Goal: Task Accomplishment & Management: Manage account settings

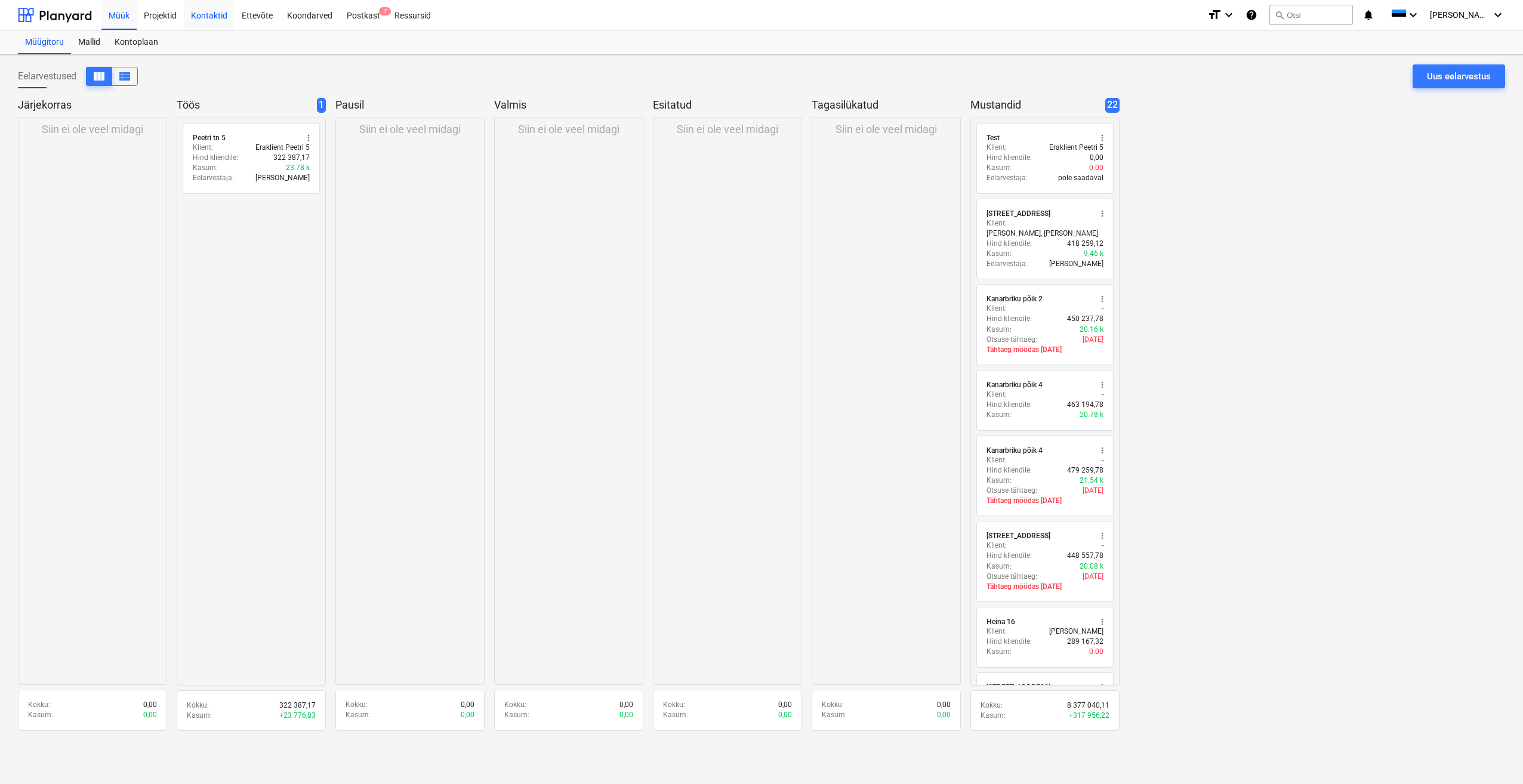
click at [215, 18] on div "Kontaktid" at bounding box center [209, 14] width 50 height 30
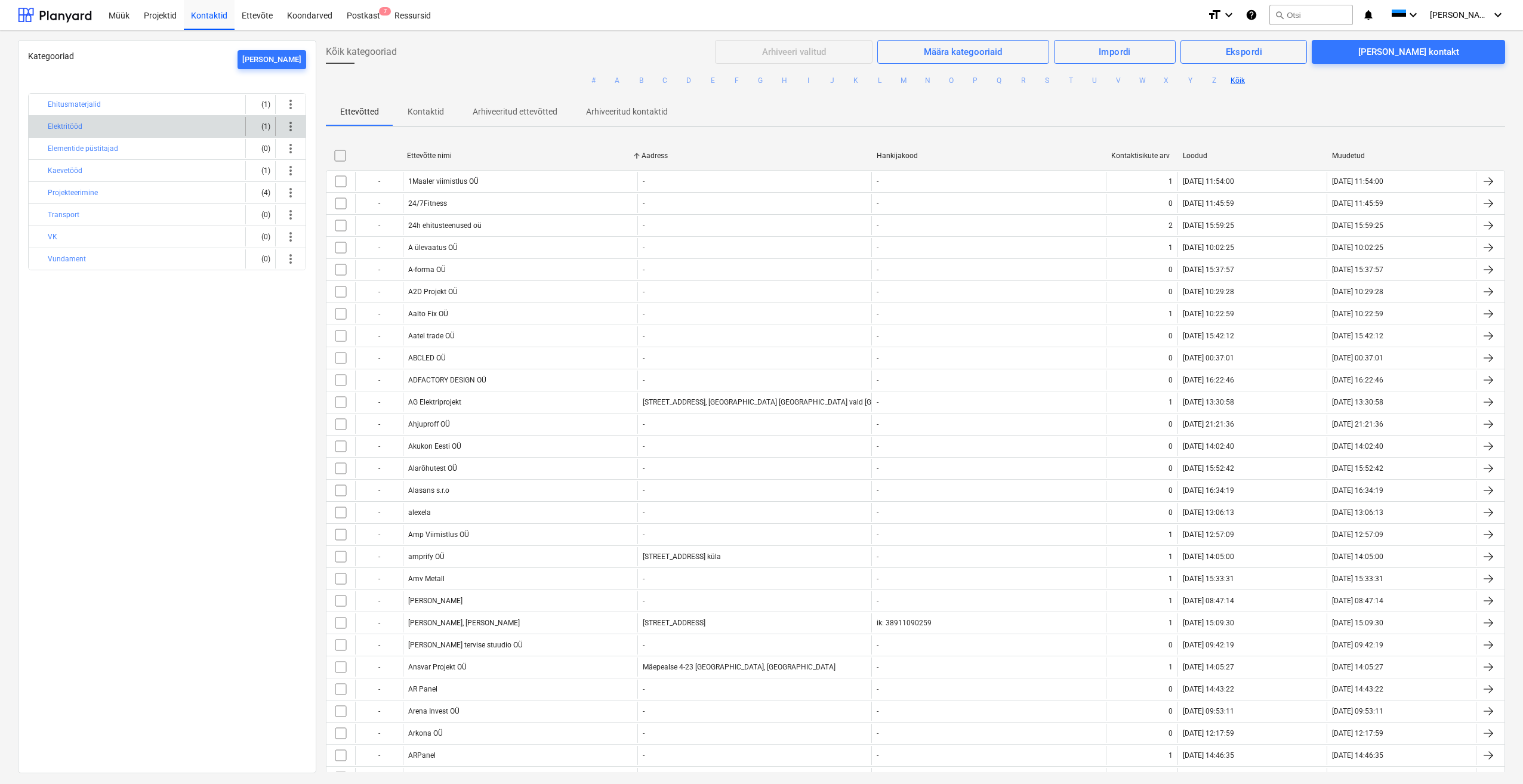
click at [105, 127] on div "Elektritööd" at bounding box center [144, 126] width 192 height 19
click at [61, 124] on button "Elektritööd" at bounding box center [65, 126] width 35 height 14
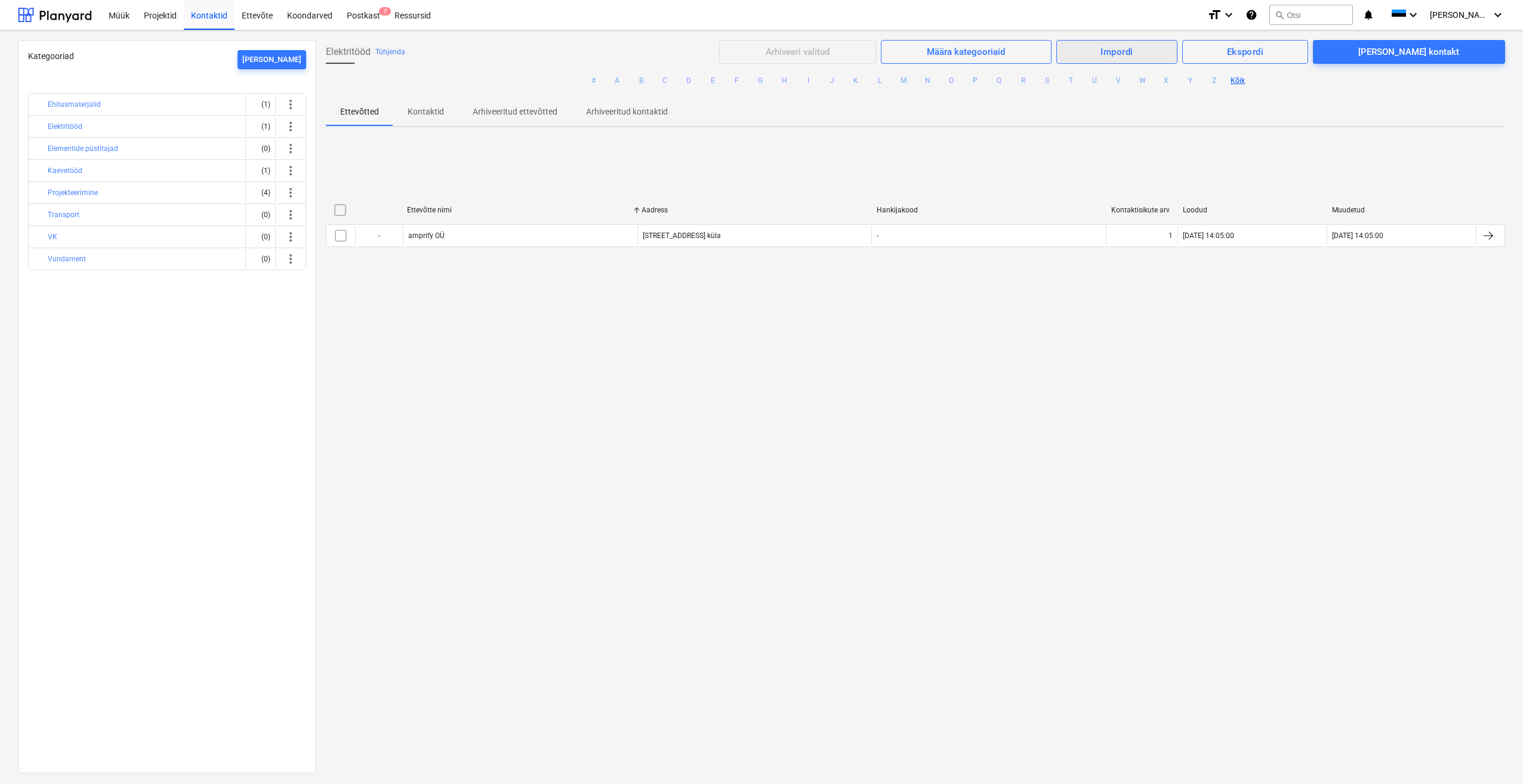
click at [1133, 51] on div "Impordi" at bounding box center [1116, 52] width 33 height 16
click at [1173, 105] on div "Impordi kontakte" at bounding box center [1131, 102] width 93 height 21
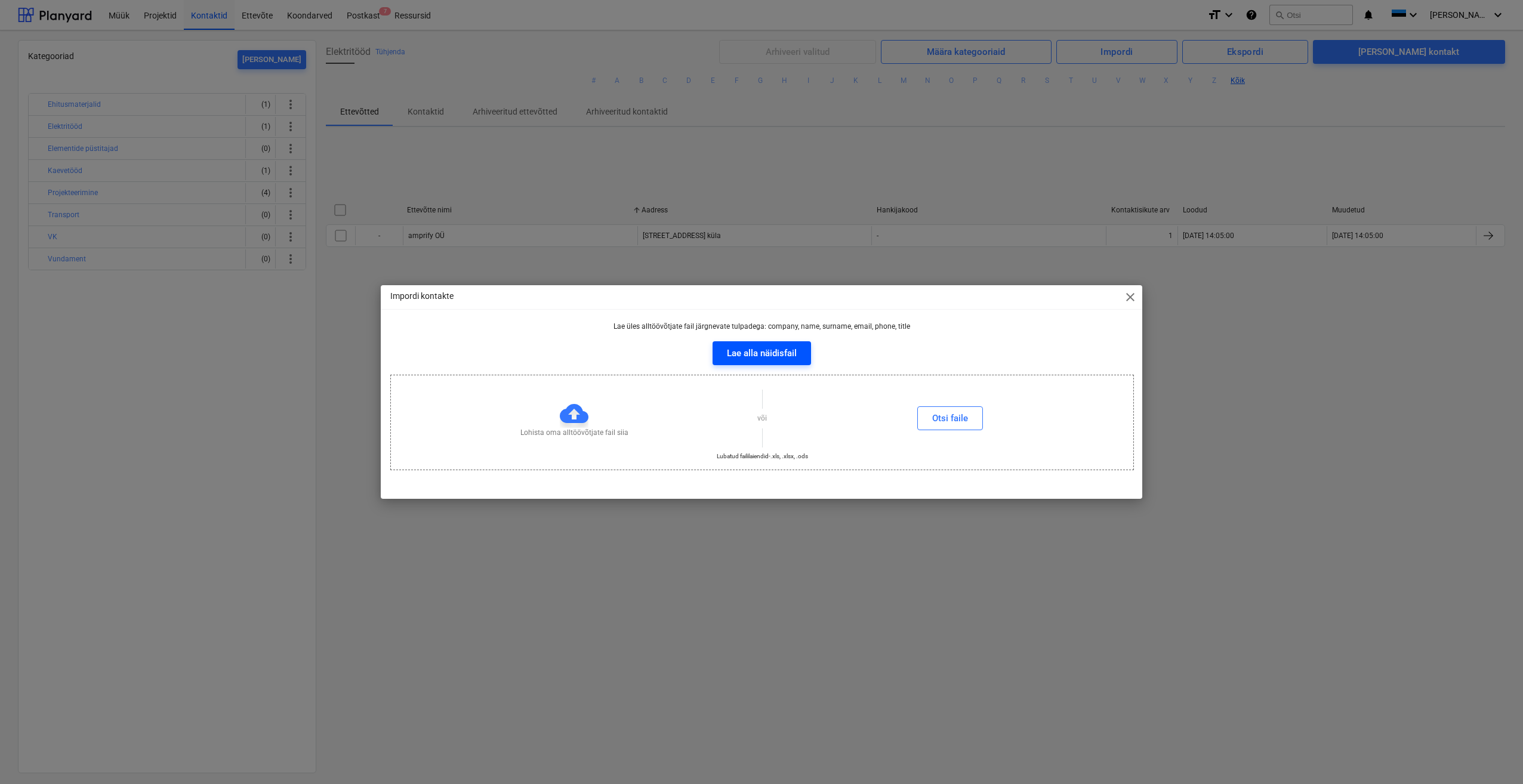
click at [774, 351] on div "Lae alla näidisfail" at bounding box center [762, 353] width 70 height 16
click at [611, 582] on div "Impordi kontakte close Lae üles alltöövõtjate fail järgnevate tulpadega: compan…" at bounding box center [761, 392] width 1523 height 784
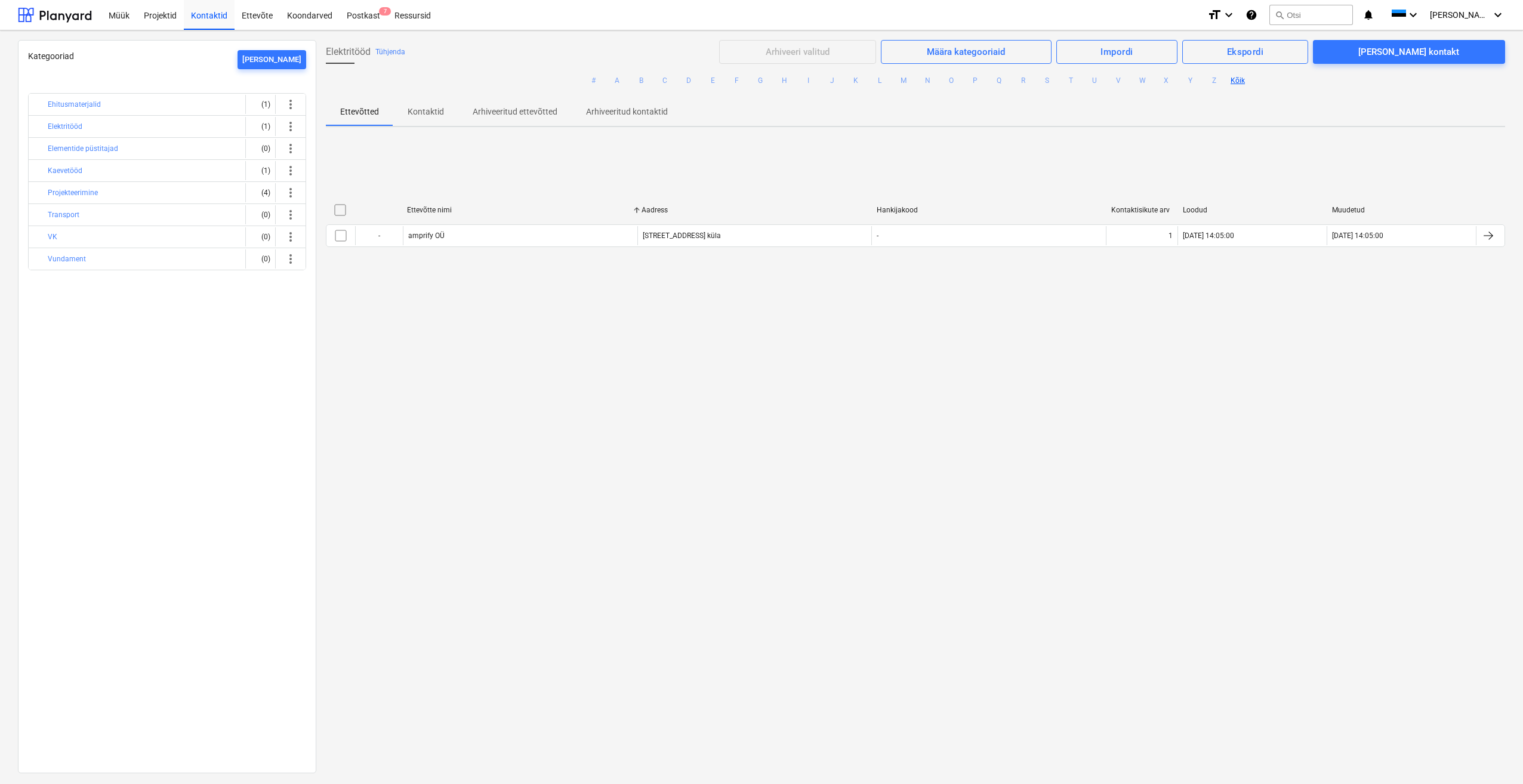
click at [222, 353] on div "Kategooriad [PERSON_NAME] Ehitusmaterjalid (1) more_vert Elektritööd (1) more_v…" at bounding box center [167, 406] width 299 height 733
click at [1317, 12] on button "search Otsi" at bounding box center [1311, 15] width 84 height 20
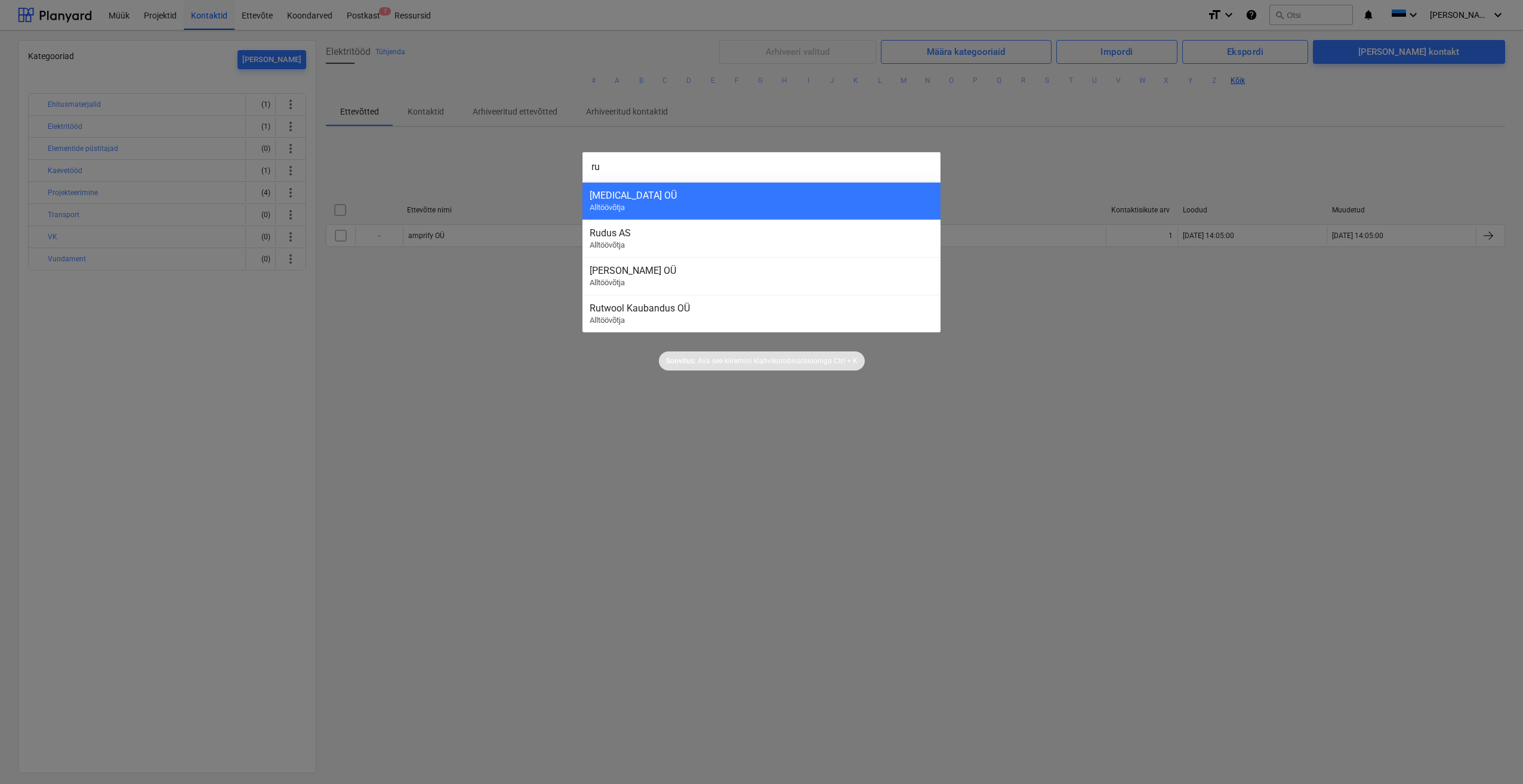
type input "rut"
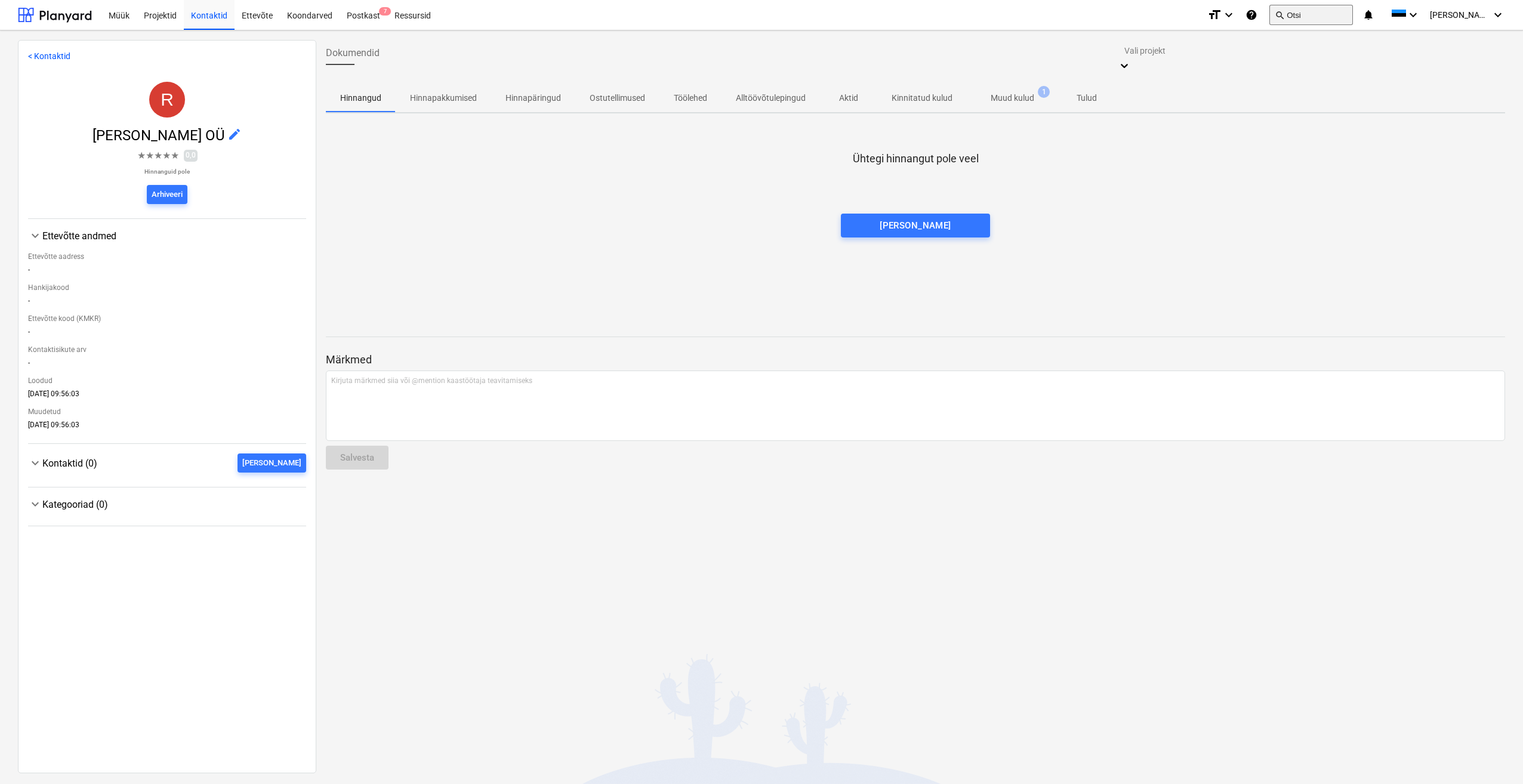
click at [1336, 11] on button "search Otsi" at bounding box center [1311, 15] width 84 height 20
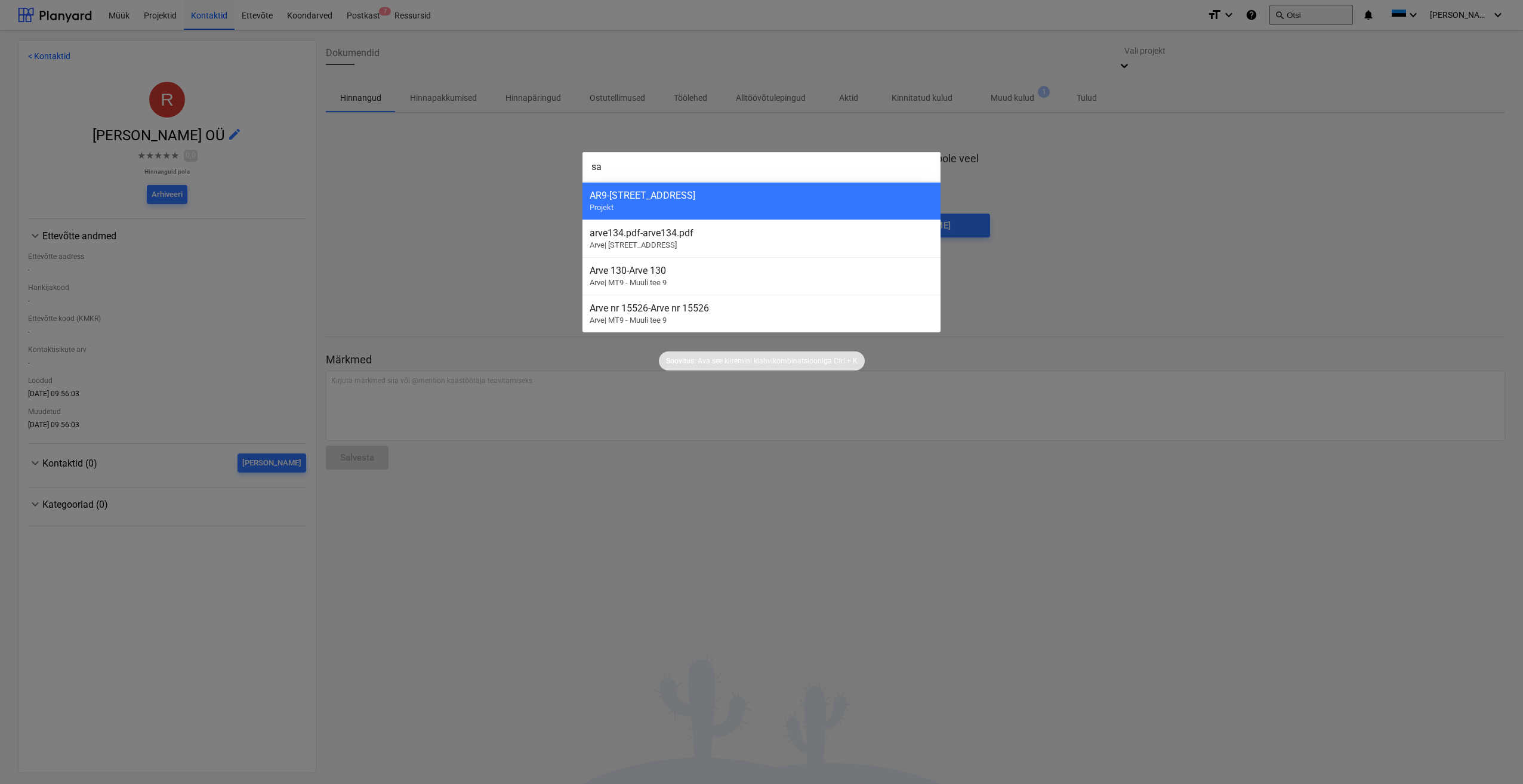
type input "s"
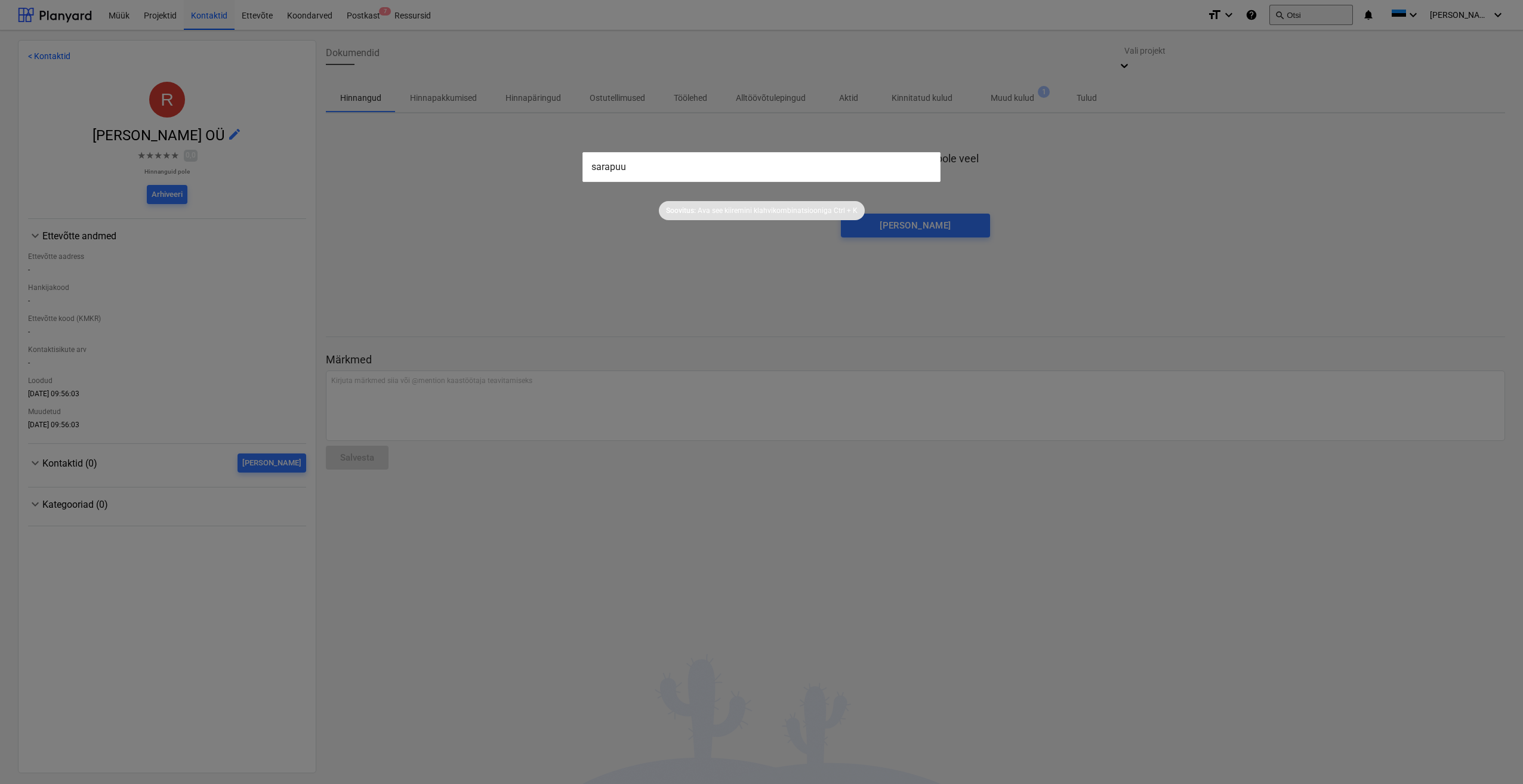
type input "sarapuu"
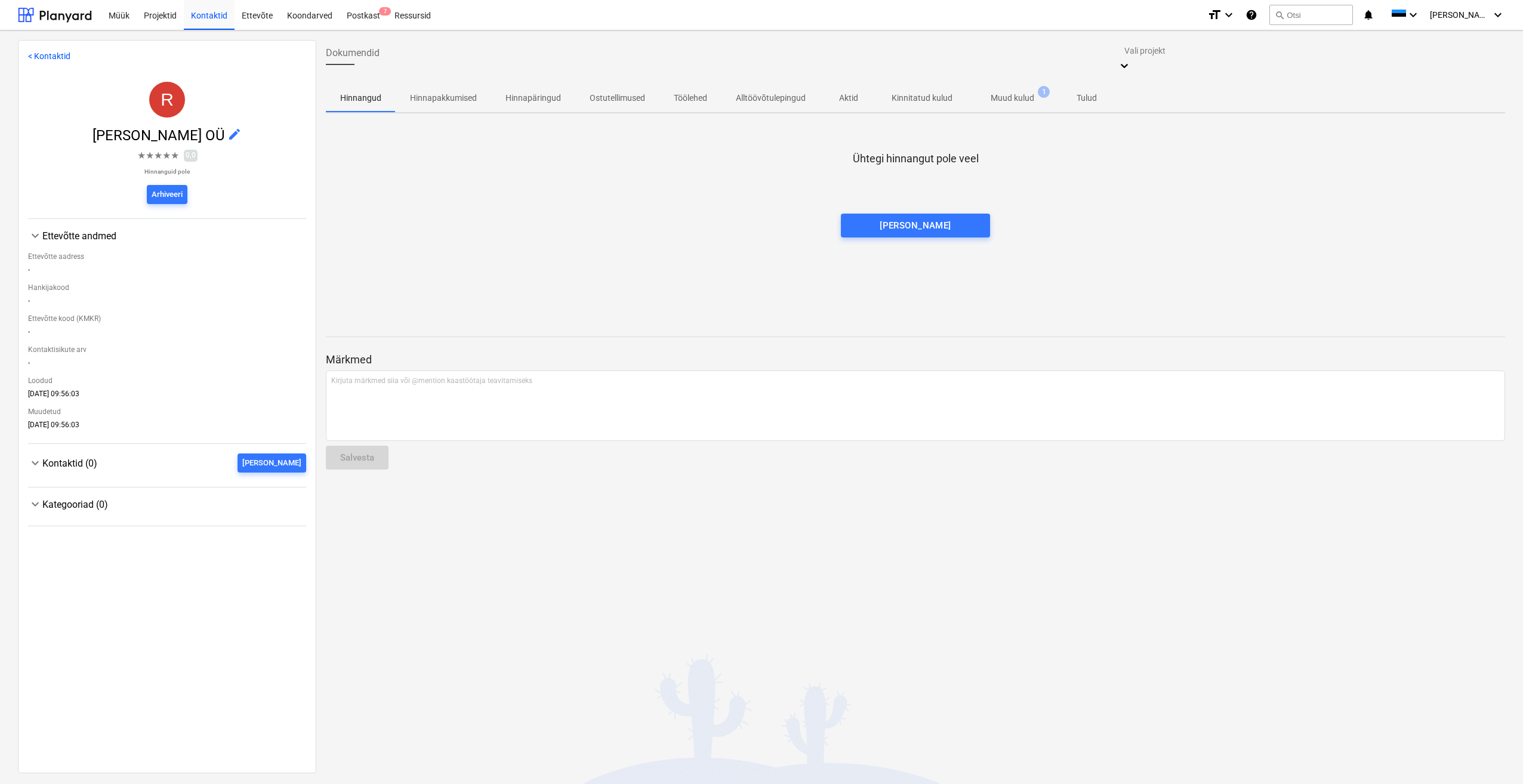
click at [38, 59] on link "< Kontaktid" at bounding box center [49, 56] width 43 height 9
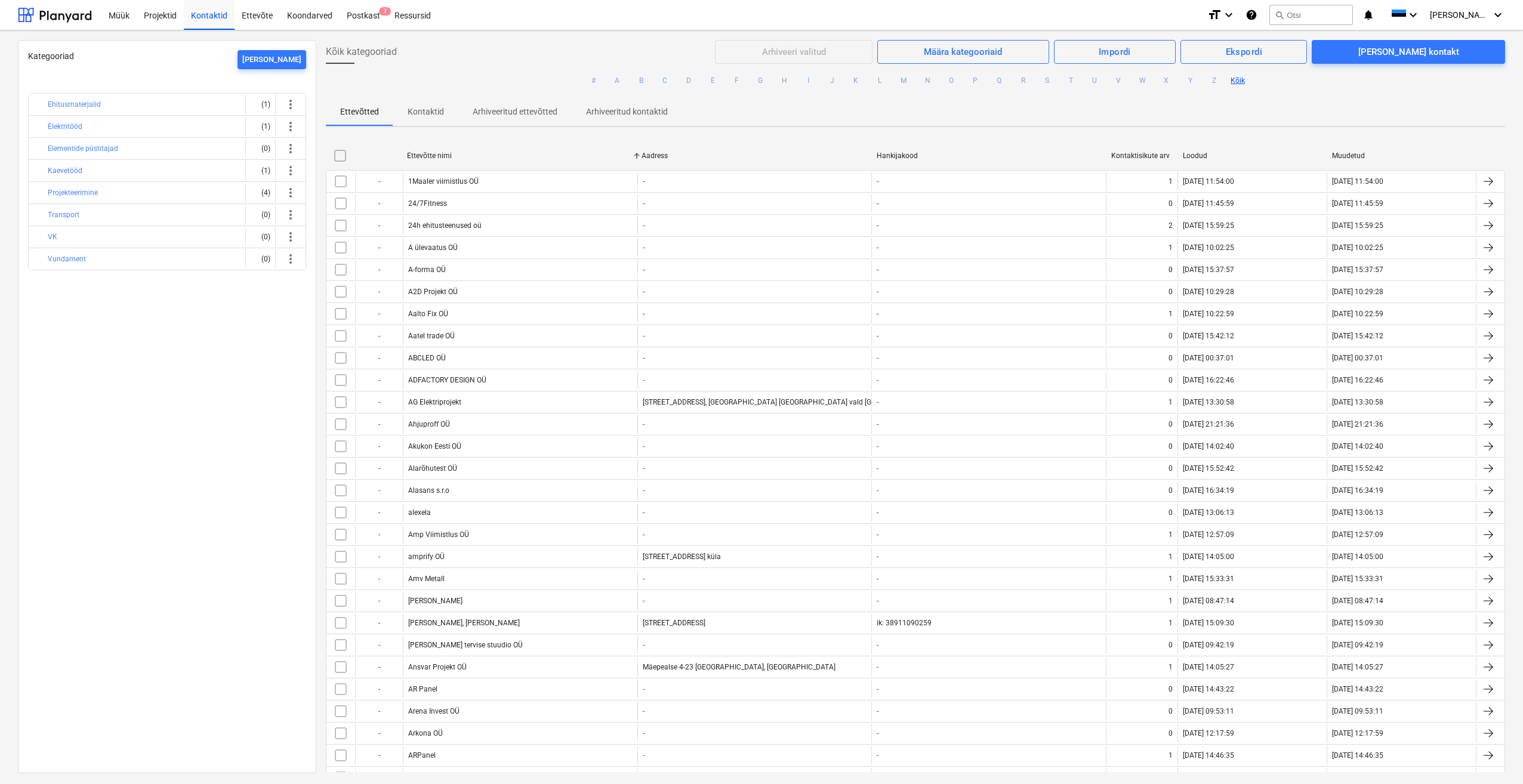
click at [75, 192] on button "Projekteerimine" at bounding box center [73, 192] width 50 height 14
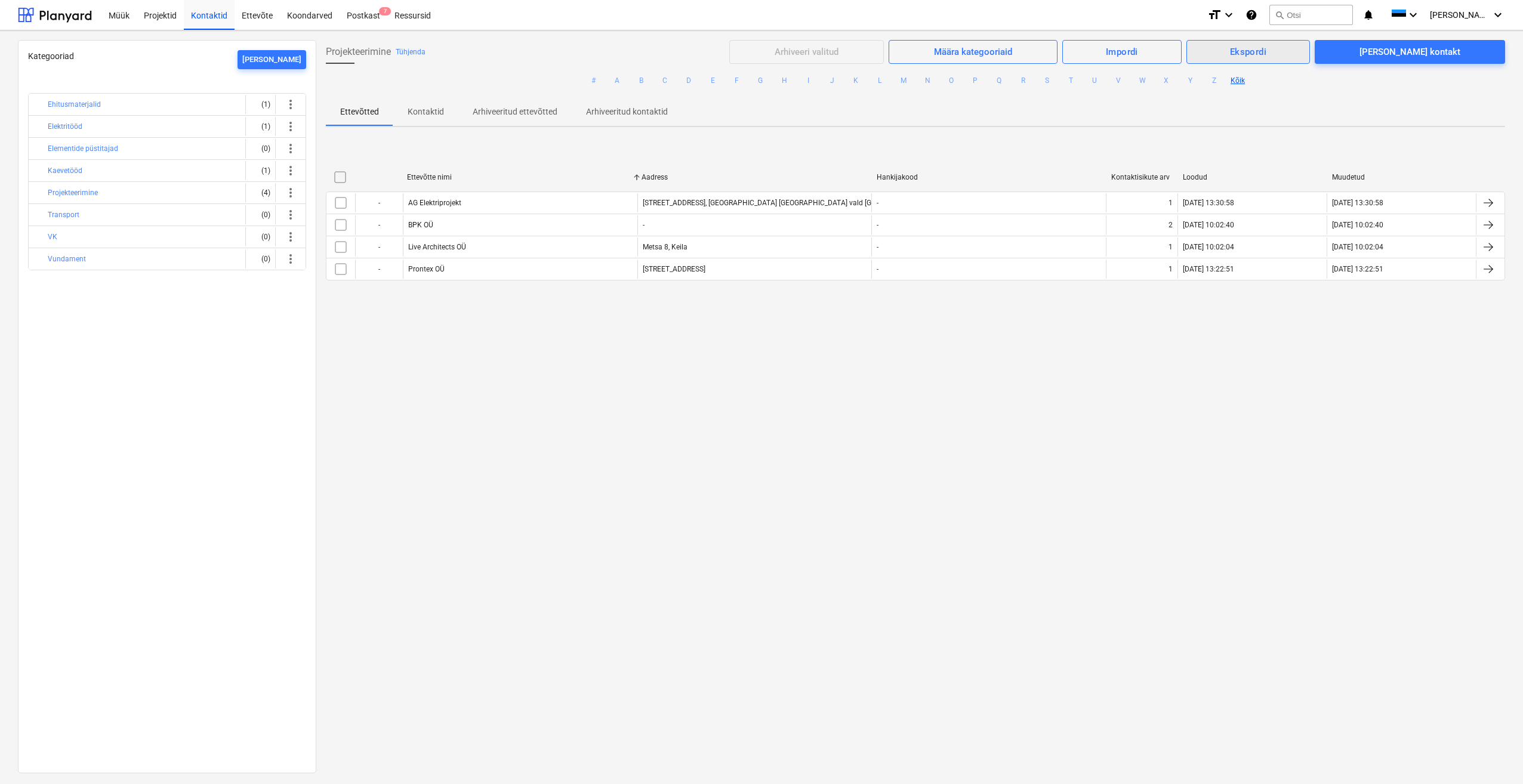
click at [1266, 50] on div "Ekspordi" at bounding box center [1248, 52] width 36 height 16
click at [1287, 105] on div "Kontaktide eksportimine" at bounding box center [1251, 102] width 116 height 21
click at [1008, 112] on div "Ettevõtted Kontaktid Arhiveeritud ettevõtted Arhiveeritud kontaktid" at bounding box center [916, 111] width 1179 height 29
click at [1040, 80] on button "S" at bounding box center [1047, 81] width 14 height 14
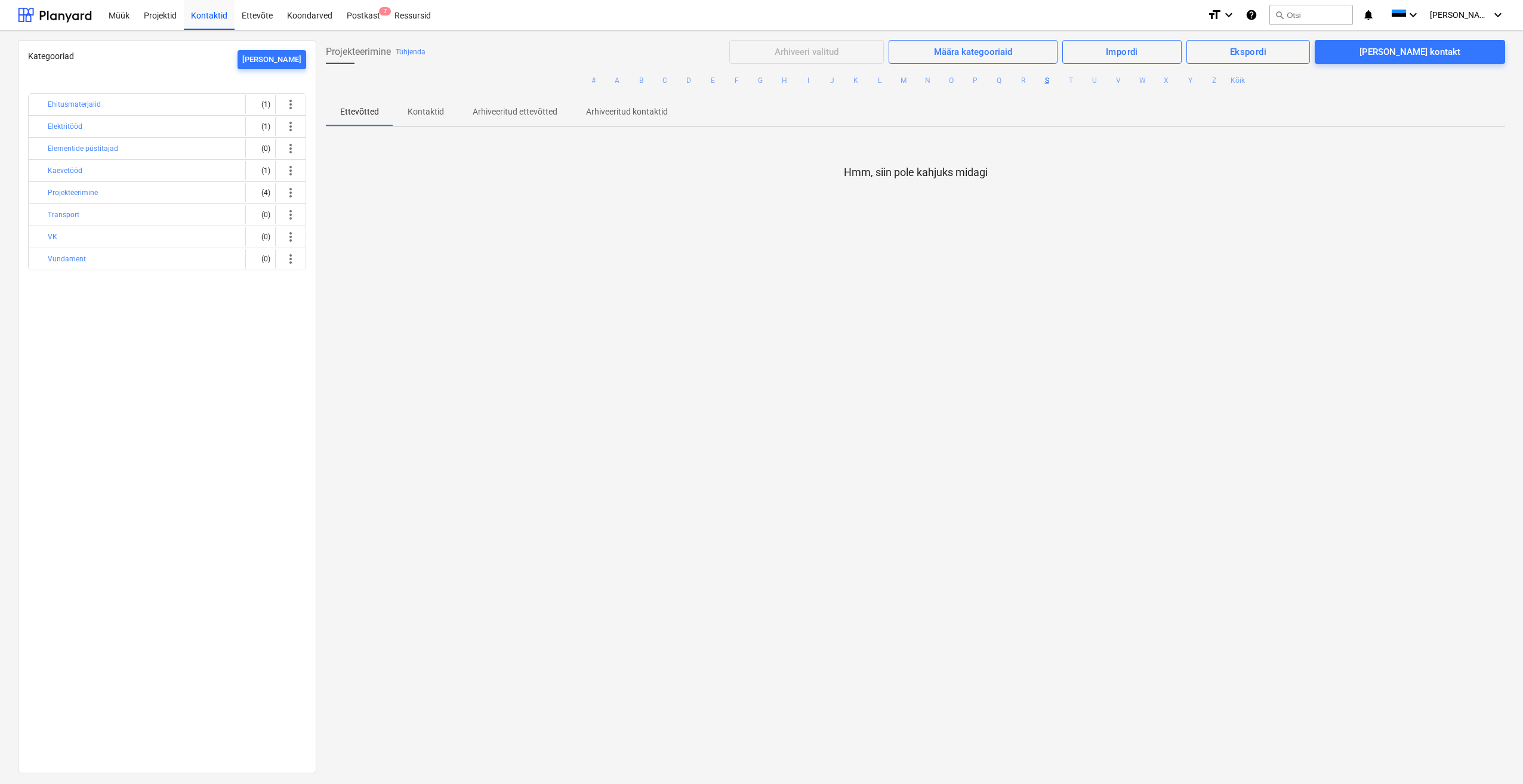
drag, startPoint x: 615, startPoint y: 285, endPoint x: 563, endPoint y: 243, distance: 66.8
click at [612, 279] on div "Hmm, siin pole kahjuks midagi" at bounding box center [916, 226] width 1179 height 179
click at [423, 114] on p "Kontaktid" at bounding box center [425, 112] width 36 height 12
click at [1266, 50] on div "Ekspordi" at bounding box center [1248, 52] width 36 height 16
click at [1279, 106] on div "Kontaktide eksportimine" at bounding box center [1251, 102] width 116 height 21
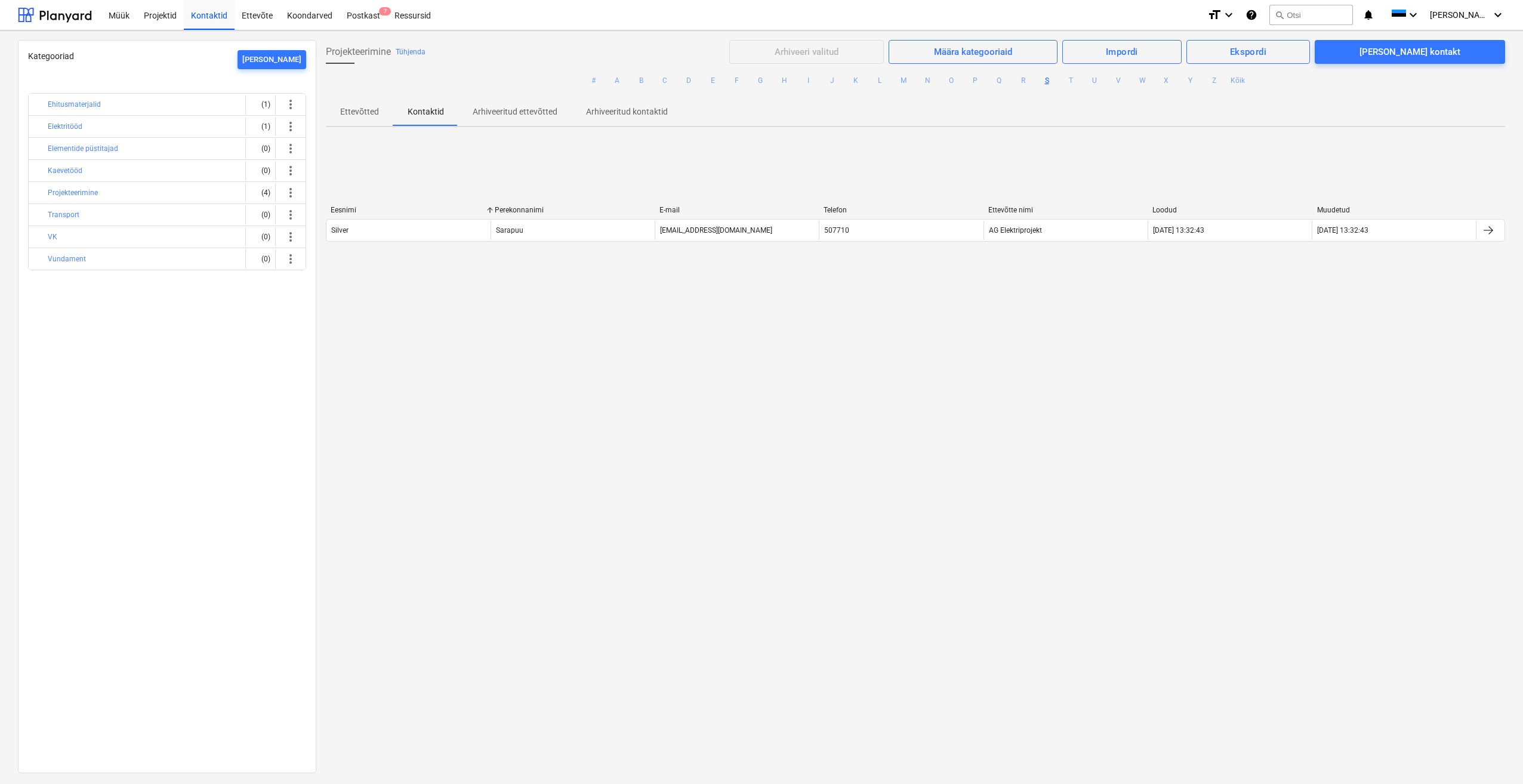
click at [819, 446] on div "Projekteerimine [PERSON_NAME] valitud Määra kategooriaid Impordi Ekspordi [PERS…" at bounding box center [916, 406] width 1198 height 732
drag, startPoint x: 854, startPoint y: 81, endPoint x: 780, endPoint y: 330, distance: 259.8
click at [854, 81] on button "K" at bounding box center [856, 81] width 14 height 14
click at [664, 298] on div "Hmm, siin pole kahjuks midagi" at bounding box center [916, 226] width 1179 height 179
click at [128, 344] on div "Kategooriad [PERSON_NAME] Ehitusmaterjalid (1) more_vert Elektritööd (1) more_v…" at bounding box center [167, 406] width 299 height 733
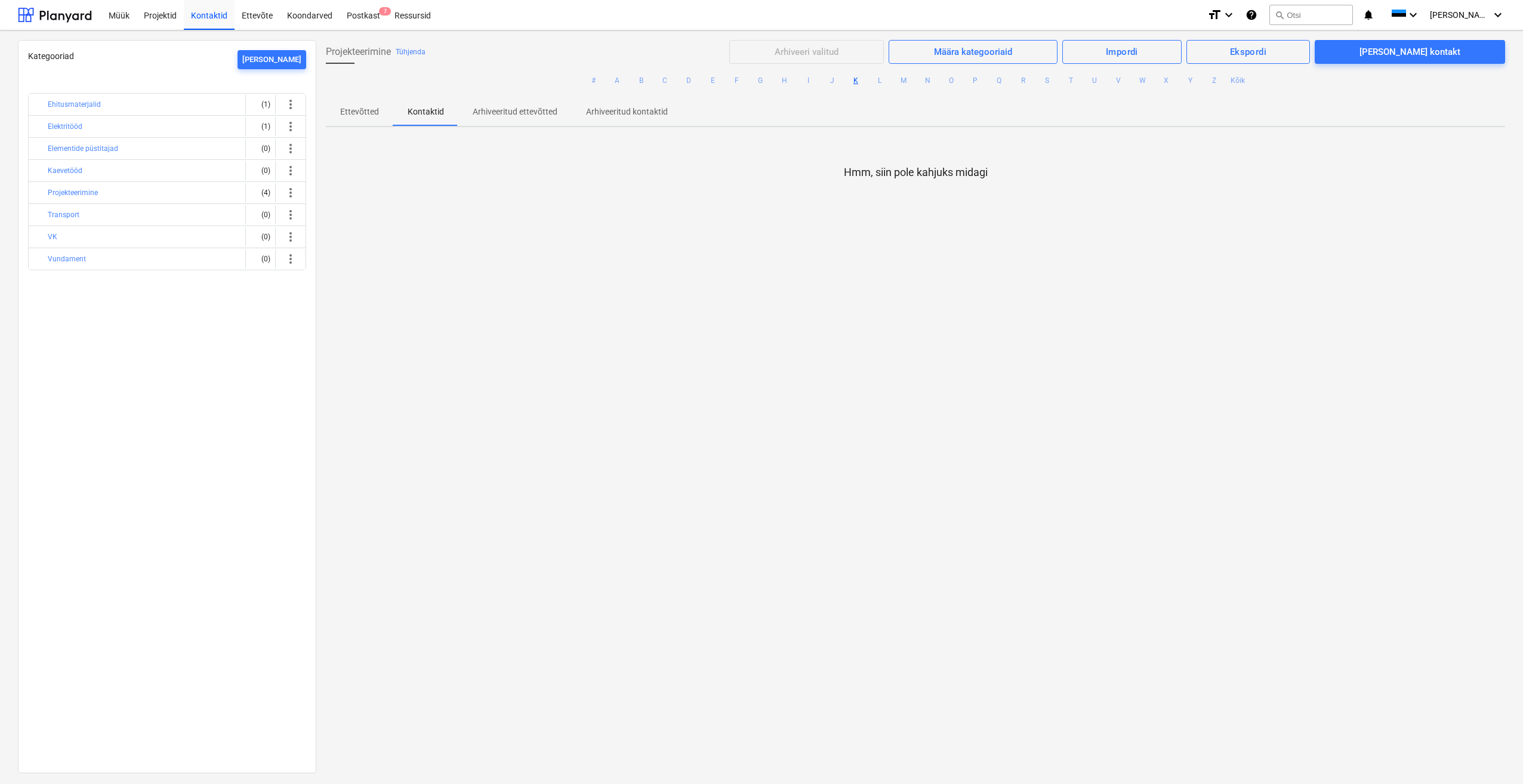
click at [164, 410] on div "Kategooriad [PERSON_NAME] Ehitusmaterjalid (1) more_vert Elektritööd (1) more_v…" at bounding box center [167, 406] width 299 height 733
click at [289, 60] on div "[PERSON_NAME]" at bounding box center [272, 60] width 59 height 14
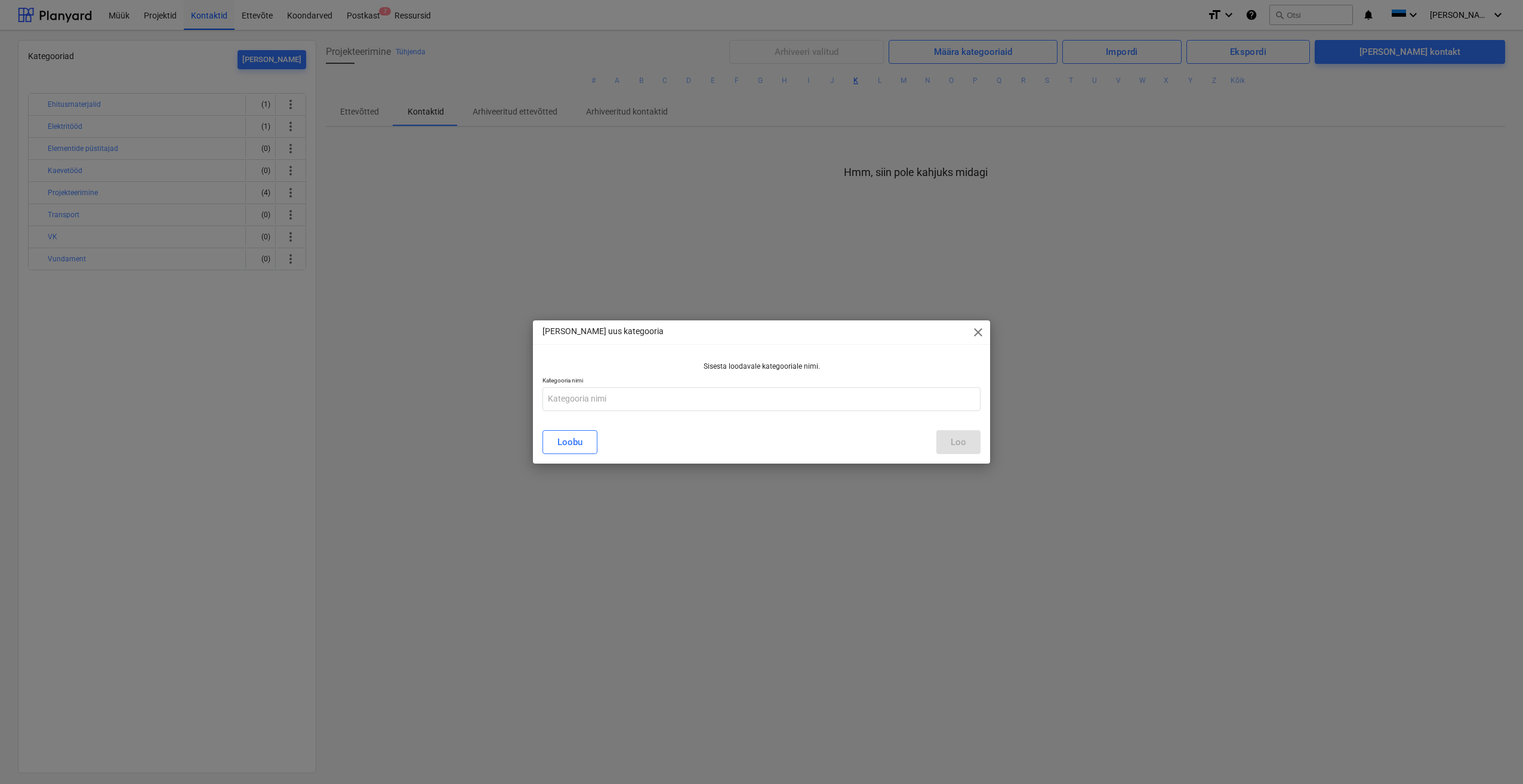
click at [981, 331] on span "close" at bounding box center [978, 332] width 14 height 14
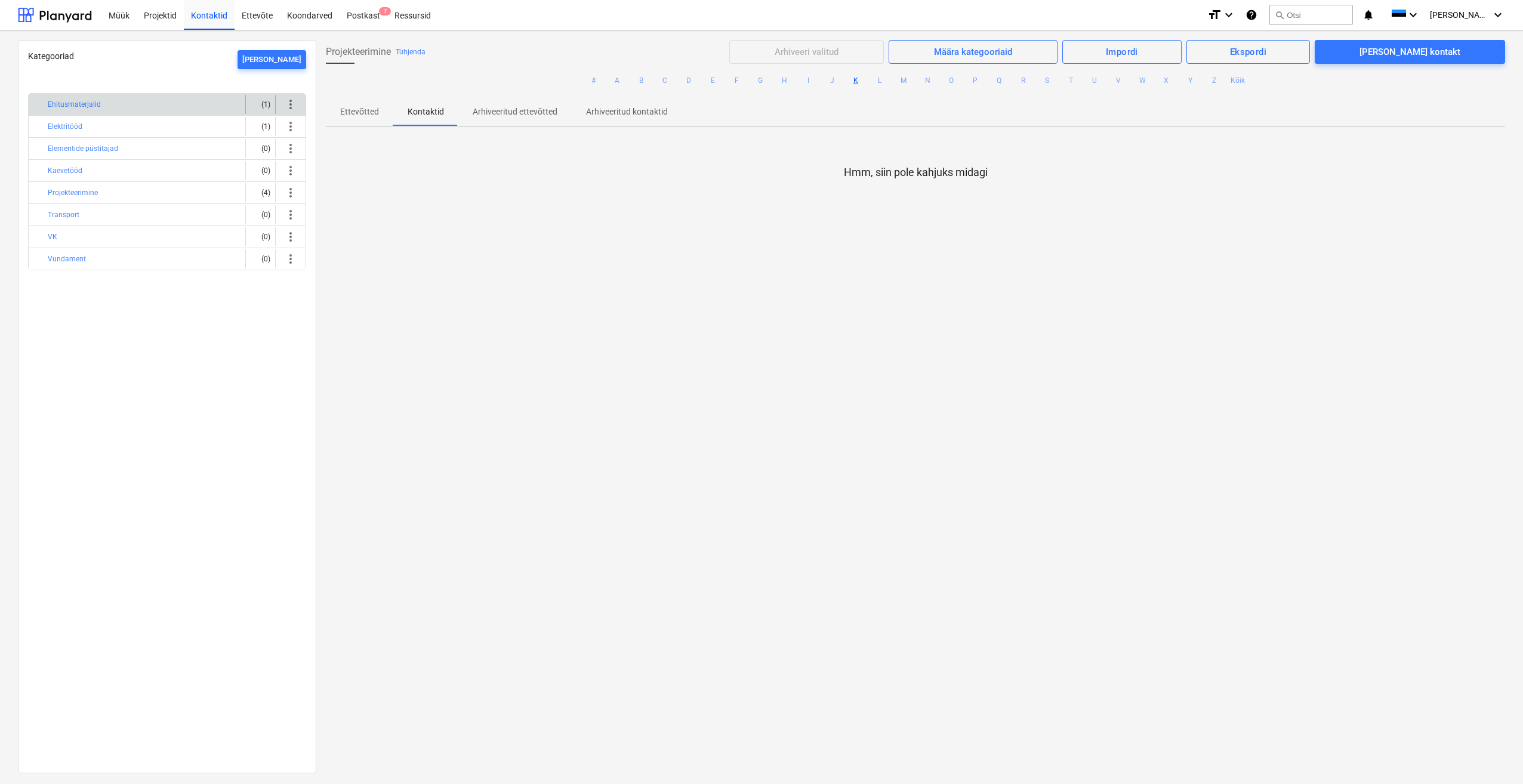
click at [289, 102] on span "more_vert" at bounding box center [290, 104] width 14 height 14
click at [459, 420] on div at bounding box center [761, 392] width 1523 height 784
click at [289, 195] on span "more_vert" at bounding box center [290, 192] width 14 height 14
click at [358, 194] on li "[PERSON_NAME]" at bounding box center [324, 192] width 91 height 27
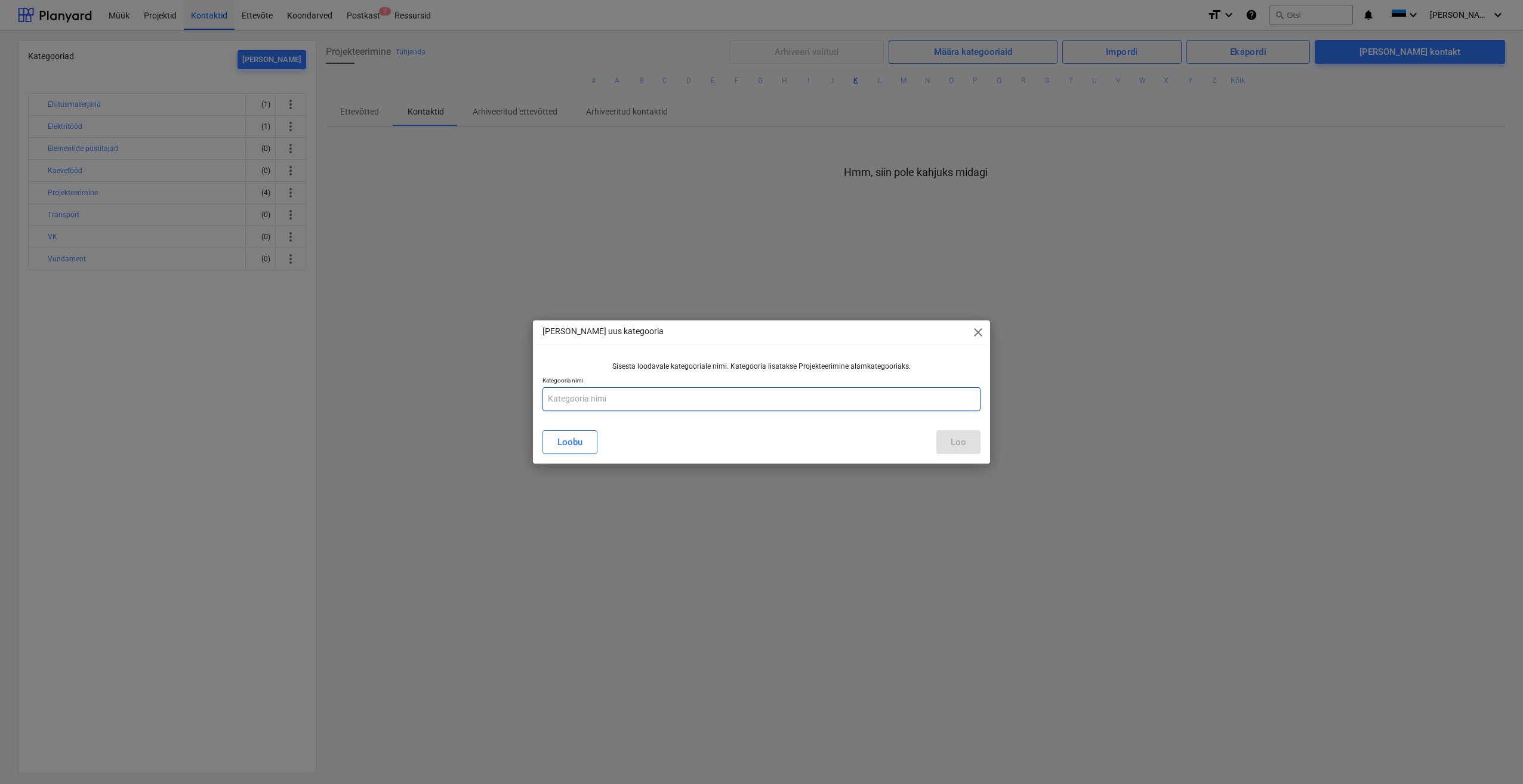
click at [647, 402] on input "text" at bounding box center [761, 399] width 438 height 24
type input "Elekter"
click at [954, 436] on div "Loo" at bounding box center [958, 442] width 16 height 16
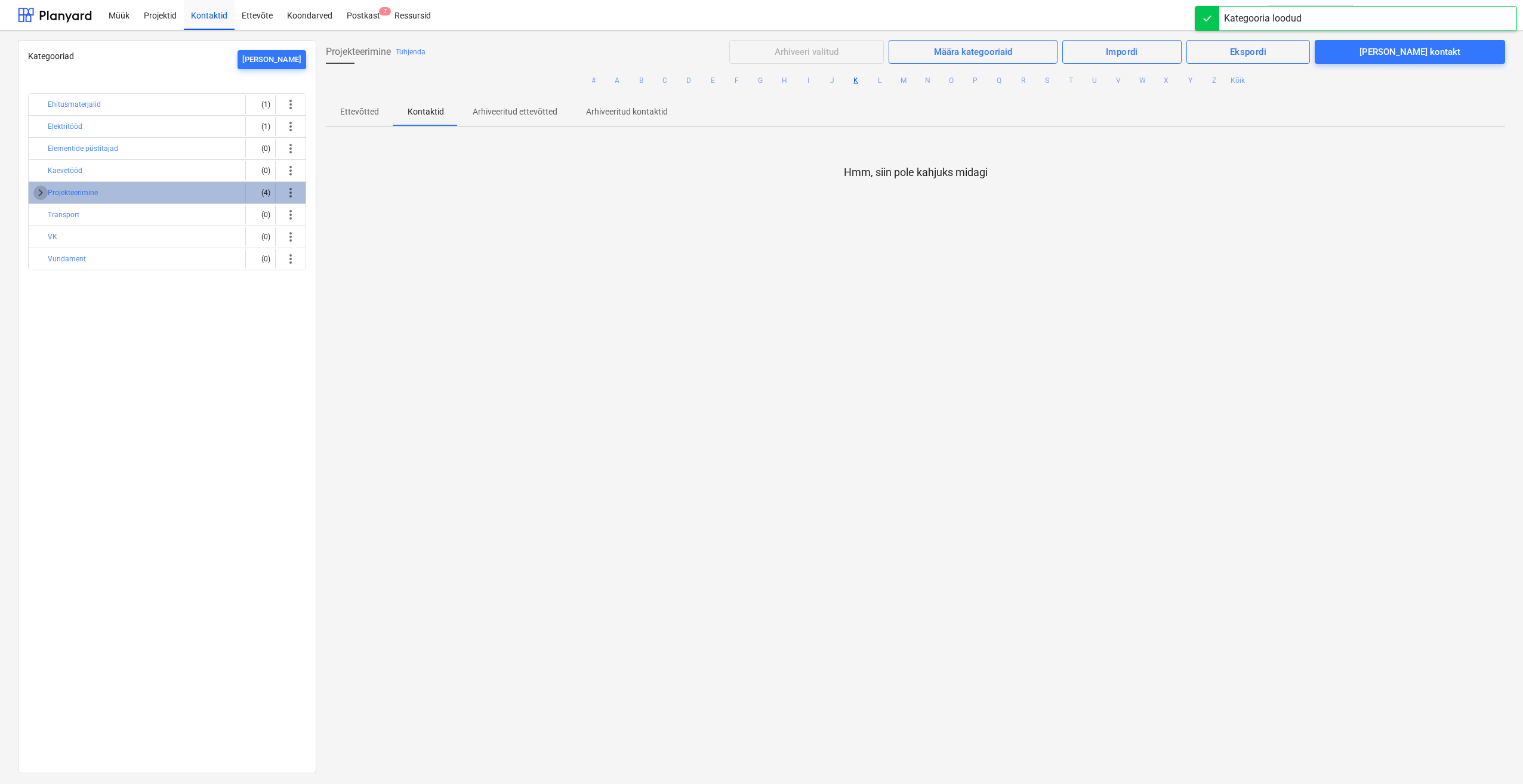
click at [41, 195] on span "keyboard_arrow_right" at bounding box center [40, 192] width 14 height 14
click at [289, 195] on span "more_vert" at bounding box center [290, 192] width 14 height 14
click at [360, 199] on li "[PERSON_NAME]" at bounding box center [324, 192] width 91 height 27
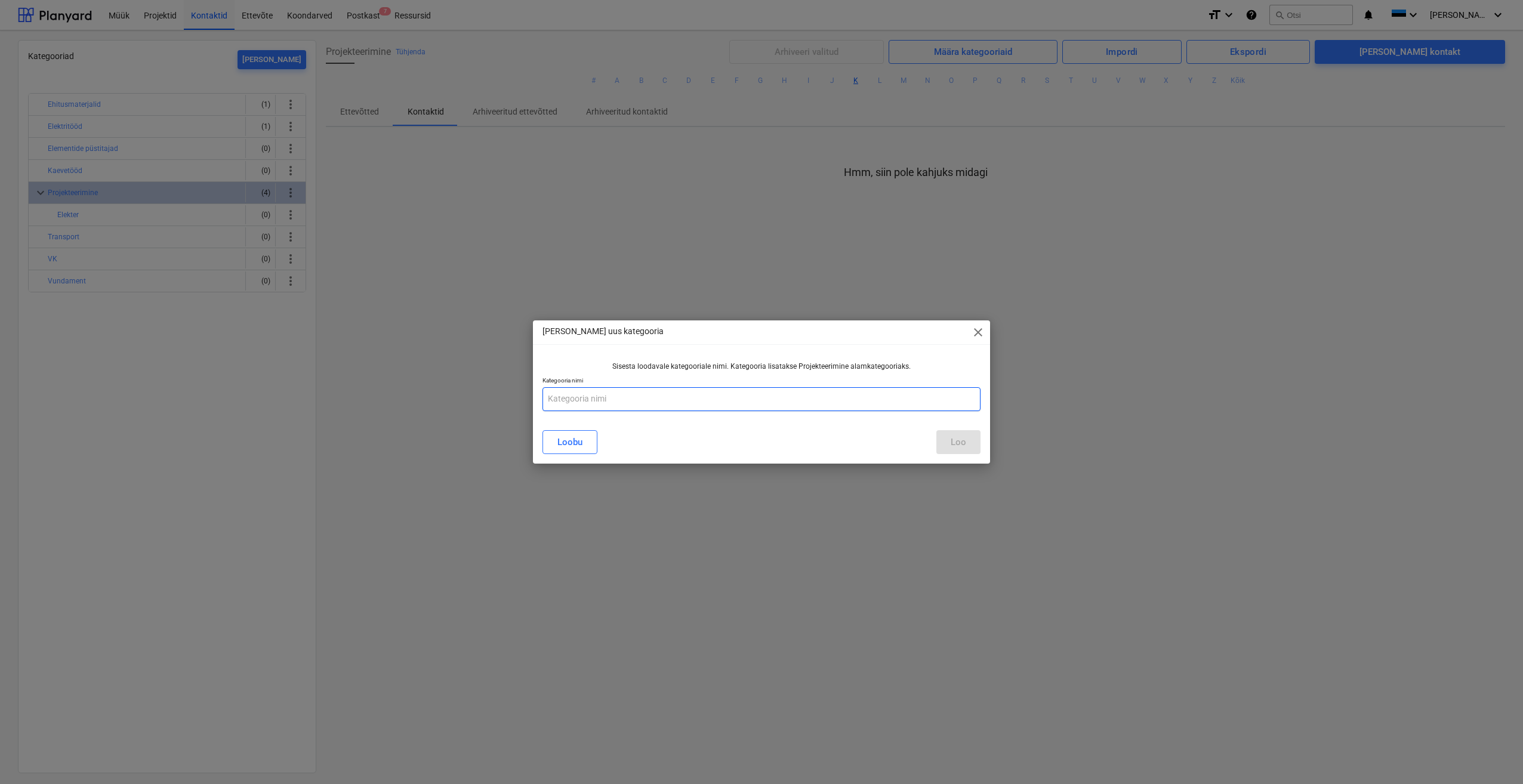
click at [662, 402] on input "text" at bounding box center [761, 399] width 438 height 24
type input "VK projekteerimine"
click at [964, 446] on div "Loo" at bounding box center [958, 442] width 16 height 16
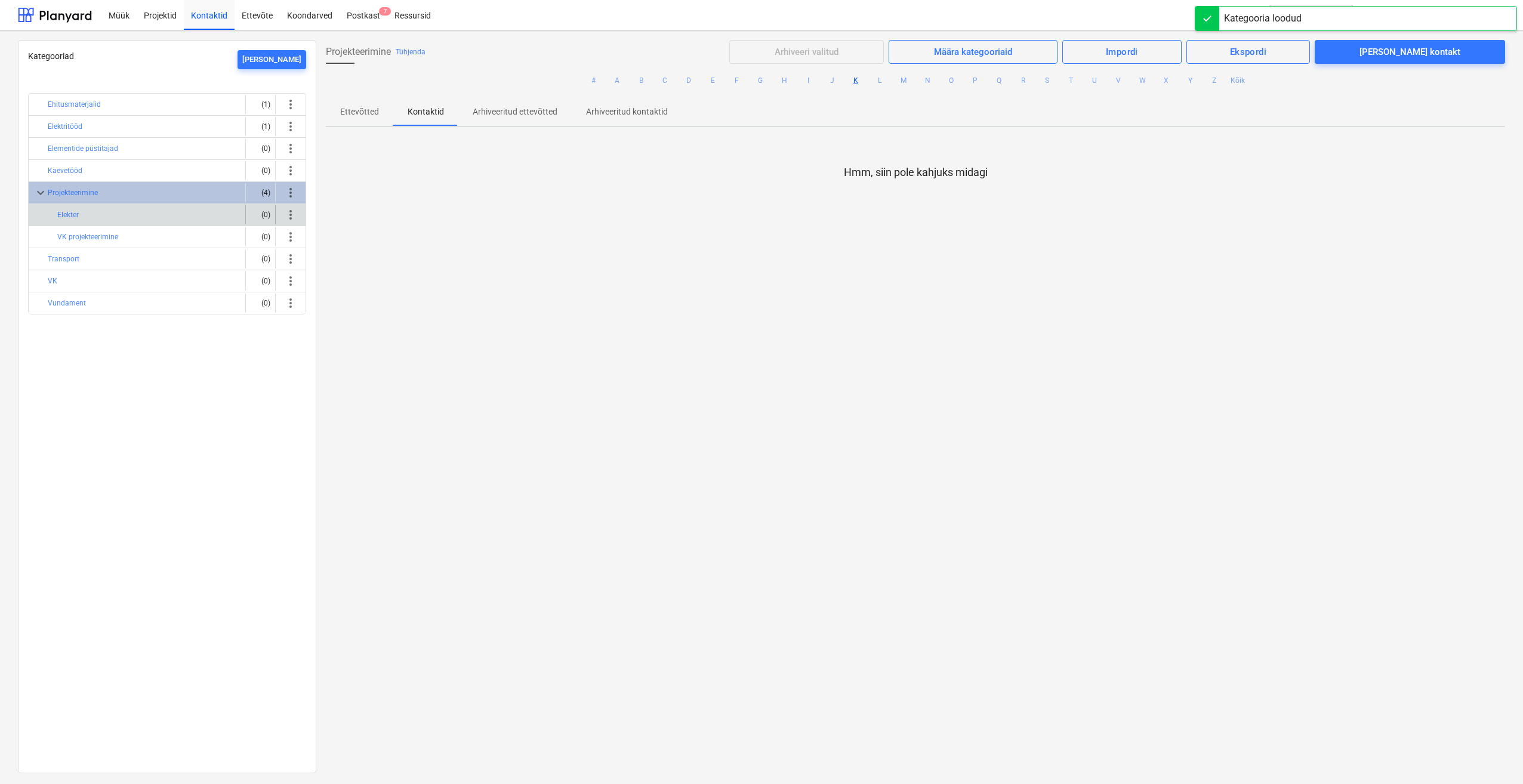
click at [287, 213] on span "more_vert" at bounding box center [290, 215] width 14 height 14
click at [344, 241] on li "Nimeta ümber" at bounding box center [324, 242] width 91 height 27
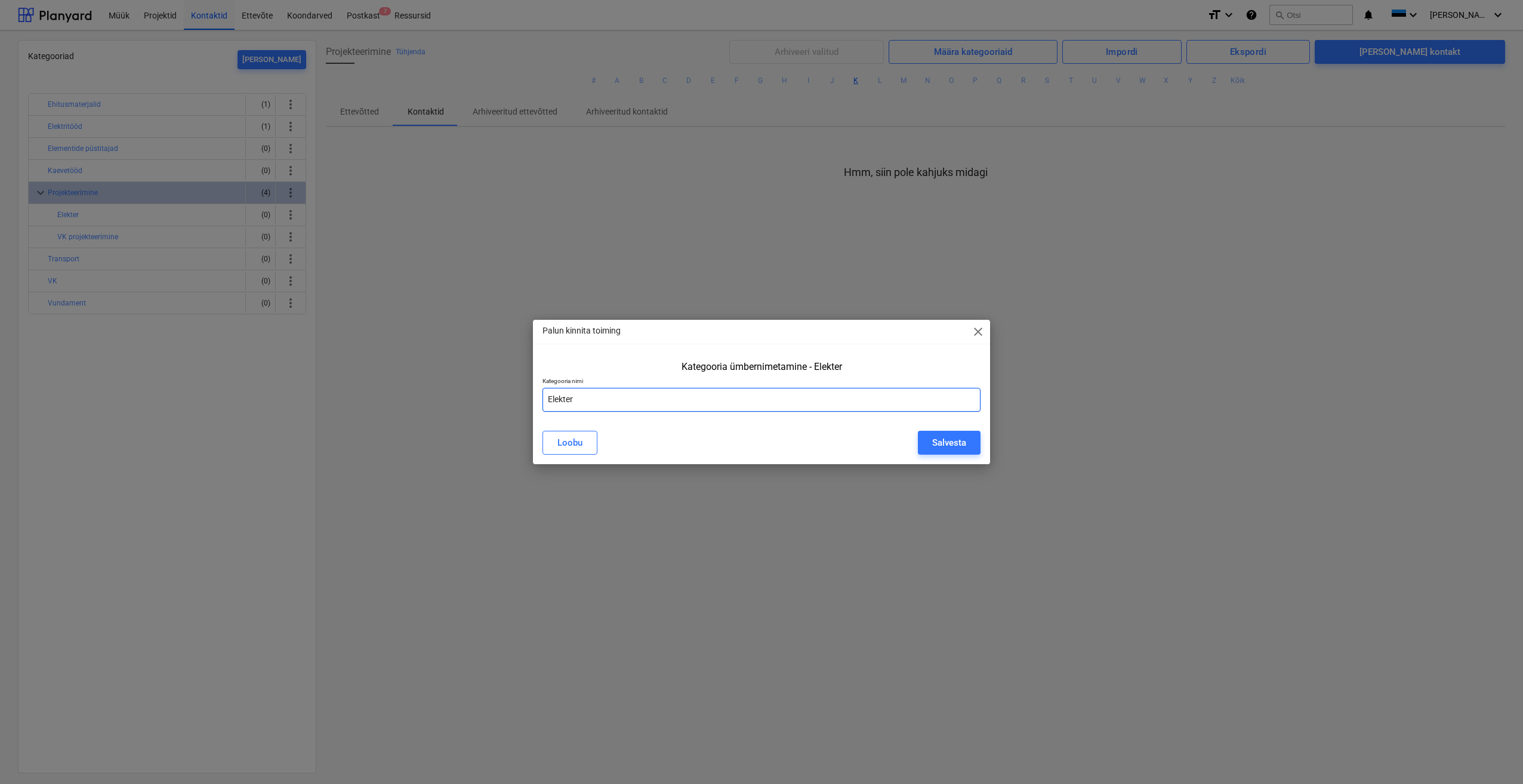
drag, startPoint x: 580, startPoint y: 399, endPoint x: 528, endPoint y: 394, distance: 52.2
click at [530, 395] on div "Palun kinnita toiming close Kategooria ümbernimetamine - Elekter Kategooria nim…" at bounding box center [761, 392] width 1523 height 784
click at [657, 395] on input "EL Projekteerimine" at bounding box center [761, 399] width 438 height 24
type input "EL Projekteerimine"
click at [940, 444] on div "Salvesta" at bounding box center [949, 443] width 34 height 16
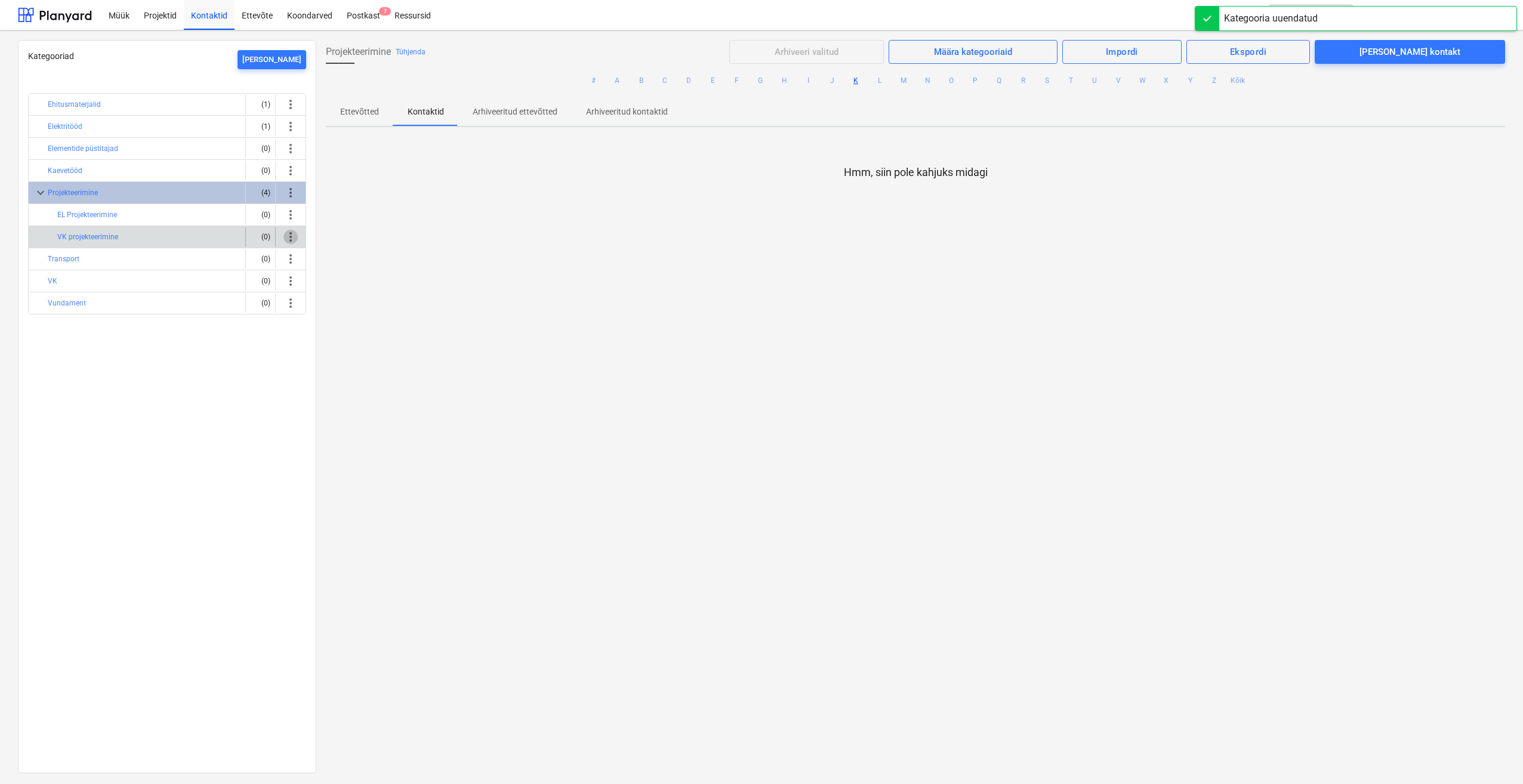
click at [286, 237] on span "more_vert" at bounding box center [290, 237] width 14 height 14
click at [323, 266] on li "Nimeta ümber" at bounding box center [324, 264] width 91 height 27
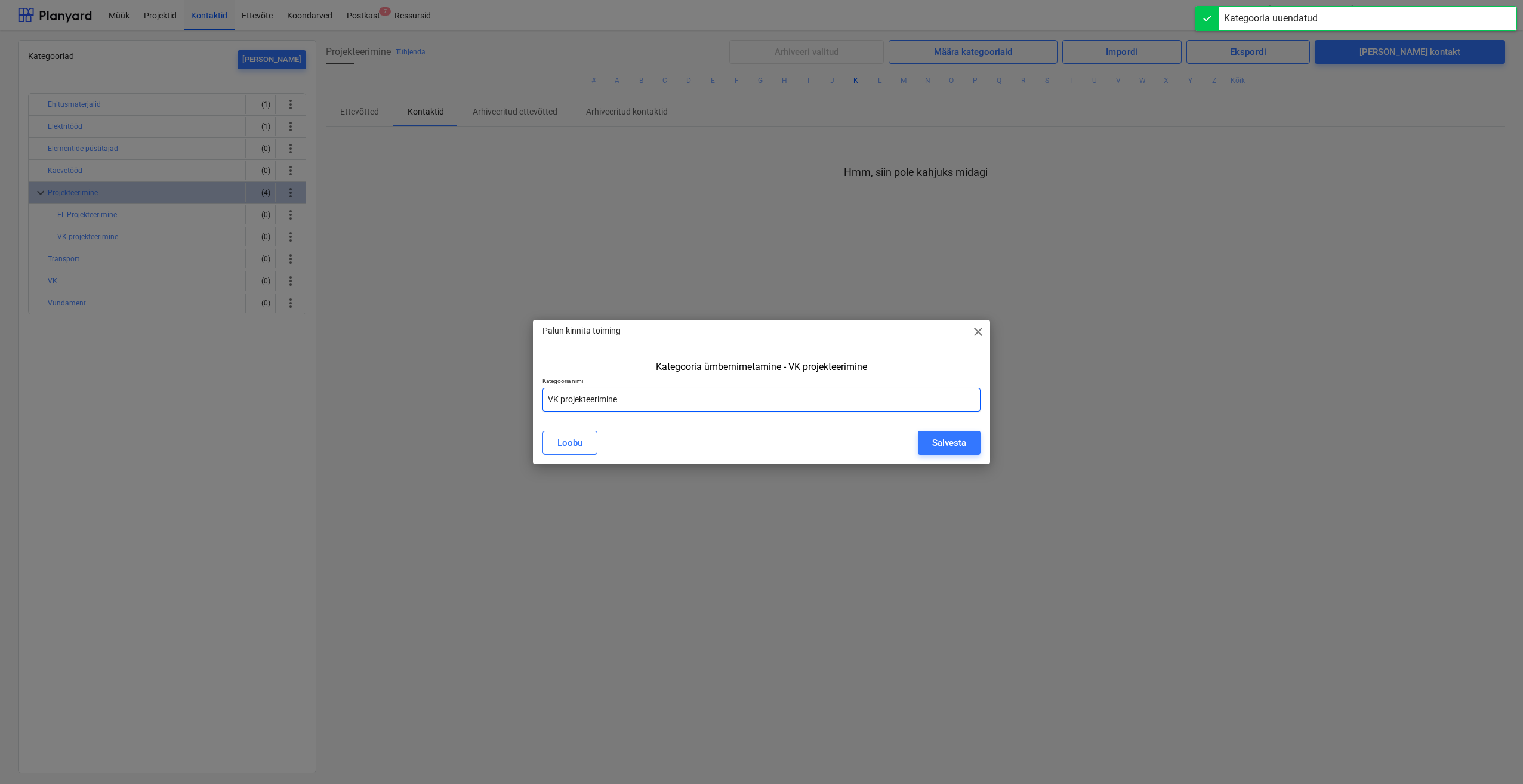
click at [565, 399] on input "VK projekteerimine" at bounding box center [761, 399] width 438 height 24
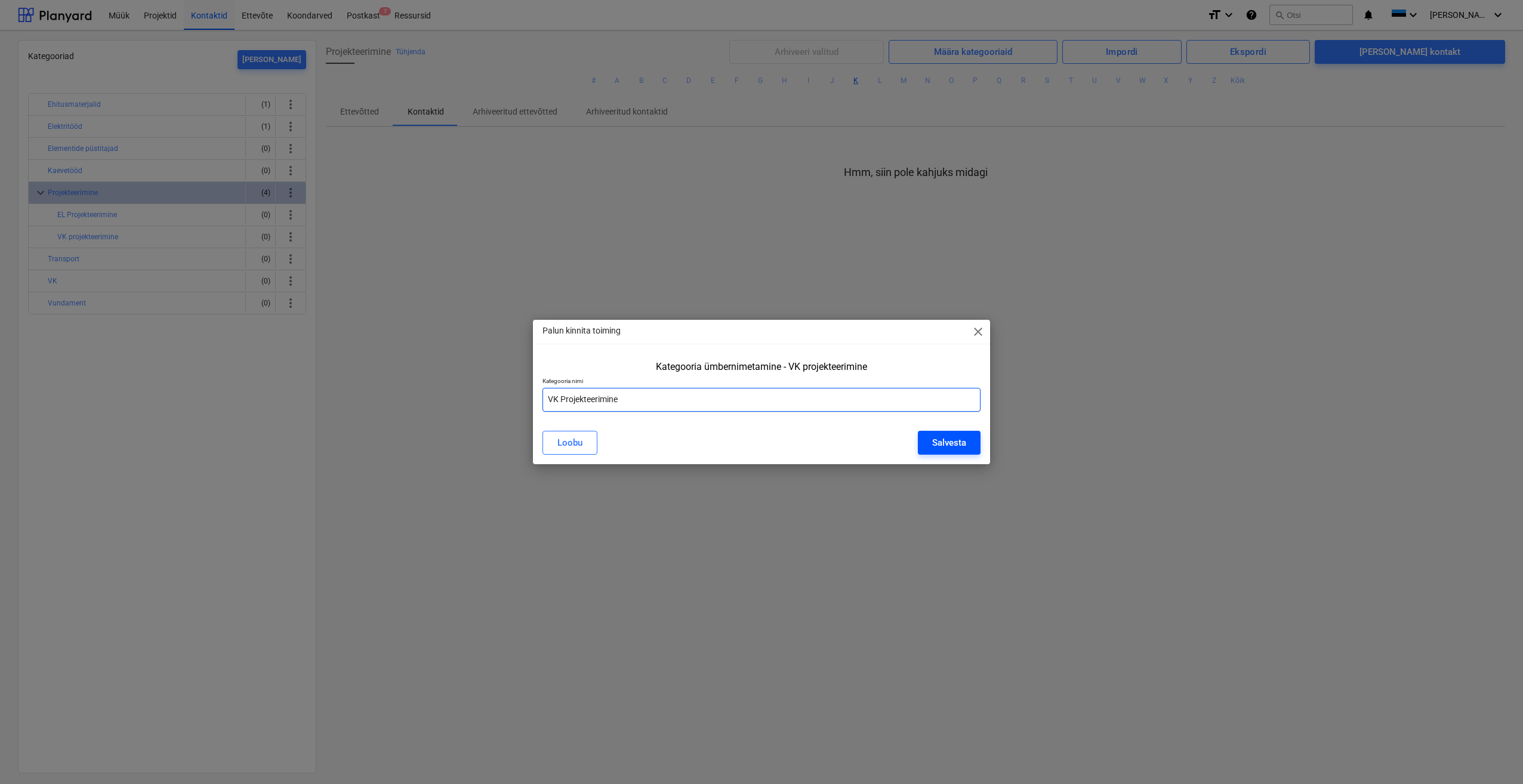
type input "VK Projekteerimine"
click at [942, 447] on div "Salvesta" at bounding box center [949, 443] width 34 height 16
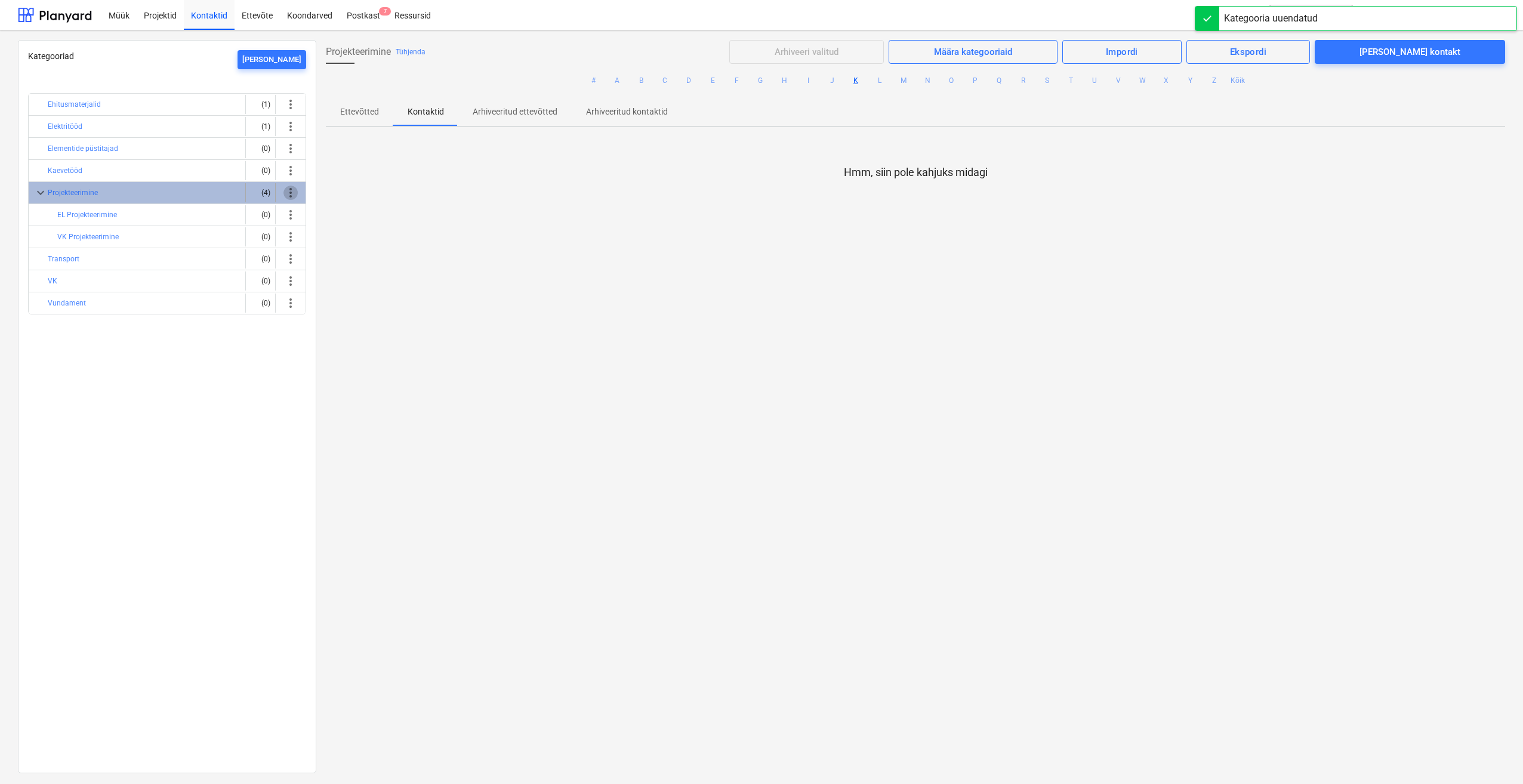
click at [290, 193] on span "more_vert" at bounding box center [290, 192] width 14 height 14
click at [344, 190] on li "[PERSON_NAME]" at bounding box center [324, 192] width 91 height 27
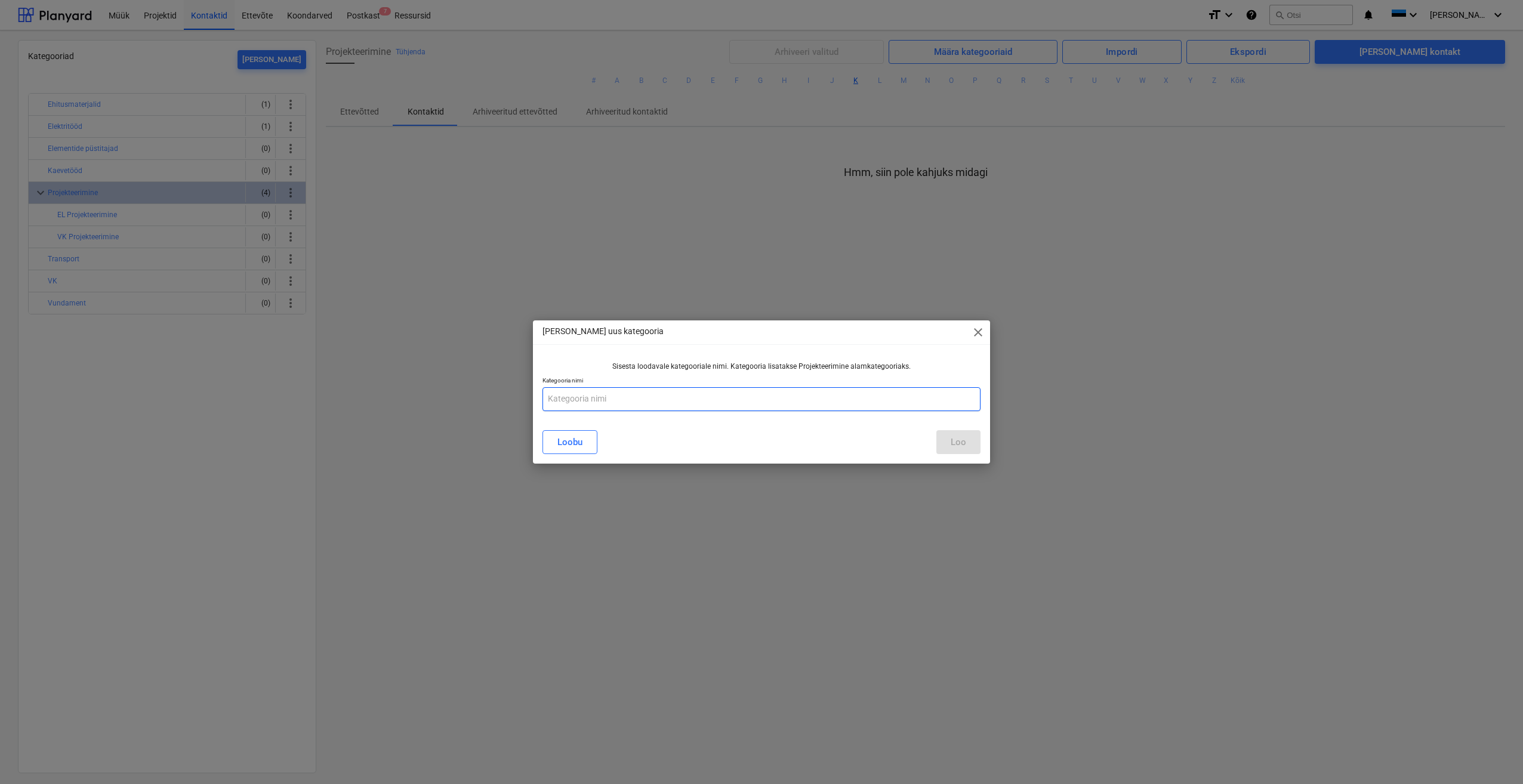
click at [619, 392] on input "text" at bounding box center [761, 399] width 438 height 24
type input "Arhitekt"
click at [957, 438] on div "Loo" at bounding box center [958, 442] width 16 height 16
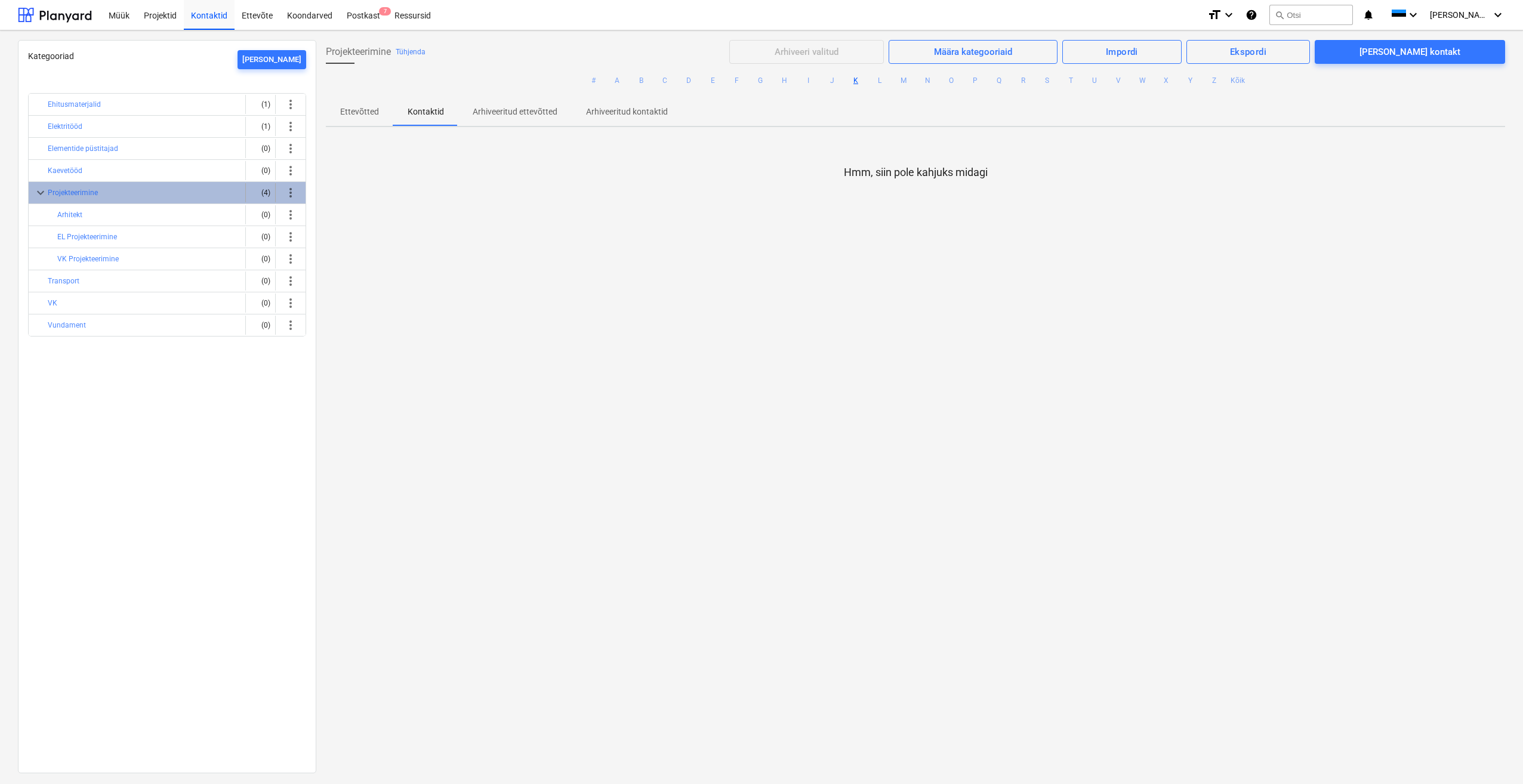
click at [288, 191] on span "more_vert" at bounding box center [290, 192] width 14 height 14
click at [331, 219] on li "Nimeta ümber" at bounding box center [324, 219] width 91 height 27
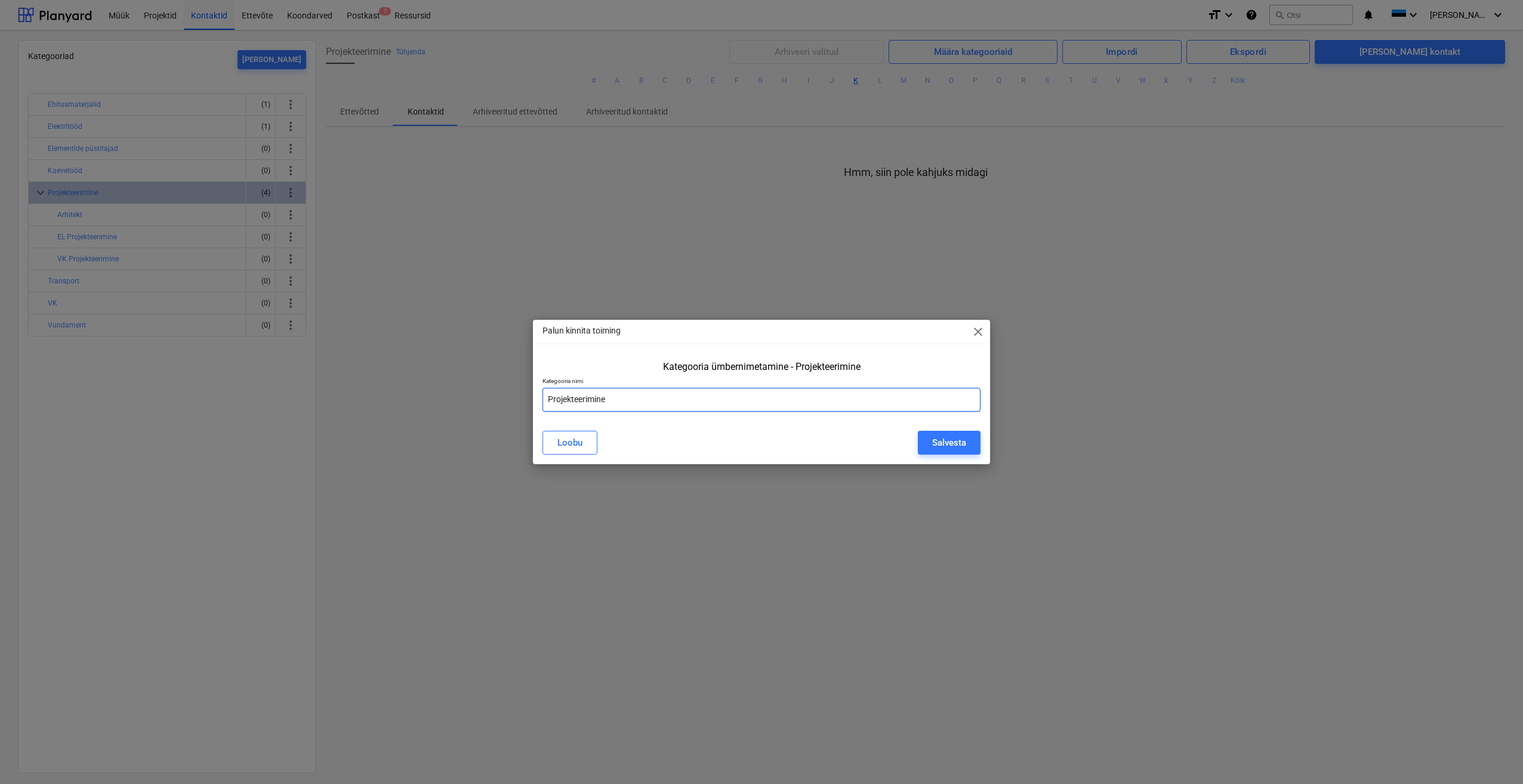
click at [595, 396] on input "Projekteerimine" at bounding box center [761, 399] width 438 height 24
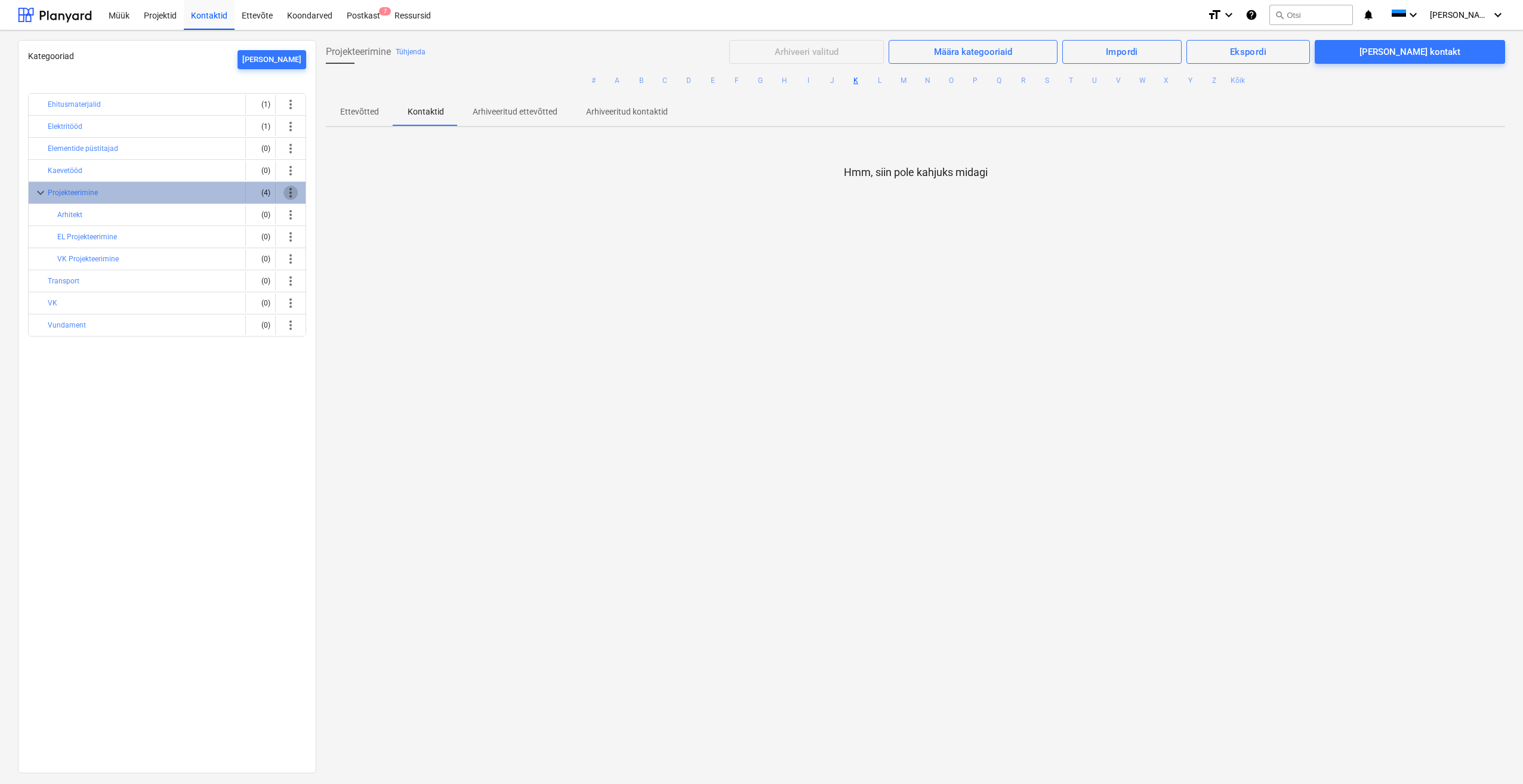
click at [292, 193] on span "more_vert" at bounding box center [290, 192] width 14 height 14
click at [345, 195] on li "[PERSON_NAME]" at bounding box center [324, 192] width 91 height 27
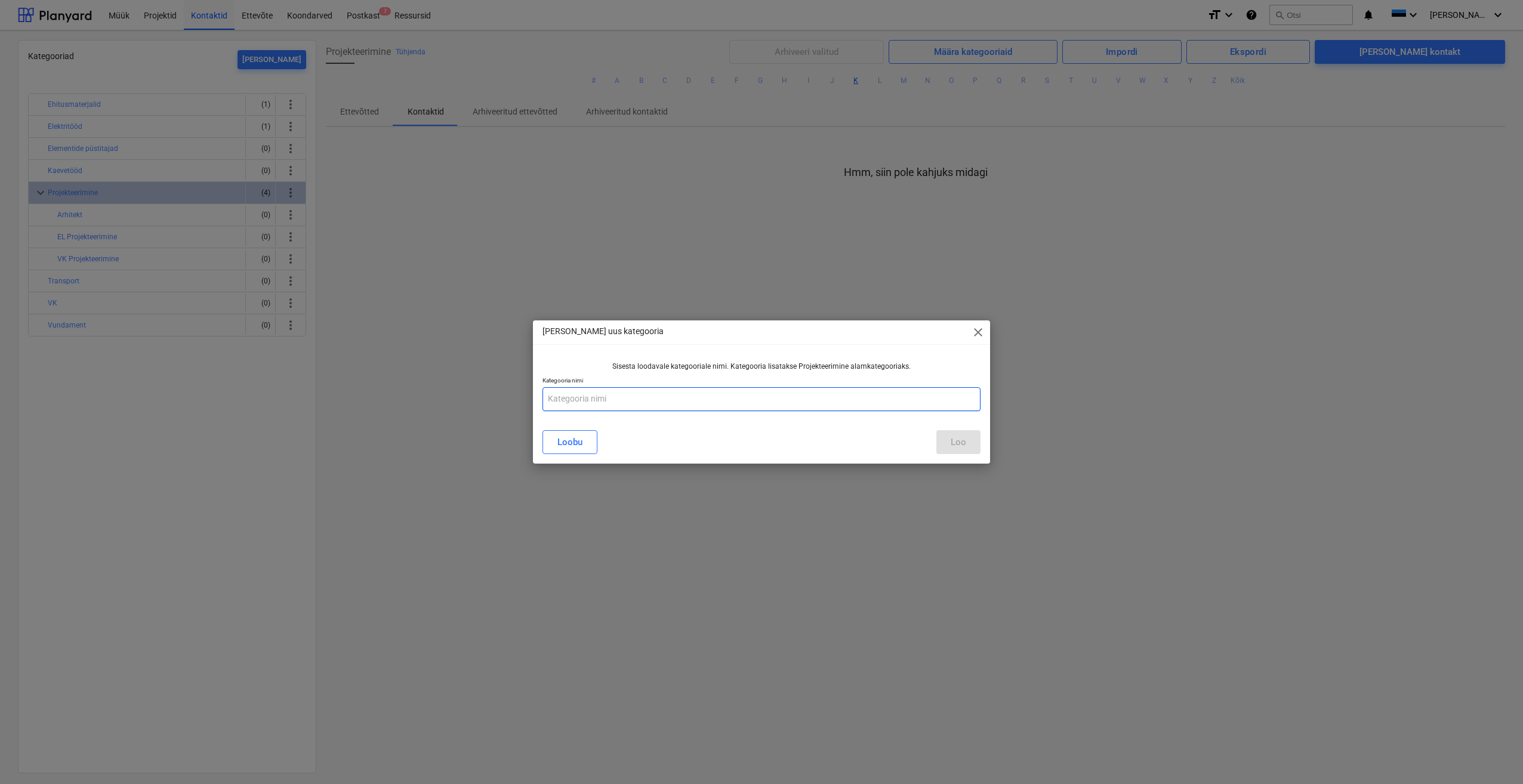
click at [616, 402] on input "text" at bounding box center [761, 399] width 438 height 24
type input "Konstruktsiooni Projekteerimine"
click at [971, 443] on button "Loo" at bounding box center [958, 442] width 44 height 24
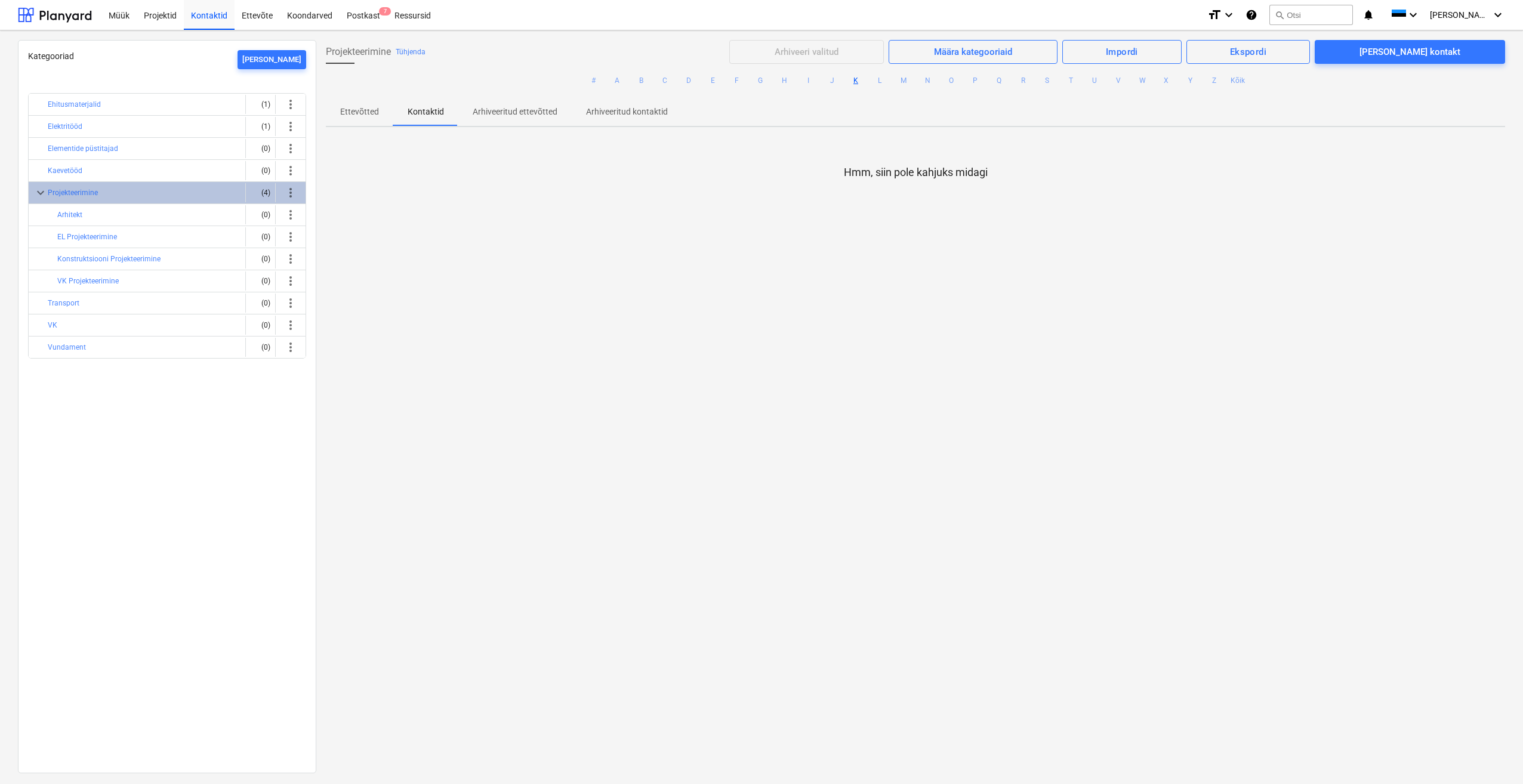
click at [175, 474] on div "Kategooriad [PERSON_NAME] Ehitusmaterjalid (1) more_vert Elektritööd (1) more_v…" at bounding box center [167, 406] width 299 height 733
click at [150, 416] on div "Kategooriad [PERSON_NAME] Ehitusmaterjalid (1) more_vert Elektritööd (1) more_v…" at bounding box center [167, 406] width 299 height 733
click at [117, 239] on button "EL Projekteerimine" at bounding box center [87, 237] width 60 height 14
click at [102, 237] on button "EL Projekteerimine" at bounding box center [87, 237] width 60 height 14
click at [162, 465] on div "Kategooriad [PERSON_NAME] Ehitusmaterjalid (1) more_vert Elektritööd (1) more_v…" at bounding box center [167, 406] width 299 height 733
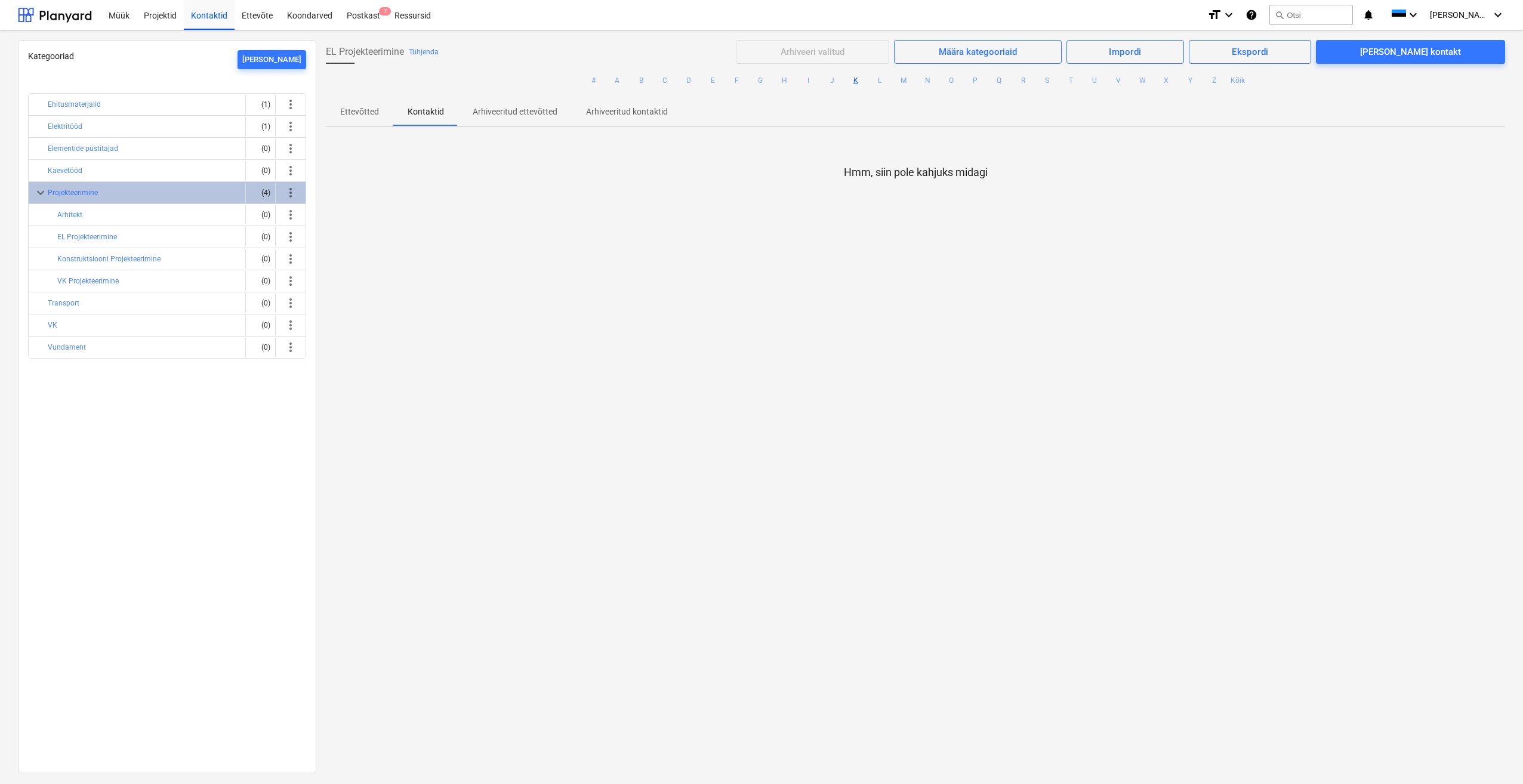
click at [341, 340] on div "EL Projekteerimine Tühjenda Arhiveeri valitud Määra kategooriaid Impordi Ekspor…" at bounding box center [916, 406] width 1198 height 732
click at [1023, 79] on button "R" at bounding box center [1023, 81] width 14 height 14
click at [1045, 80] on button "S" at bounding box center [1047, 81] width 14 height 14
click at [56, 56] on span "Kategooriad" at bounding box center [50, 56] width 46 height 9
click at [214, 15] on div "Kontaktid" at bounding box center [209, 14] width 50 height 30
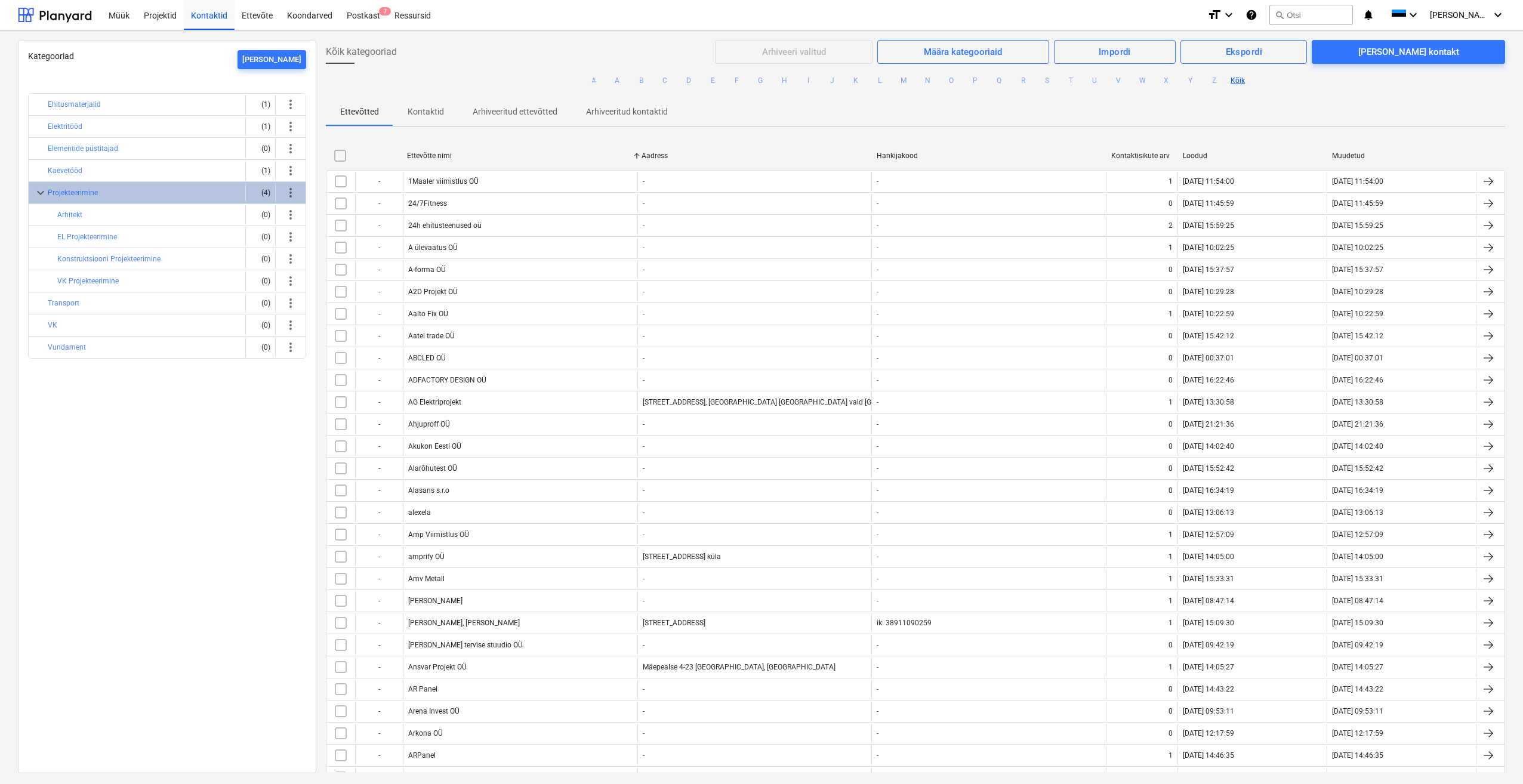
click at [433, 108] on p "Kontaktid" at bounding box center [425, 112] width 36 height 12
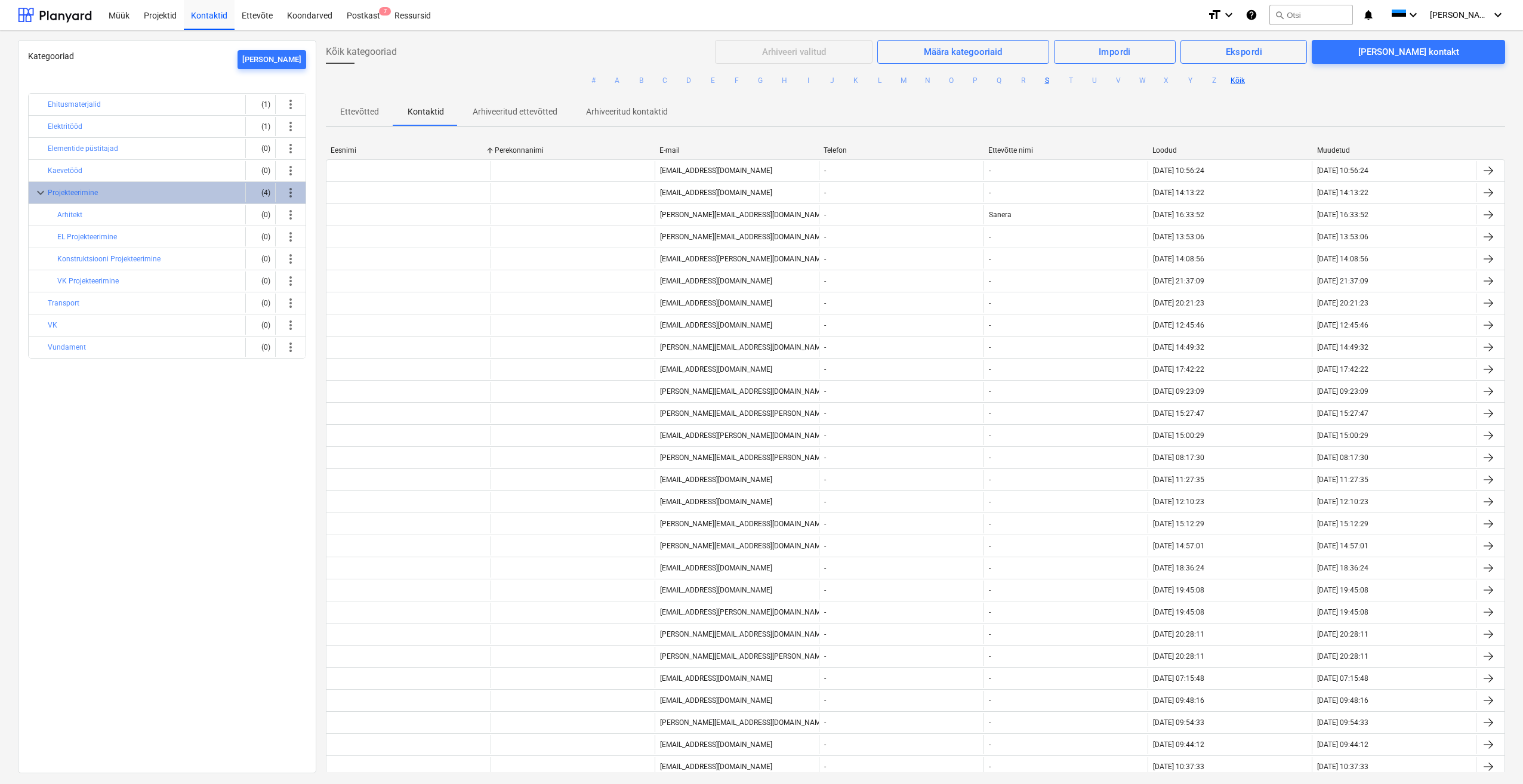
click at [1040, 80] on button "S" at bounding box center [1047, 81] width 14 height 14
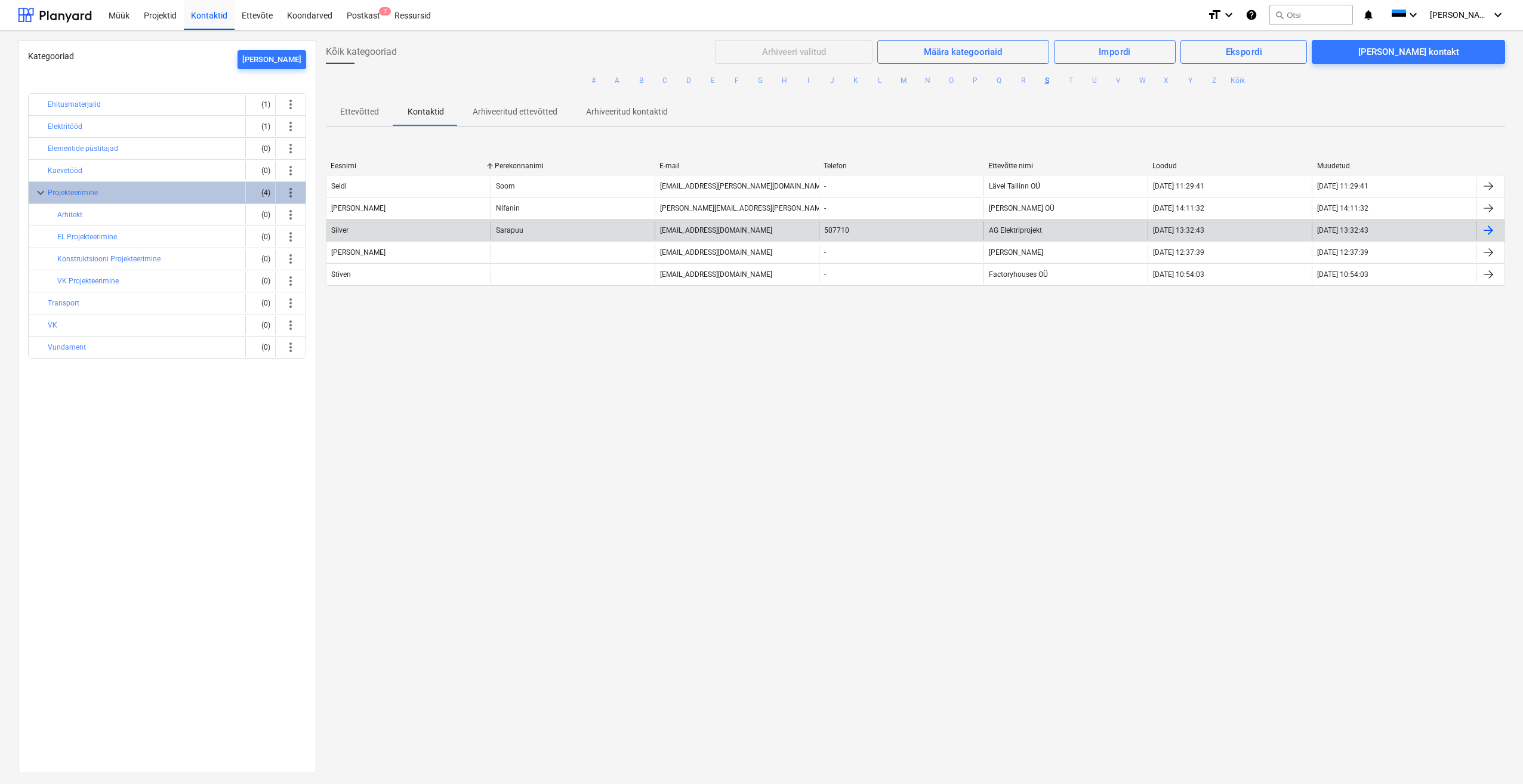
click at [431, 231] on div "Silver" at bounding box center [409, 230] width 164 height 19
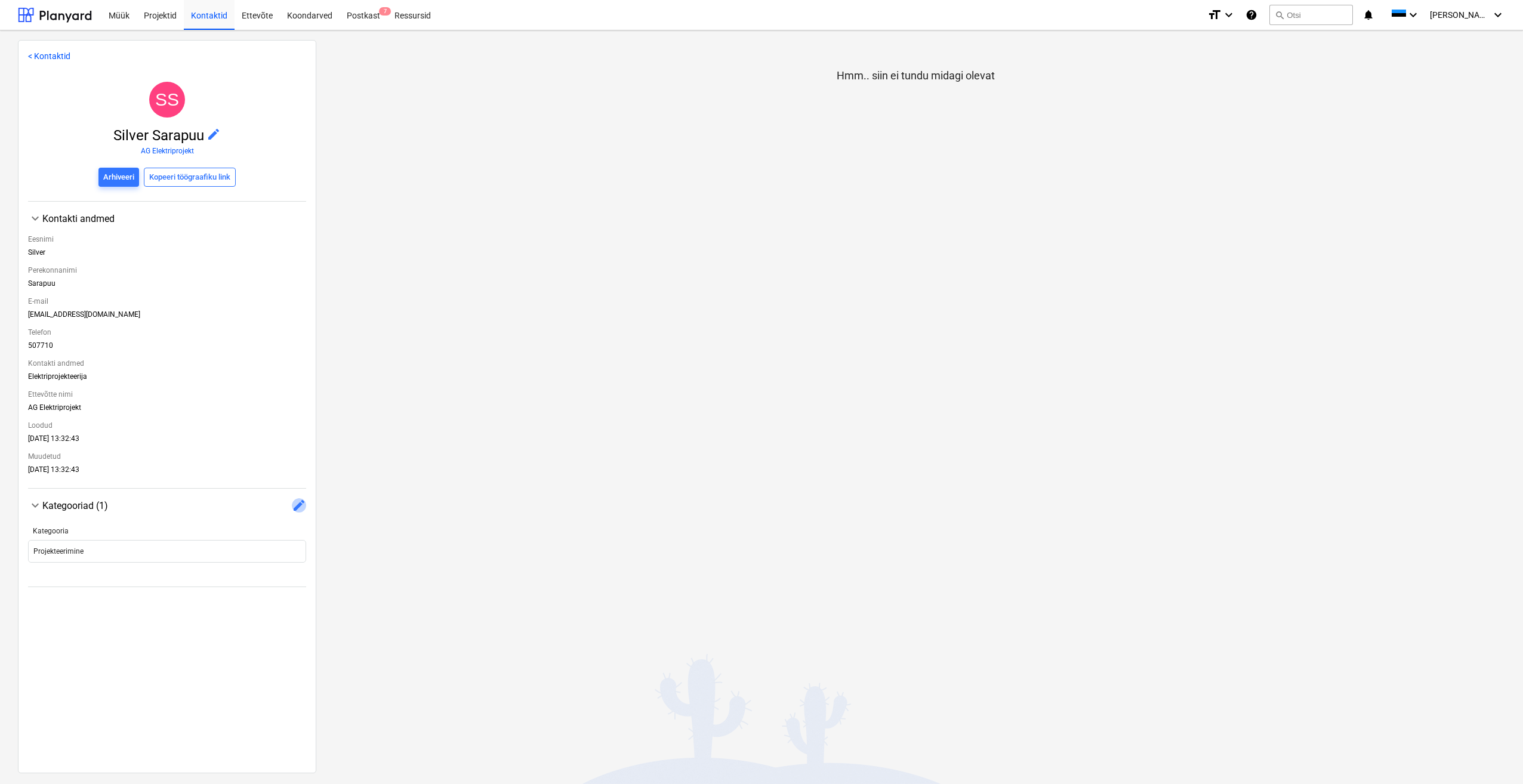
click at [294, 499] on span "edit" at bounding box center [299, 505] width 14 height 14
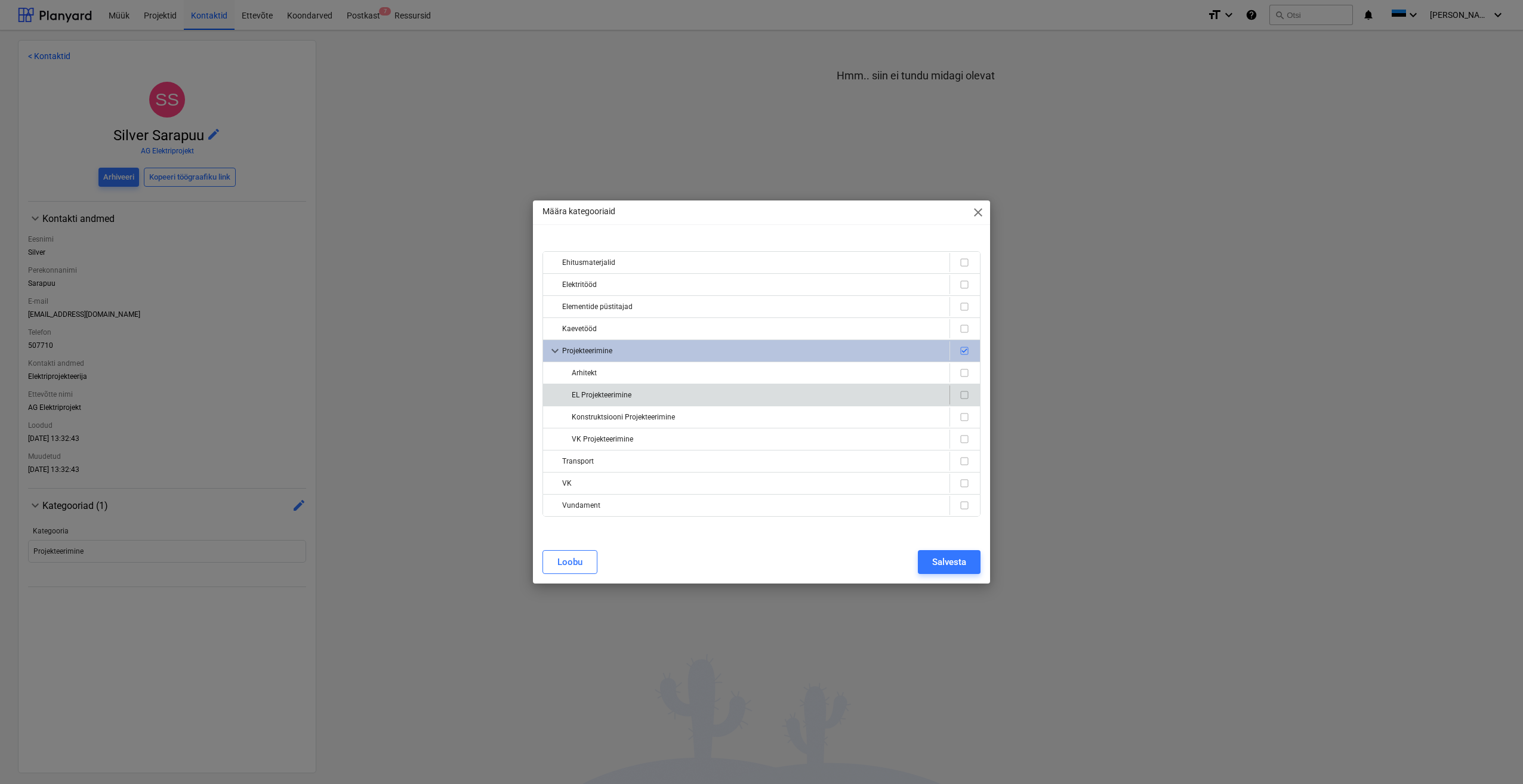
click at [625, 402] on div "EL Projekteerimine" at bounding box center [758, 395] width 373 height 19
click at [604, 395] on div "EL Projekteerimine" at bounding box center [758, 395] width 373 height 19
click at [966, 396] on input "checkbox" at bounding box center [964, 395] width 14 height 14
checkbox input "true"
click at [967, 348] on input "checkbox" at bounding box center [964, 351] width 14 height 14
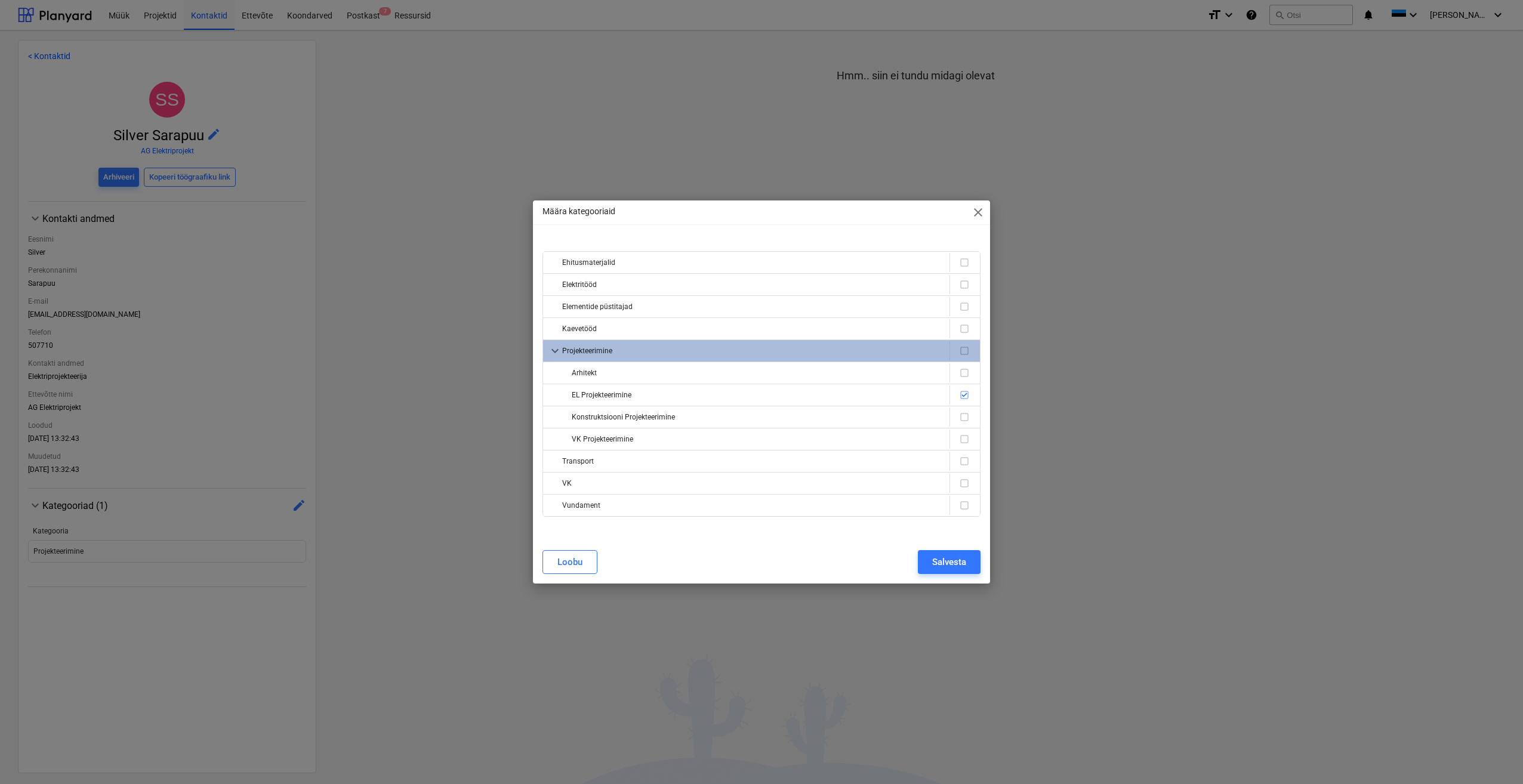
click at [965, 354] on input "checkbox" at bounding box center [964, 351] width 14 height 14
checkbox input "true"
click at [958, 563] on div "Salvesta" at bounding box center [949, 562] width 34 height 16
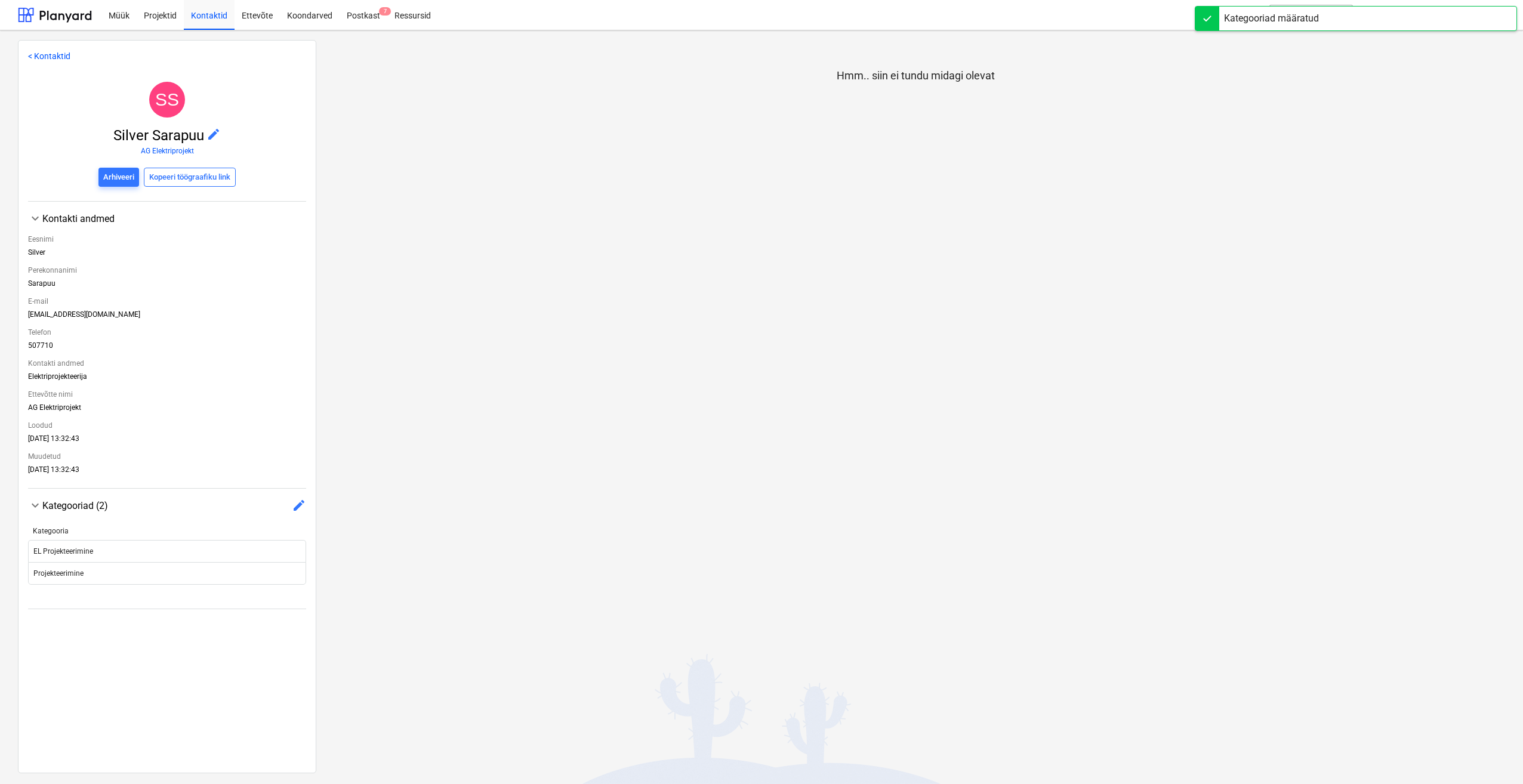
click at [657, 303] on div "Hmm.. siin ei tundu midagi olevat" at bounding box center [916, 406] width 1198 height 732
click at [47, 60] on link "< Kontaktid" at bounding box center [49, 56] width 43 height 9
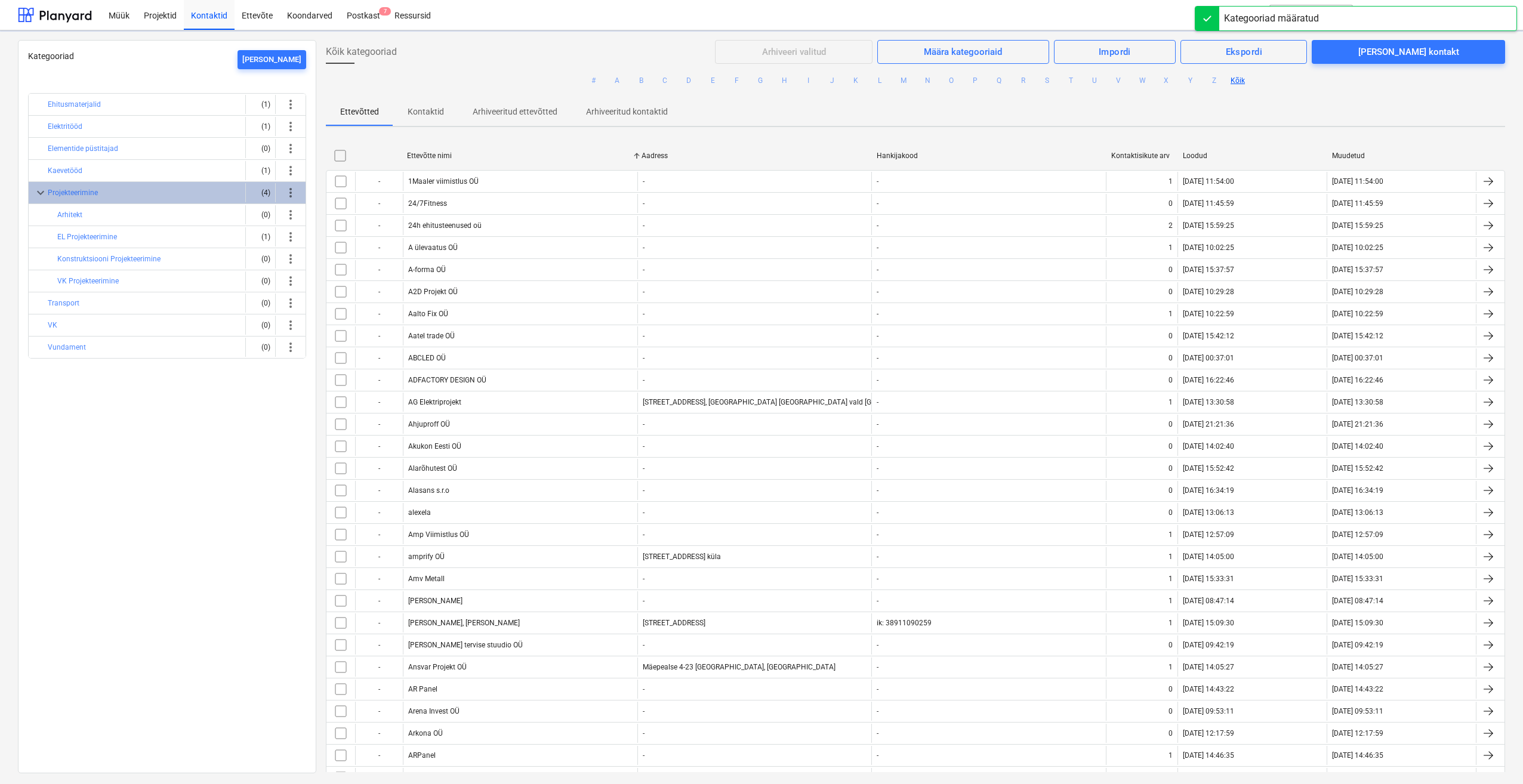
click at [448, 109] on span "Kontaktid" at bounding box center [426, 112] width 65 height 19
click at [433, 112] on p "Kontaktid" at bounding box center [425, 112] width 36 height 12
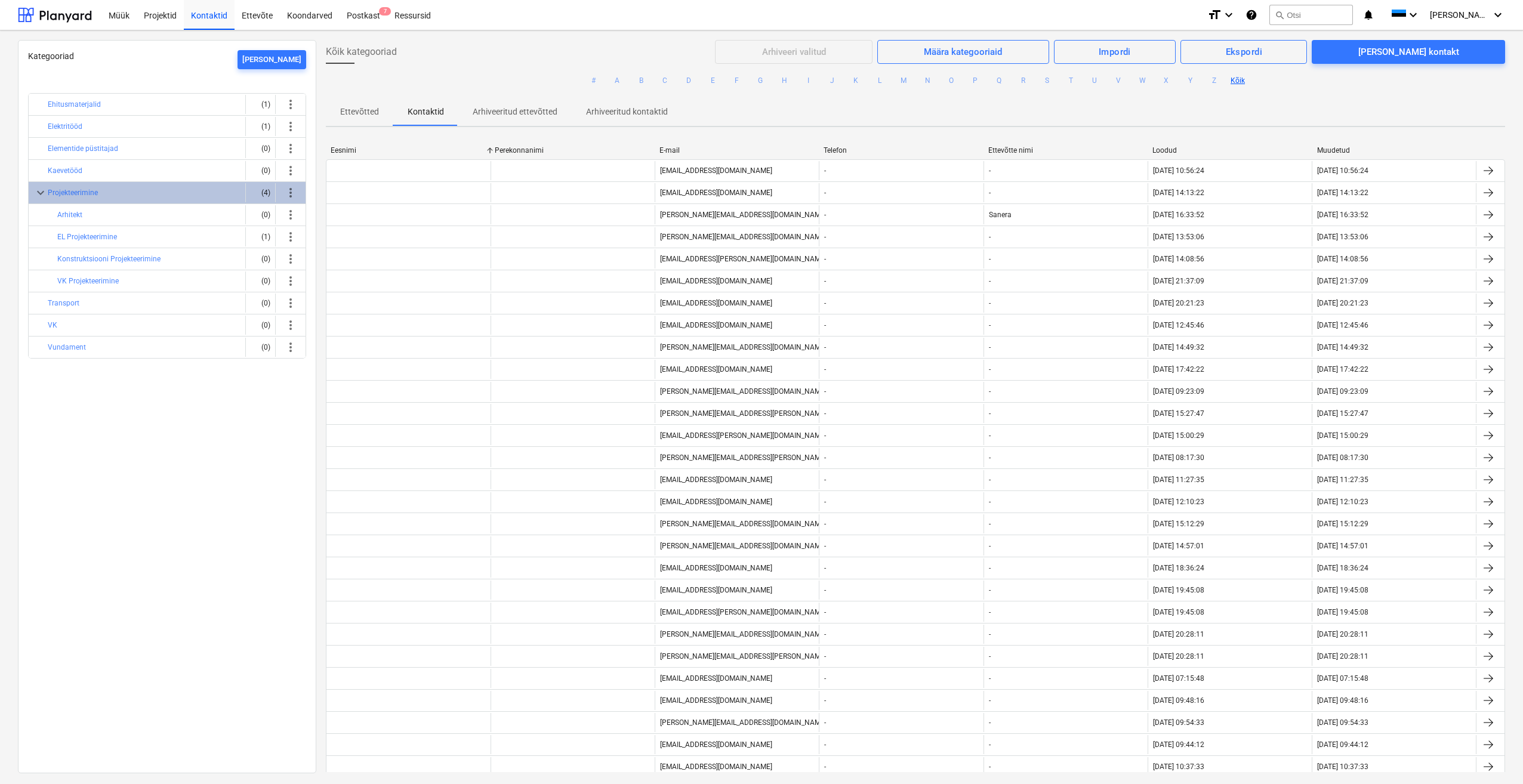
click at [147, 508] on div "Kategooriad [PERSON_NAME] Ehitusmaterjalid (1) more_vert Elektritööd (1) more_v…" at bounding box center [167, 406] width 299 height 733
click at [103, 239] on button "EL Projekteerimine" at bounding box center [87, 237] width 60 height 14
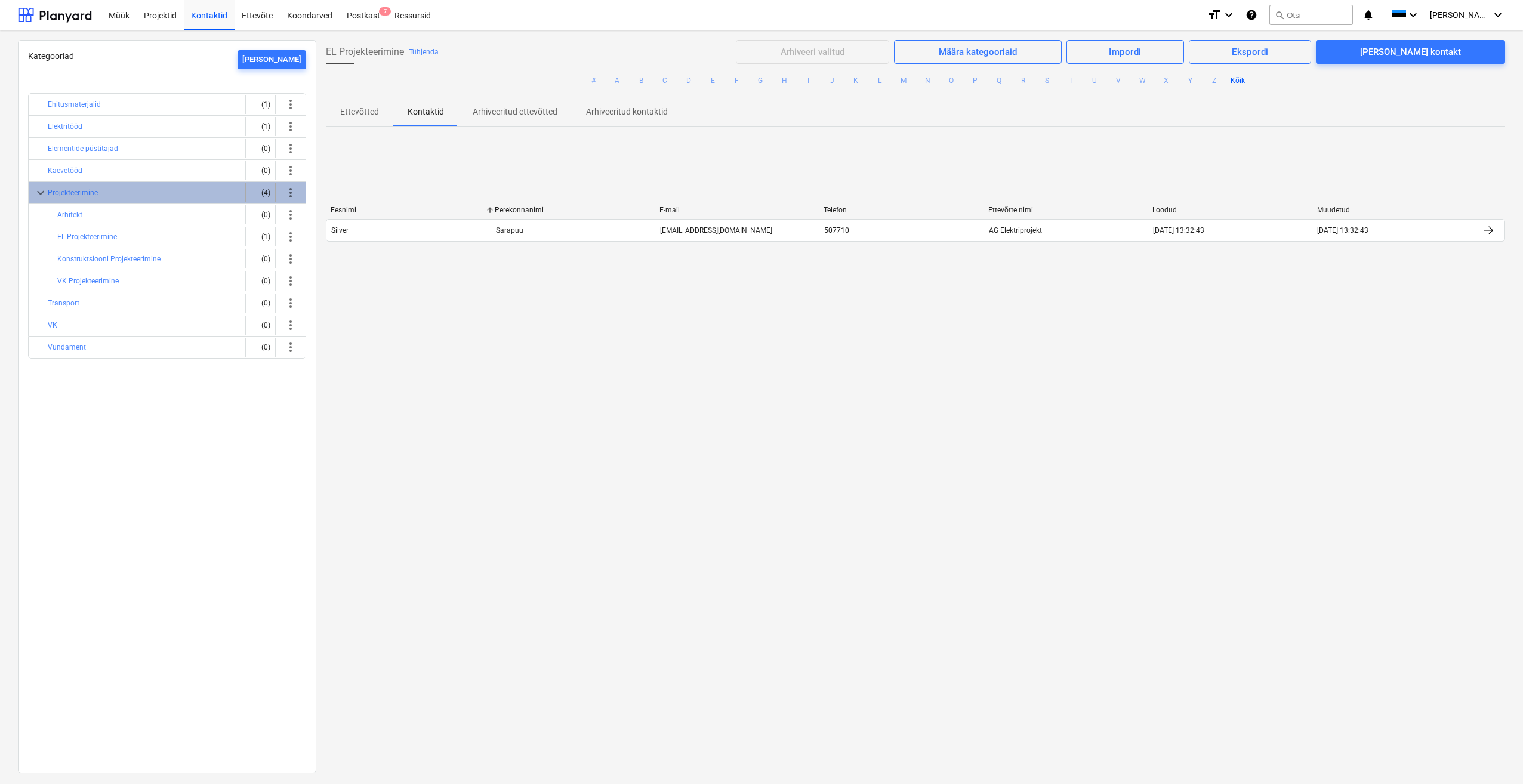
click at [111, 195] on div "Projekteerimine" at bounding box center [144, 192] width 192 height 19
click at [78, 173] on button "Kaevetööd" at bounding box center [65, 171] width 35 height 14
click at [90, 192] on button "Projekteerimine" at bounding box center [73, 192] width 50 height 14
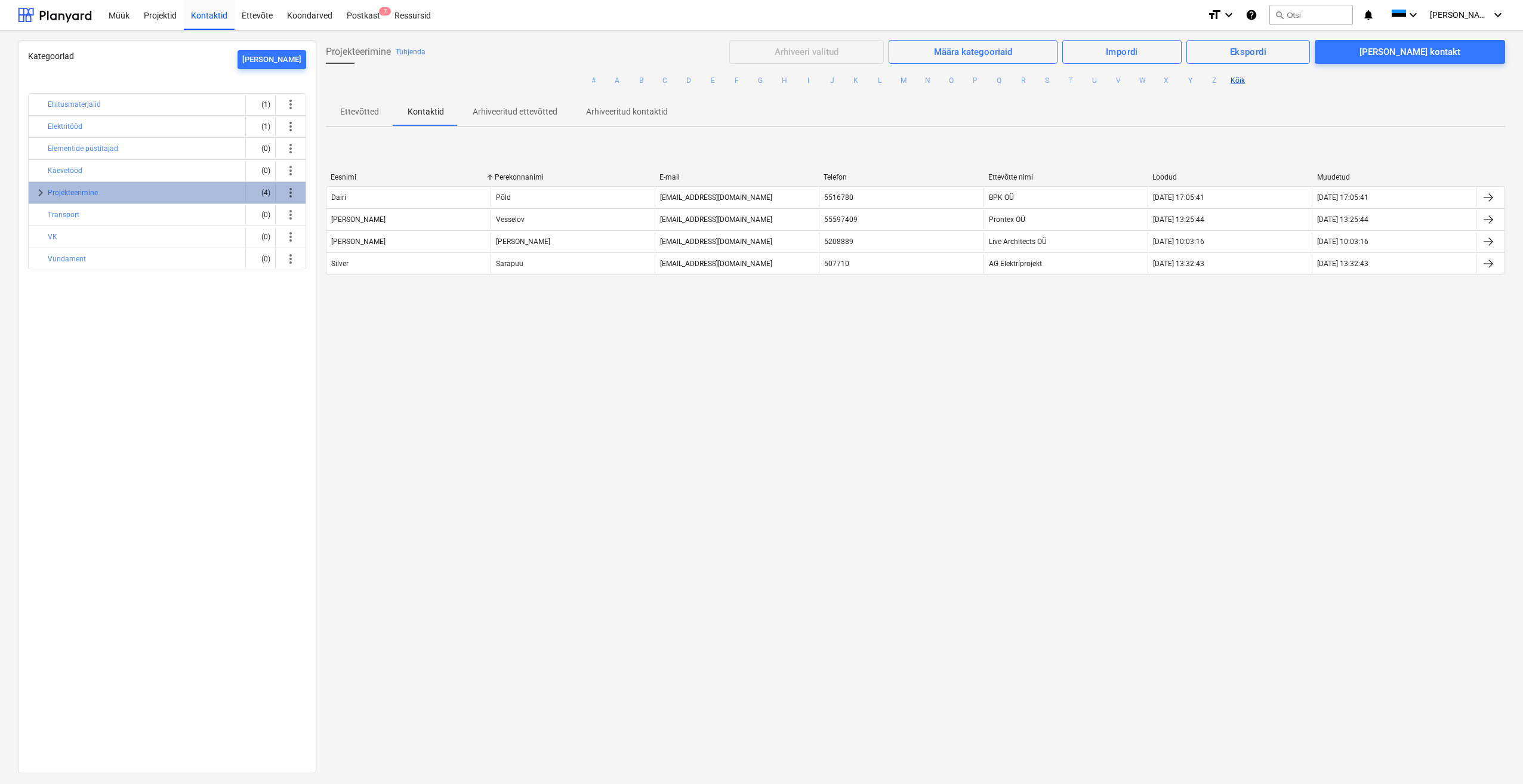
click at [40, 194] on span "keyboard_arrow_right" at bounding box center [40, 192] width 14 height 14
click at [101, 236] on button "EL Projekteerimine" at bounding box center [87, 237] width 60 height 14
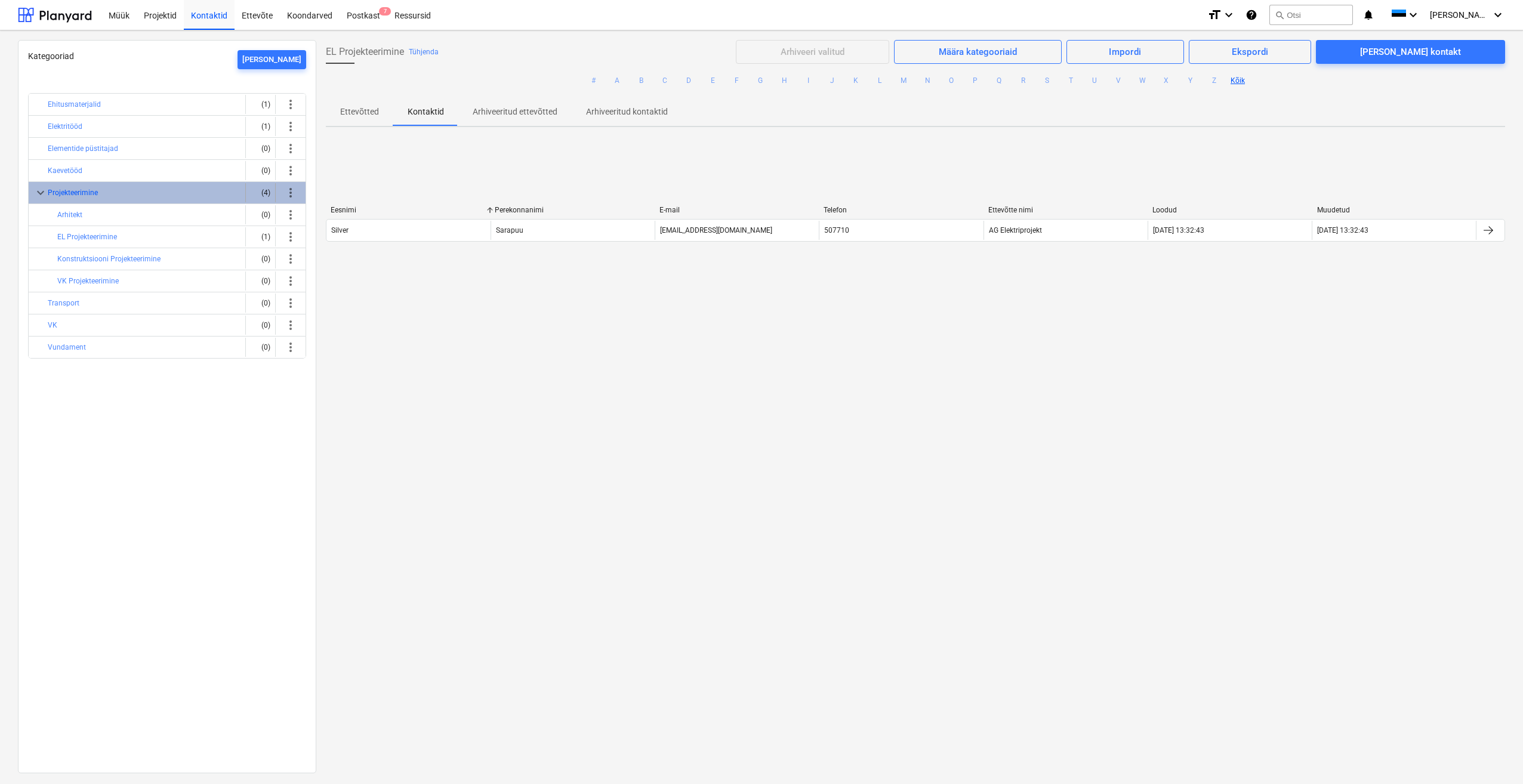
click at [61, 190] on button "Projekteerimine" at bounding box center [73, 192] width 50 height 14
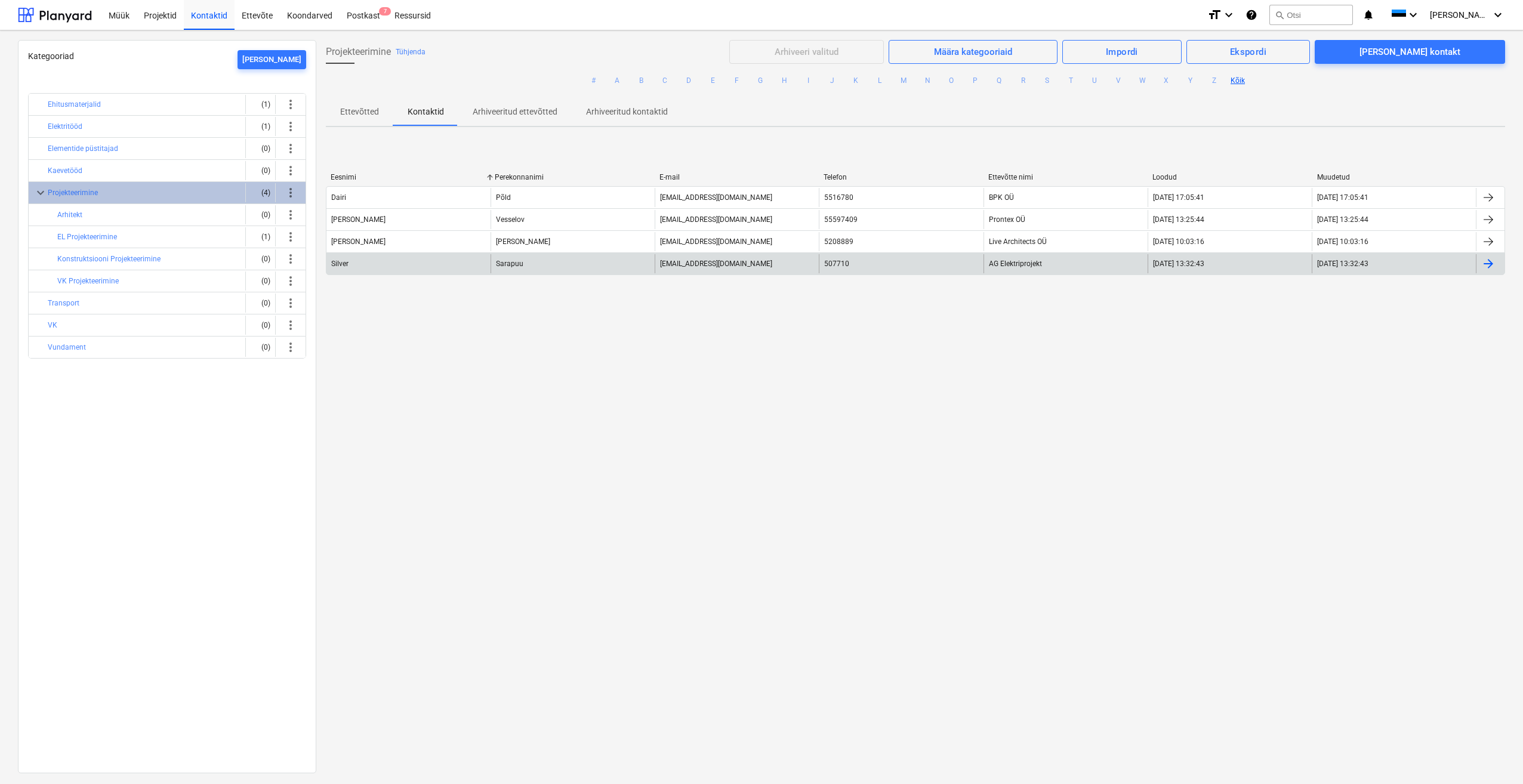
click at [1488, 268] on div at bounding box center [1488, 264] width 14 height 14
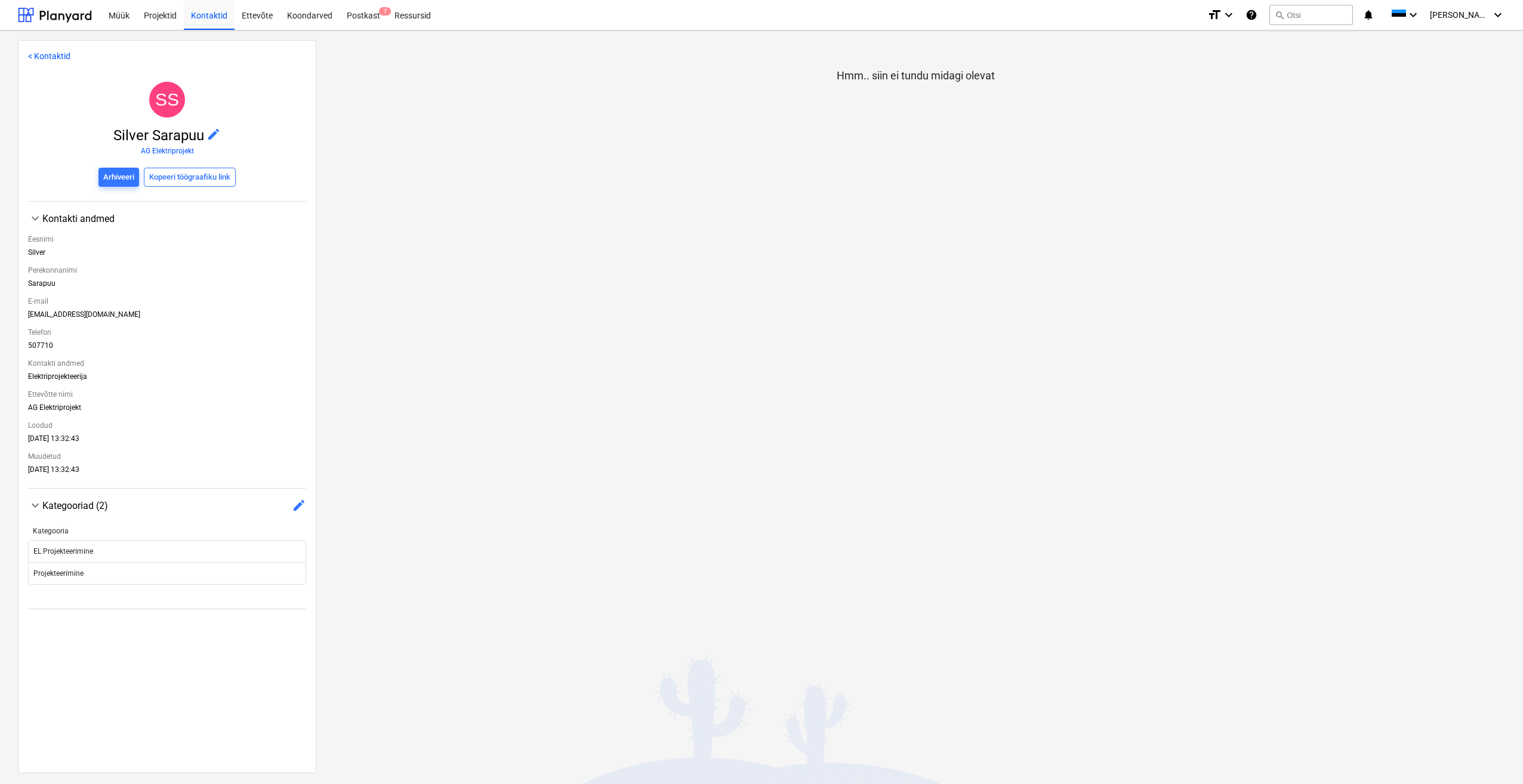
click at [296, 504] on span "edit" at bounding box center [299, 505] width 14 height 14
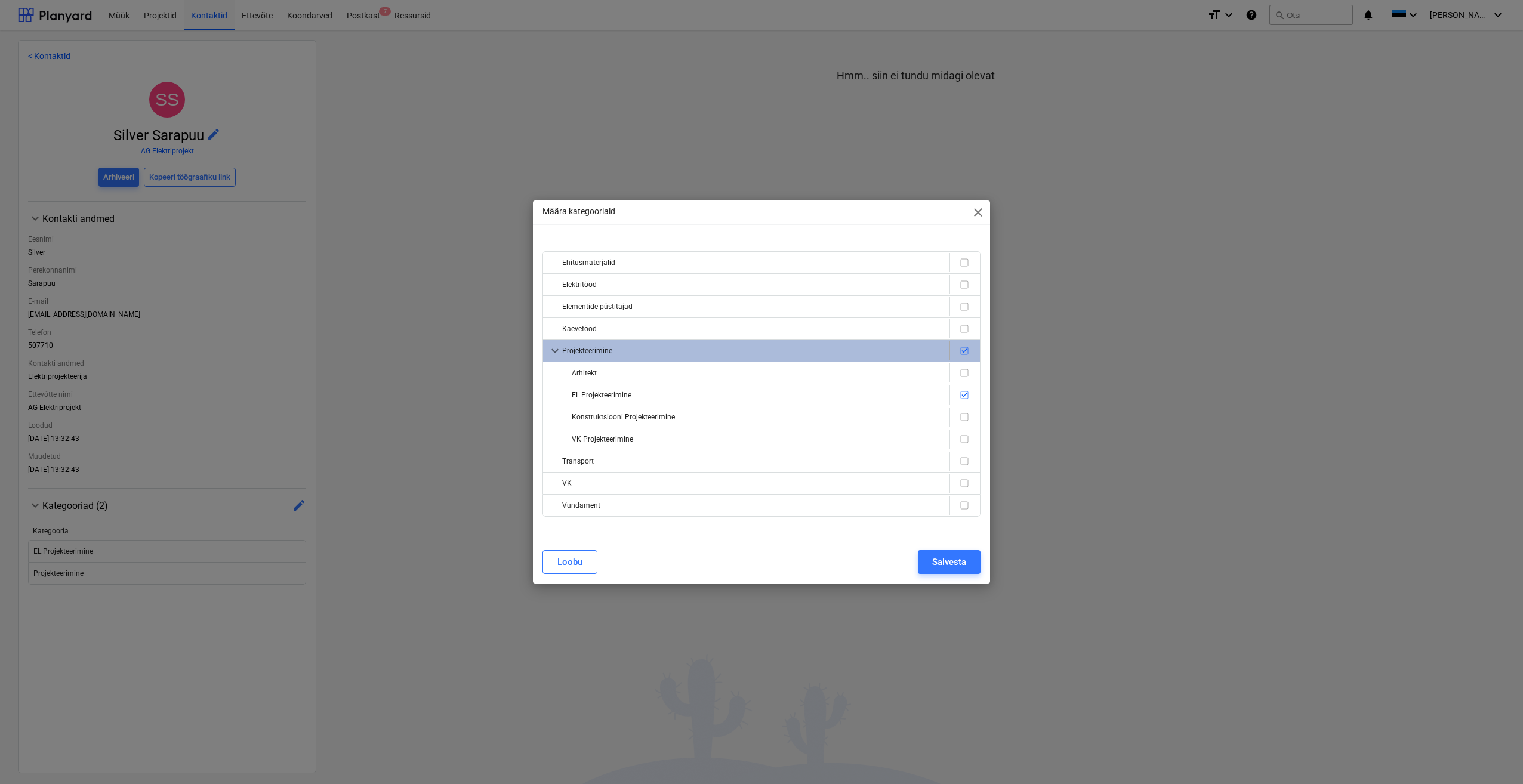
click at [966, 354] on input "checkbox" at bounding box center [964, 351] width 14 height 14
checkbox input "false"
click at [950, 565] on div "Salvesta" at bounding box center [949, 562] width 34 height 16
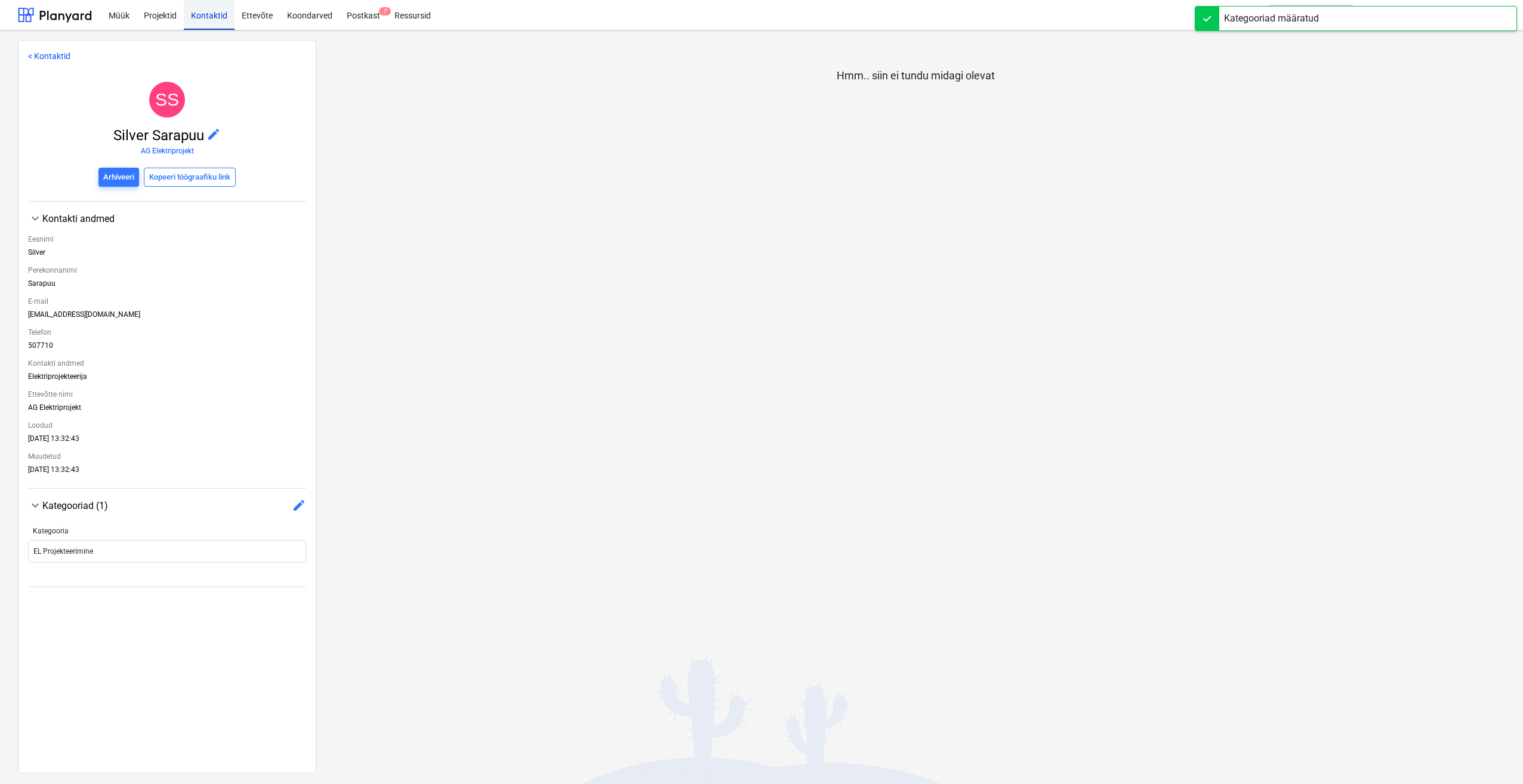
click at [212, 16] on div "Kontaktid" at bounding box center [209, 14] width 50 height 30
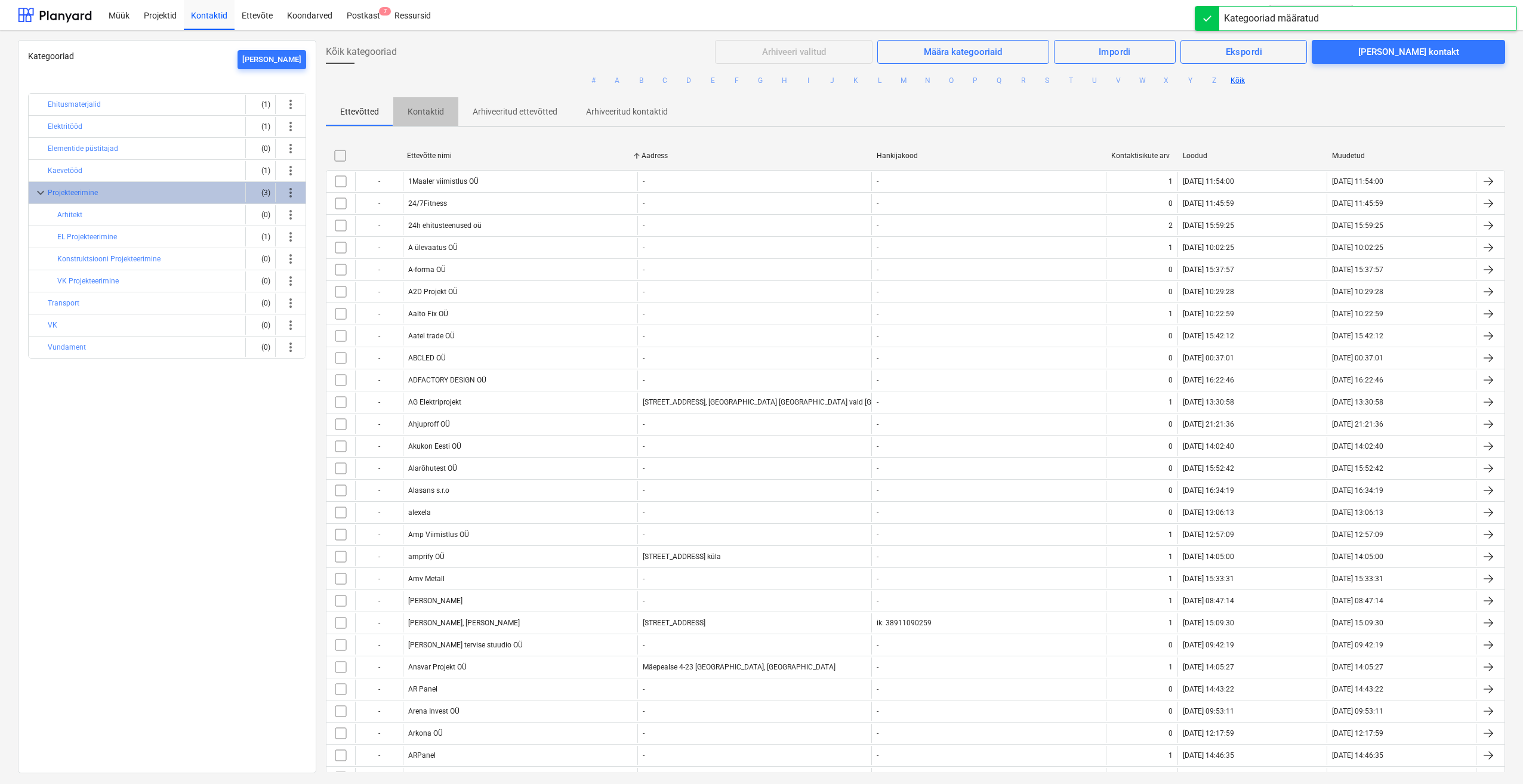
click at [423, 111] on p "Kontaktid" at bounding box center [425, 112] width 36 height 12
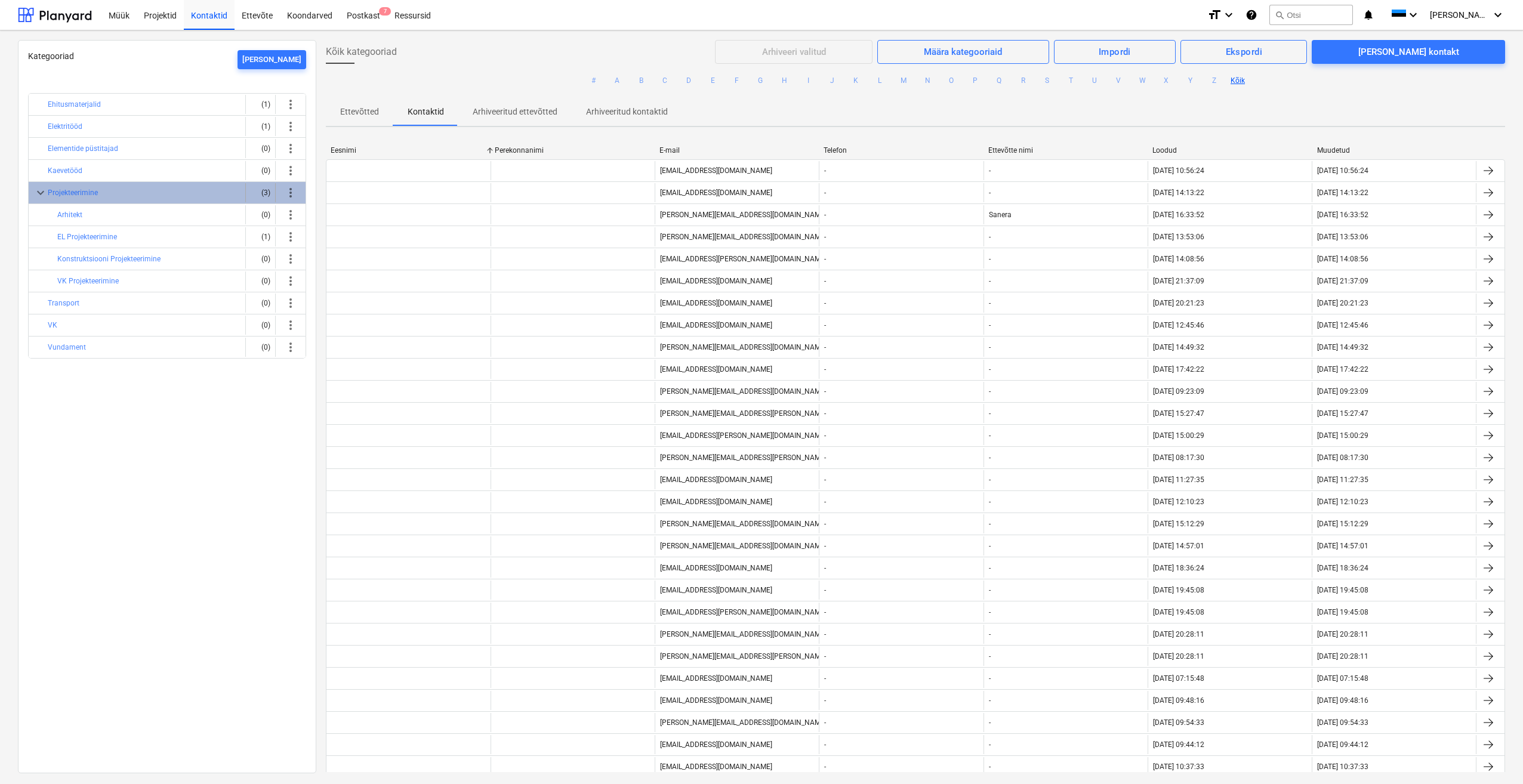
click at [102, 195] on div "Projekteerimine" at bounding box center [144, 192] width 192 height 19
click at [76, 195] on button "Projekteerimine" at bounding box center [73, 192] width 50 height 14
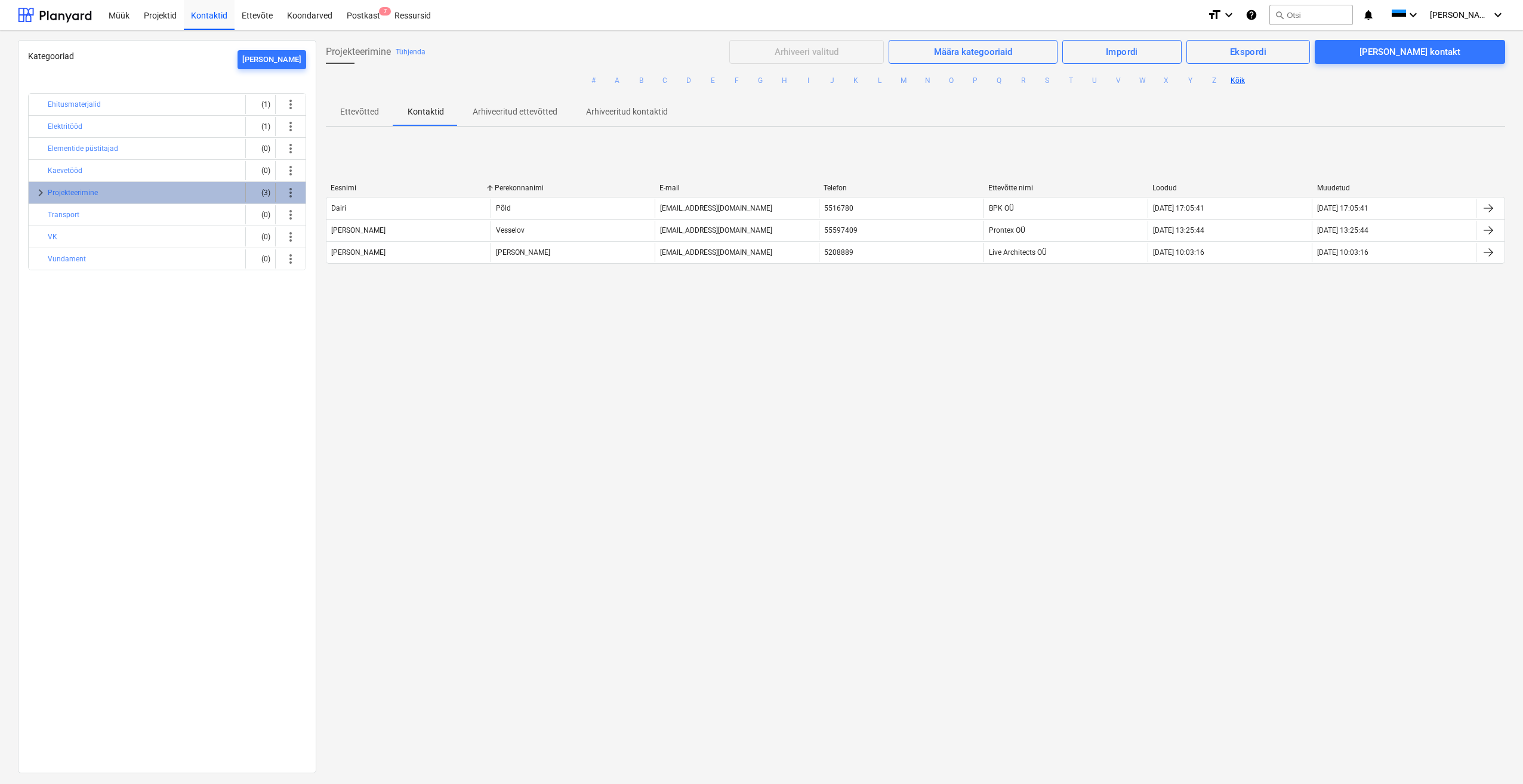
click at [37, 190] on span "keyboard_arrow_right" at bounding box center [40, 192] width 14 height 14
click at [109, 239] on button "EL Projekteerimine" at bounding box center [87, 237] width 60 height 14
click at [95, 192] on button "Projekteerimine" at bounding box center [73, 192] width 50 height 14
click at [154, 492] on div "Kategooriad [PERSON_NAME] Ehitusmaterjalid (1) more_vert Elektritööd (1) more_v…" at bounding box center [167, 406] width 299 height 733
click at [171, 424] on div "Kategooriad [PERSON_NAME] Ehitusmaterjalid (1) more_vert Elektritööd (1) more_v…" at bounding box center [167, 406] width 299 height 733
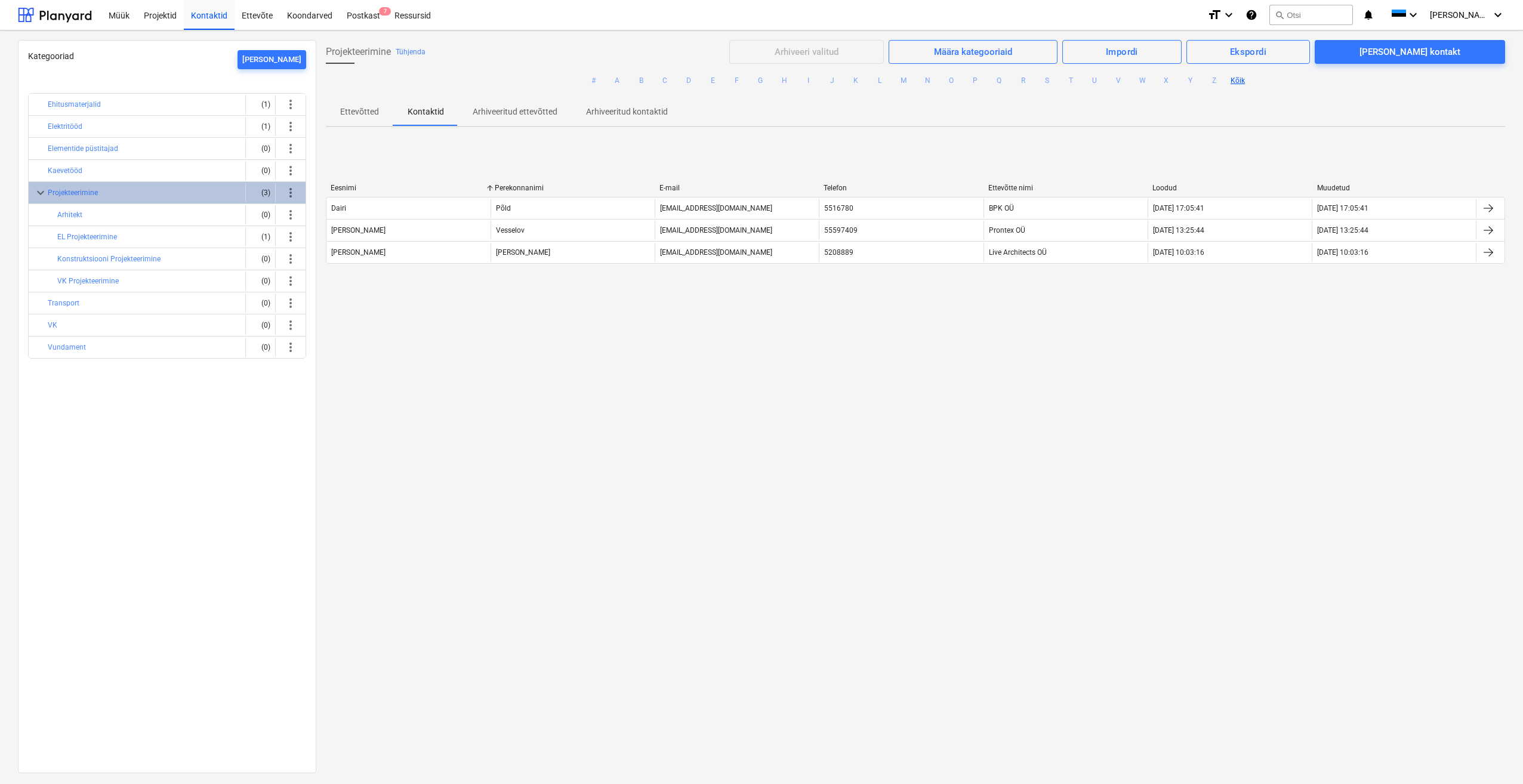
click at [161, 500] on div "Kategooriad [PERSON_NAME] Ehitusmaterjalid (1) more_vert Elektritööd (1) more_v…" at bounding box center [167, 406] width 299 height 733
click at [149, 449] on div "Kategooriad [PERSON_NAME] Ehitusmaterjalid (1) more_vert Elektritööd (1) more_v…" at bounding box center [167, 406] width 299 height 733
click at [161, 451] on div "Kategooriad [PERSON_NAME] Ehitusmaterjalid (1) more_vert Elektritööd (1) more_v…" at bounding box center [167, 406] width 299 height 733
click at [157, 469] on div "Kategooriad [PERSON_NAME] Ehitusmaterjalid (1) more_vert Elektritööd (1) more_v…" at bounding box center [167, 406] width 299 height 733
click at [159, 475] on div "Kategooriad [PERSON_NAME] Ehitusmaterjalid (1) more_vert Elektritööd (1) more_v…" at bounding box center [167, 406] width 299 height 733
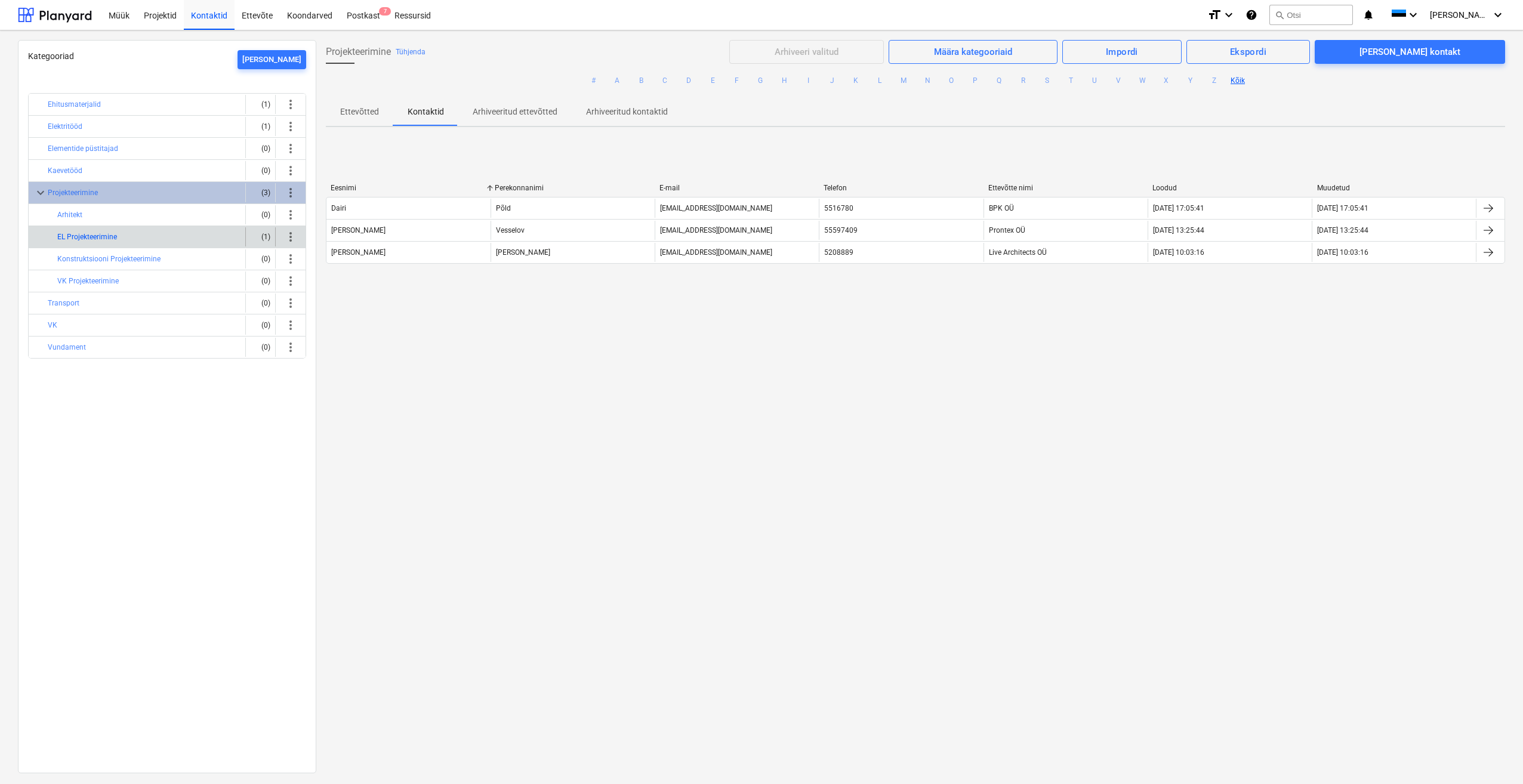
click at [112, 242] on button "EL Projekteerimine" at bounding box center [87, 237] width 60 height 14
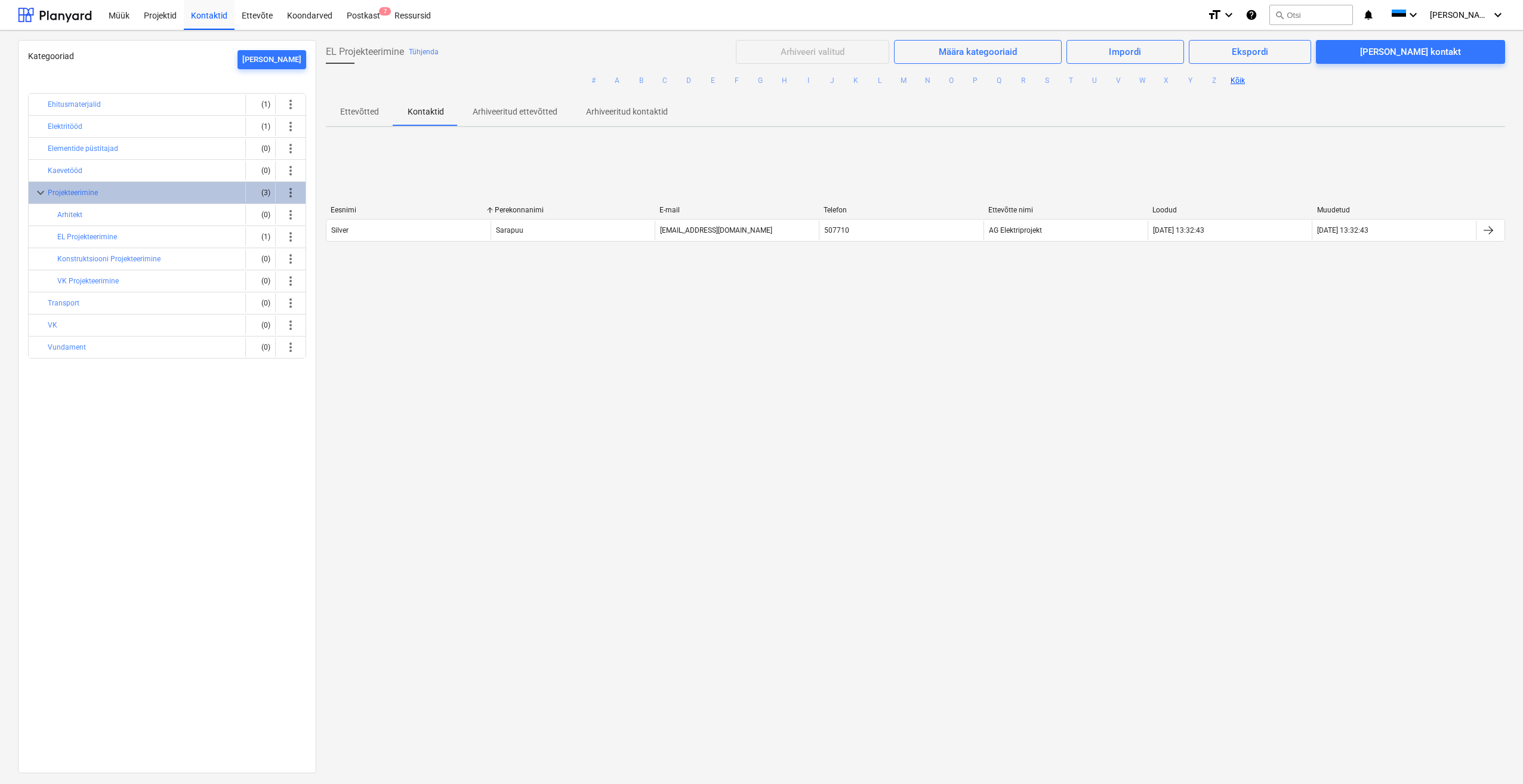
click at [191, 484] on div "Kategooriad [PERSON_NAME] Ehitusmaterjalid (1) more_vert Elektritööd (1) more_v…" at bounding box center [167, 406] width 299 height 733
click at [1269, 54] on span "Ekspordi" at bounding box center [1250, 52] width 96 height 16
click at [1285, 104] on div "Kontaktide eksportimine" at bounding box center [1253, 102] width 116 height 21
click at [805, 446] on div "EL Projekteerimine Tühjenda Arhiveeri valitud Määra kategooriaid Impordi Ekspor…" at bounding box center [916, 406] width 1198 height 732
click at [74, 195] on button "Projekteerimine" at bounding box center [73, 192] width 50 height 14
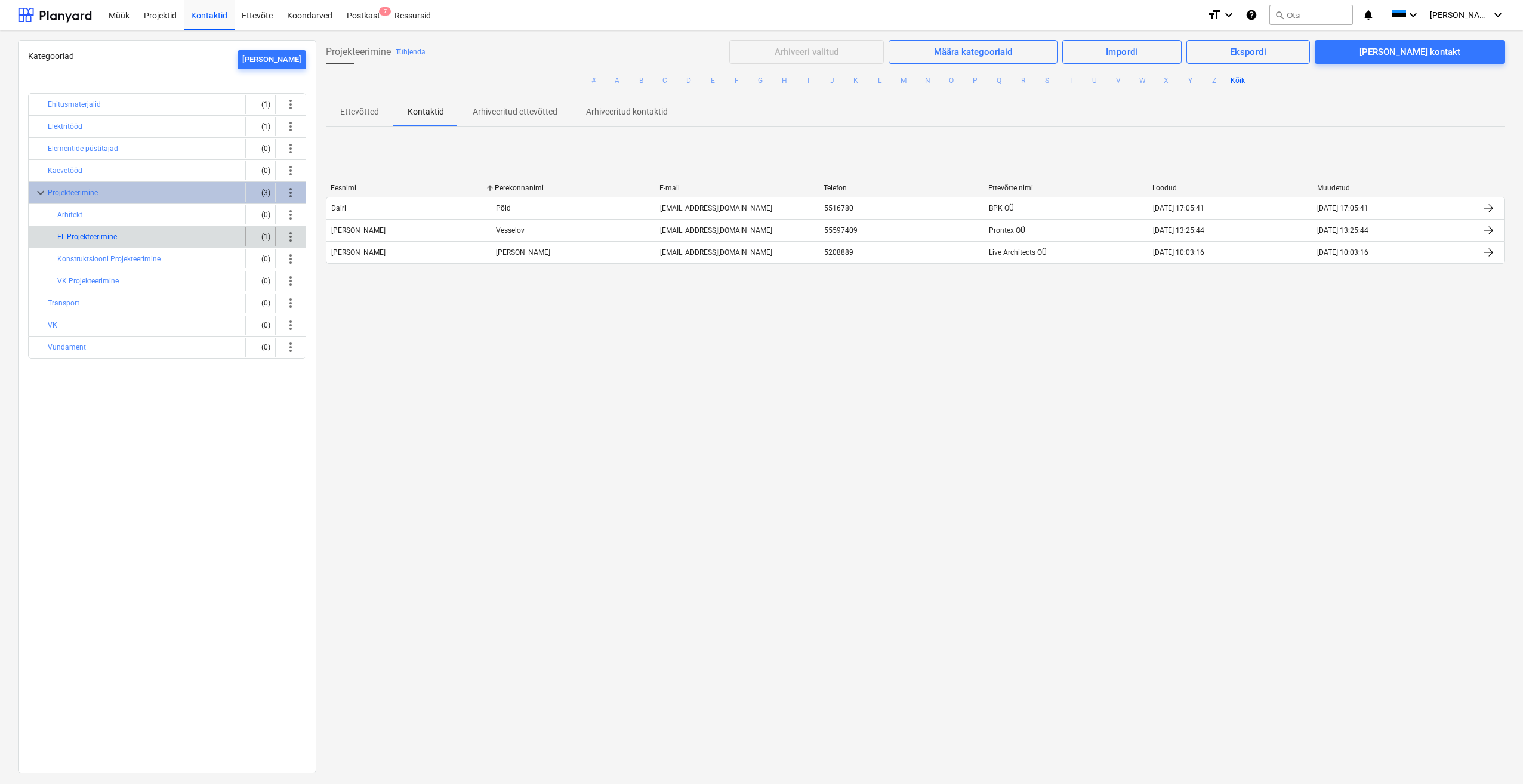
click at [95, 237] on button "EL Projekteerimine" at bounding box center [87, 237] width 60 height 14
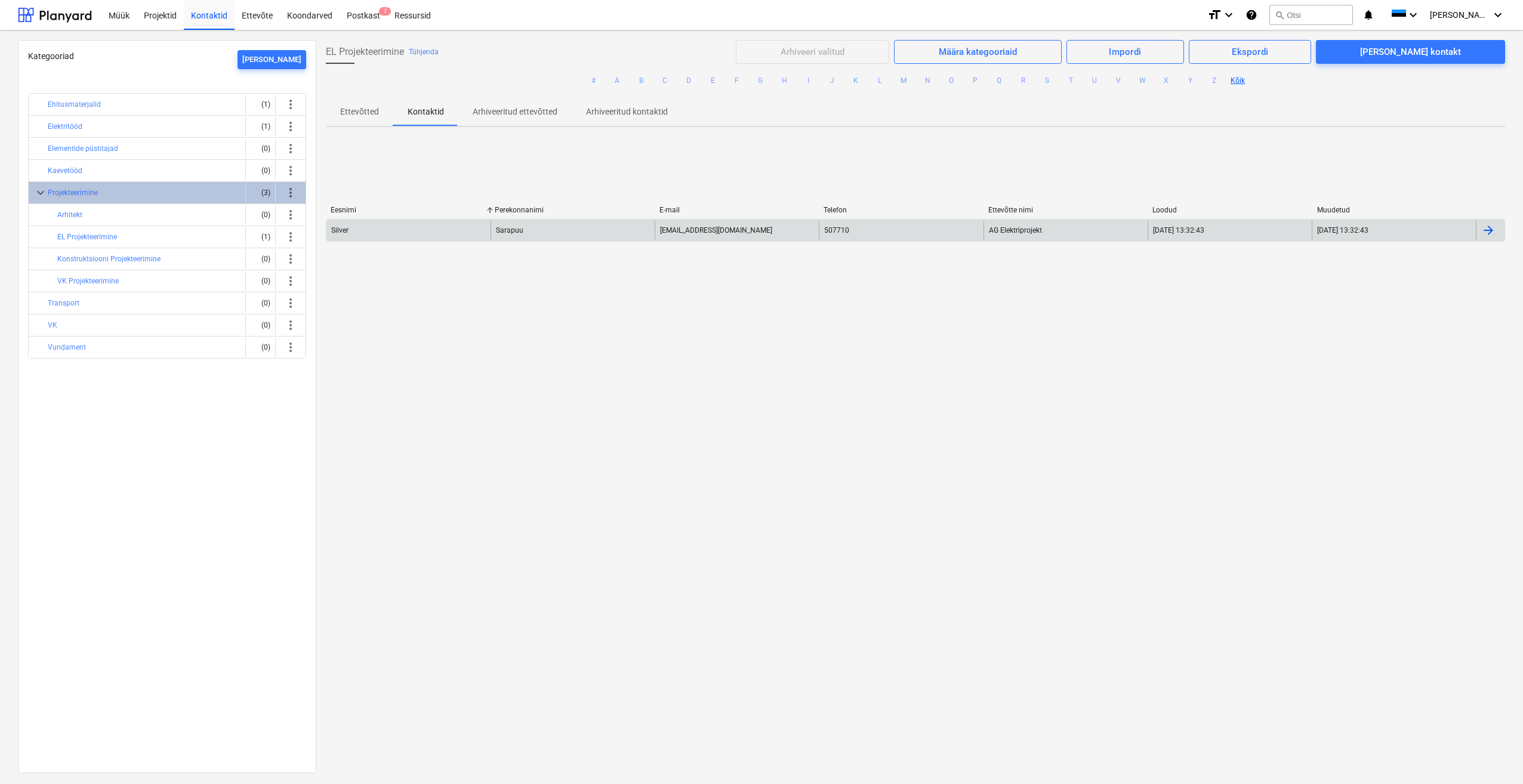
click at [1483, 231] on div at bounding box center [1488, 230] width 14 height 14
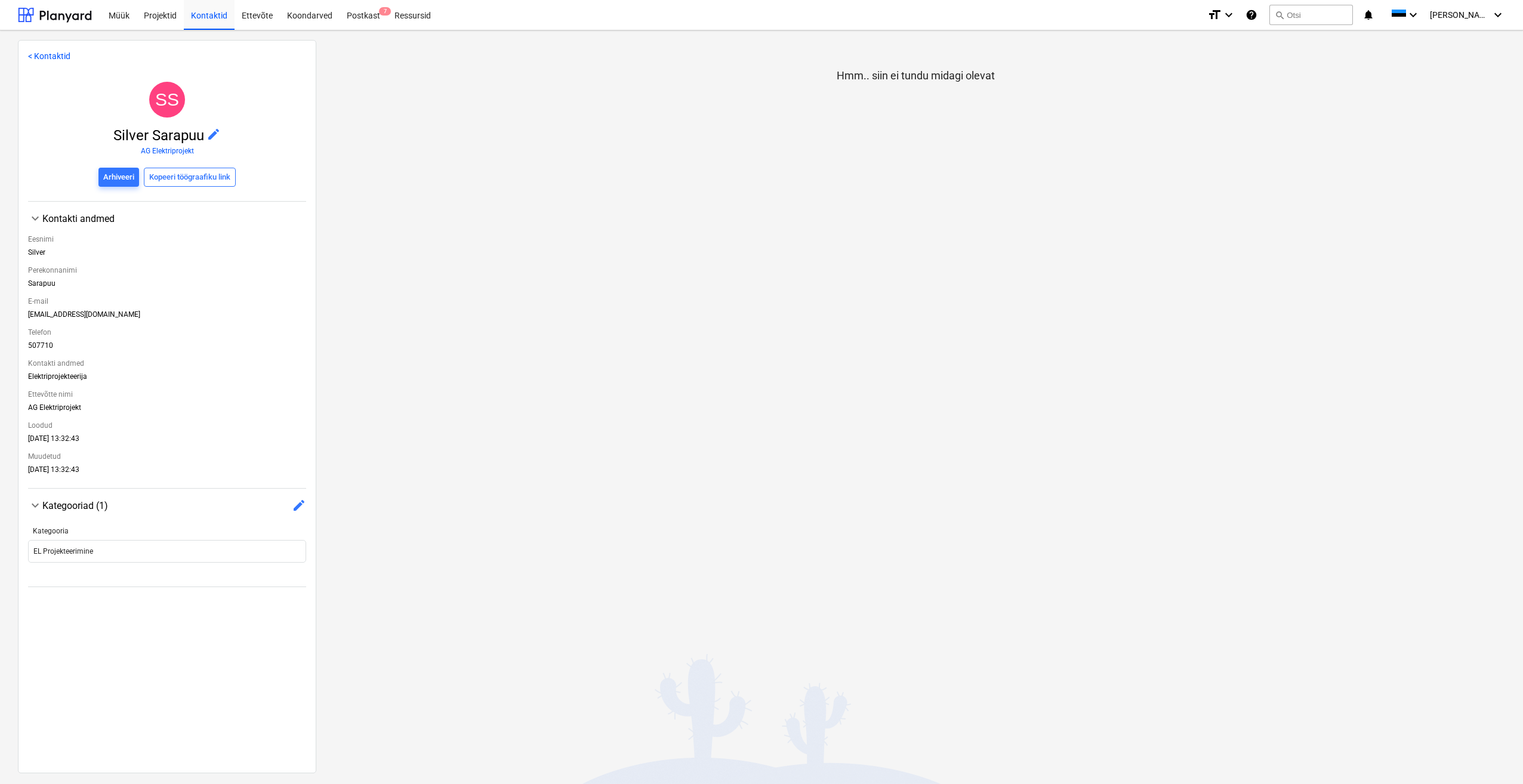
click at [296, 503] on span "edit" at bounding box center [299, 505] width 14 height 14
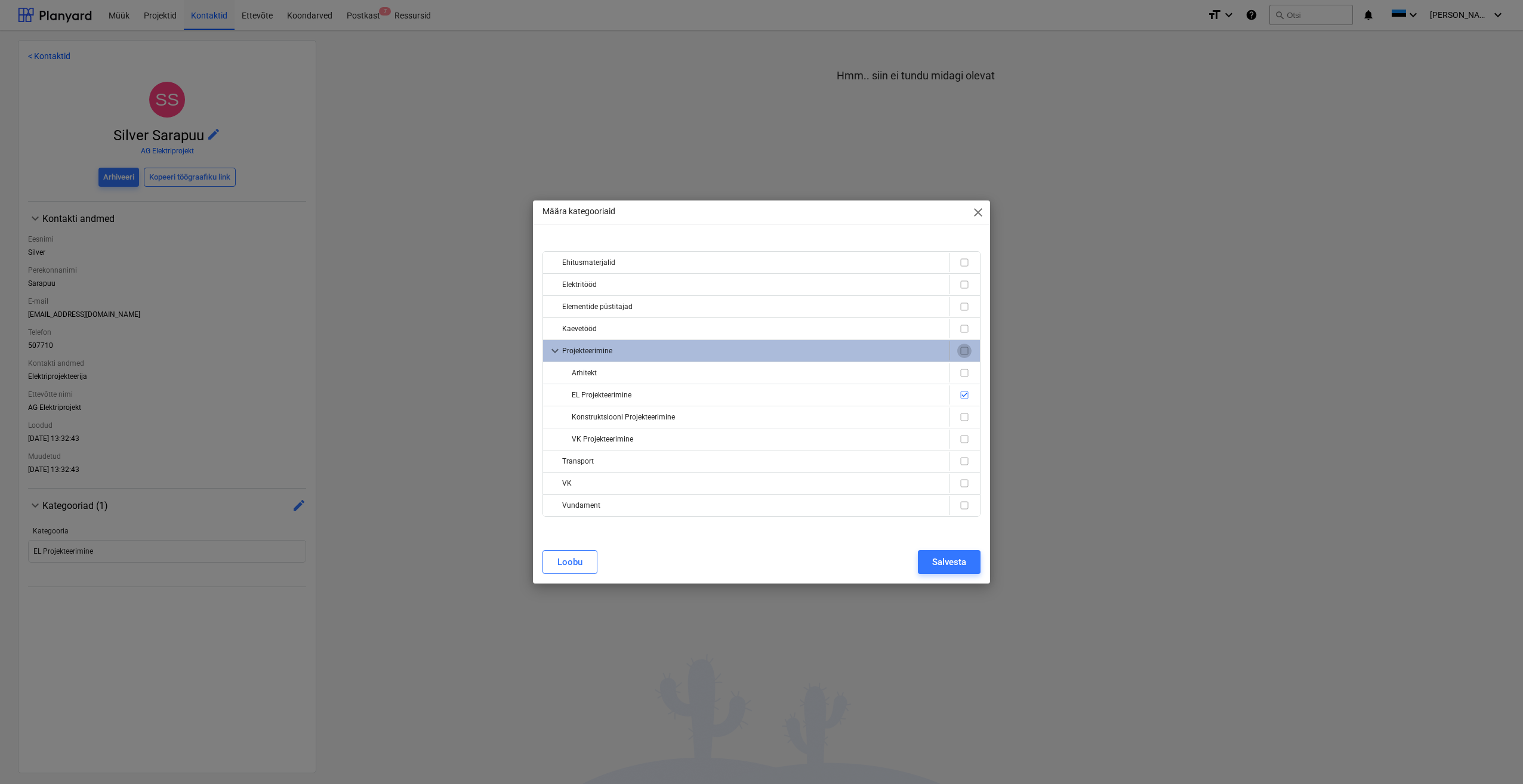
click at [968, 351] on input "checkbox" at bounding box center [964, 351] width 14 height 14
checkbox input "true"
click at [957, 560] on div "Salvesta" at bounding box center [949, 562] width 34 height 16
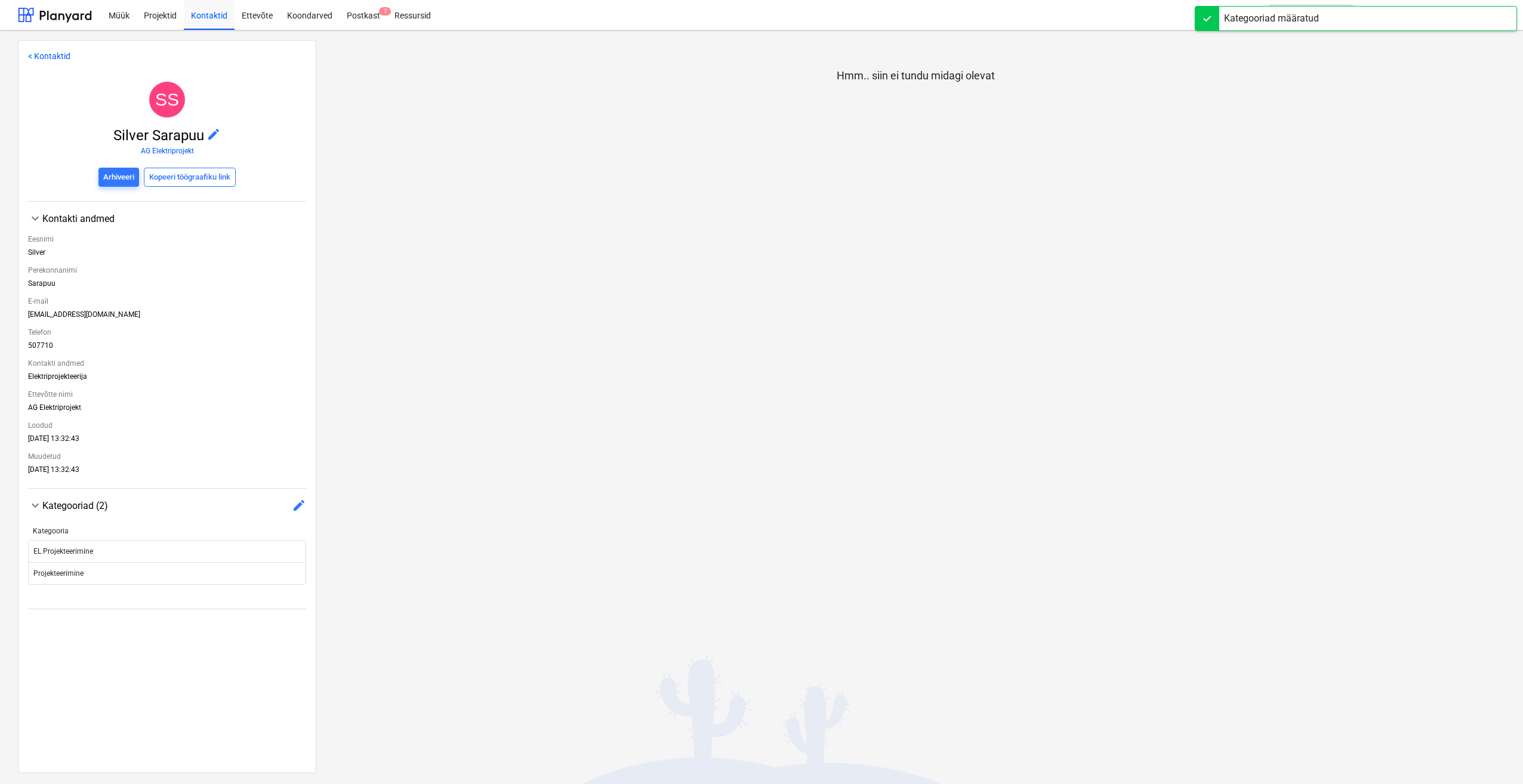
click at [40, 57] on link "< Kontaktid" at bounding box center [49, 56] width 43 height 9
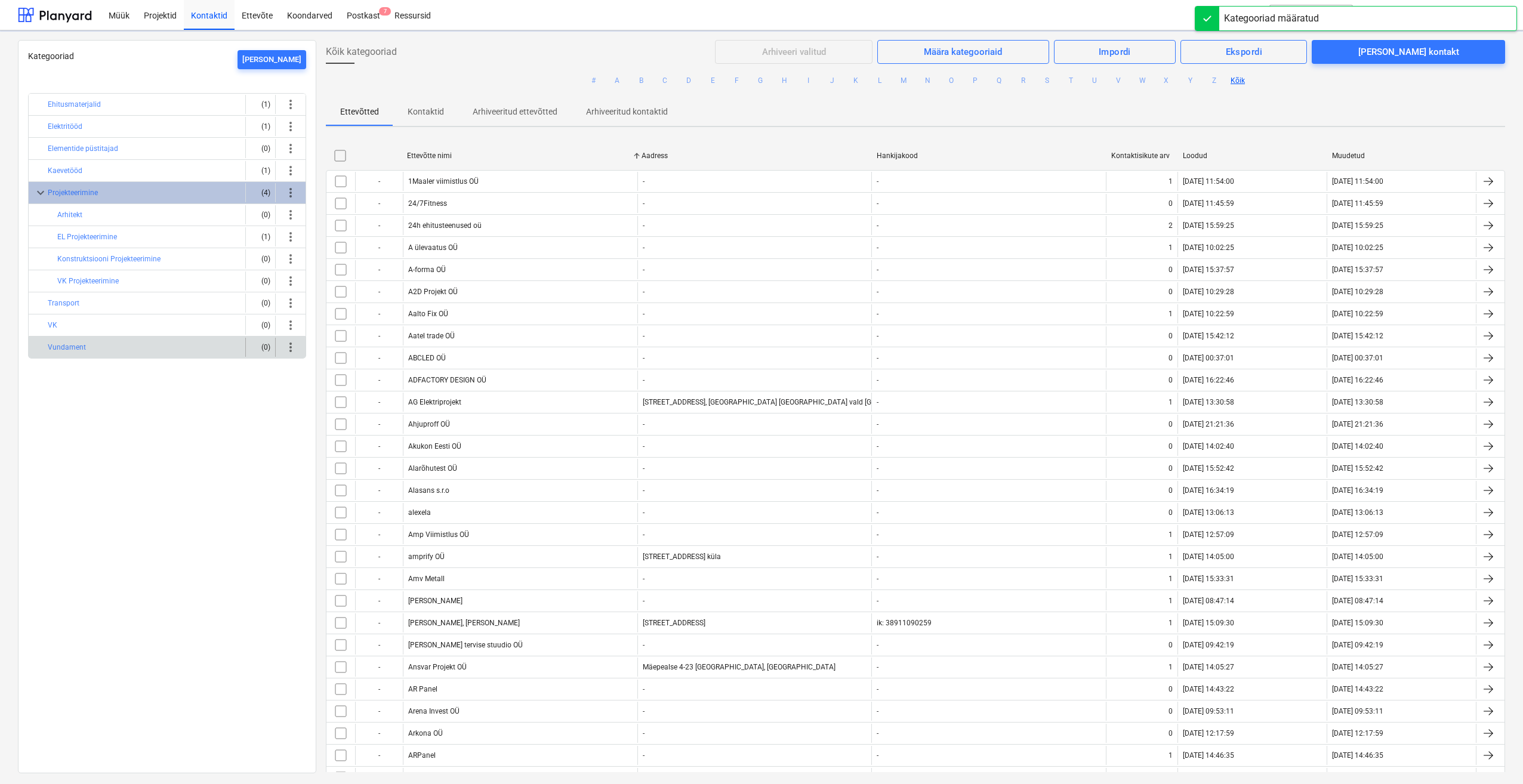
click at [74, 196] on button "Projekteerimine" at bounding box center [73, 192] width 50 height 14
click at [81, 192] on button "Projekteerimine" at bounding box center [73, 192] width 50 height 14
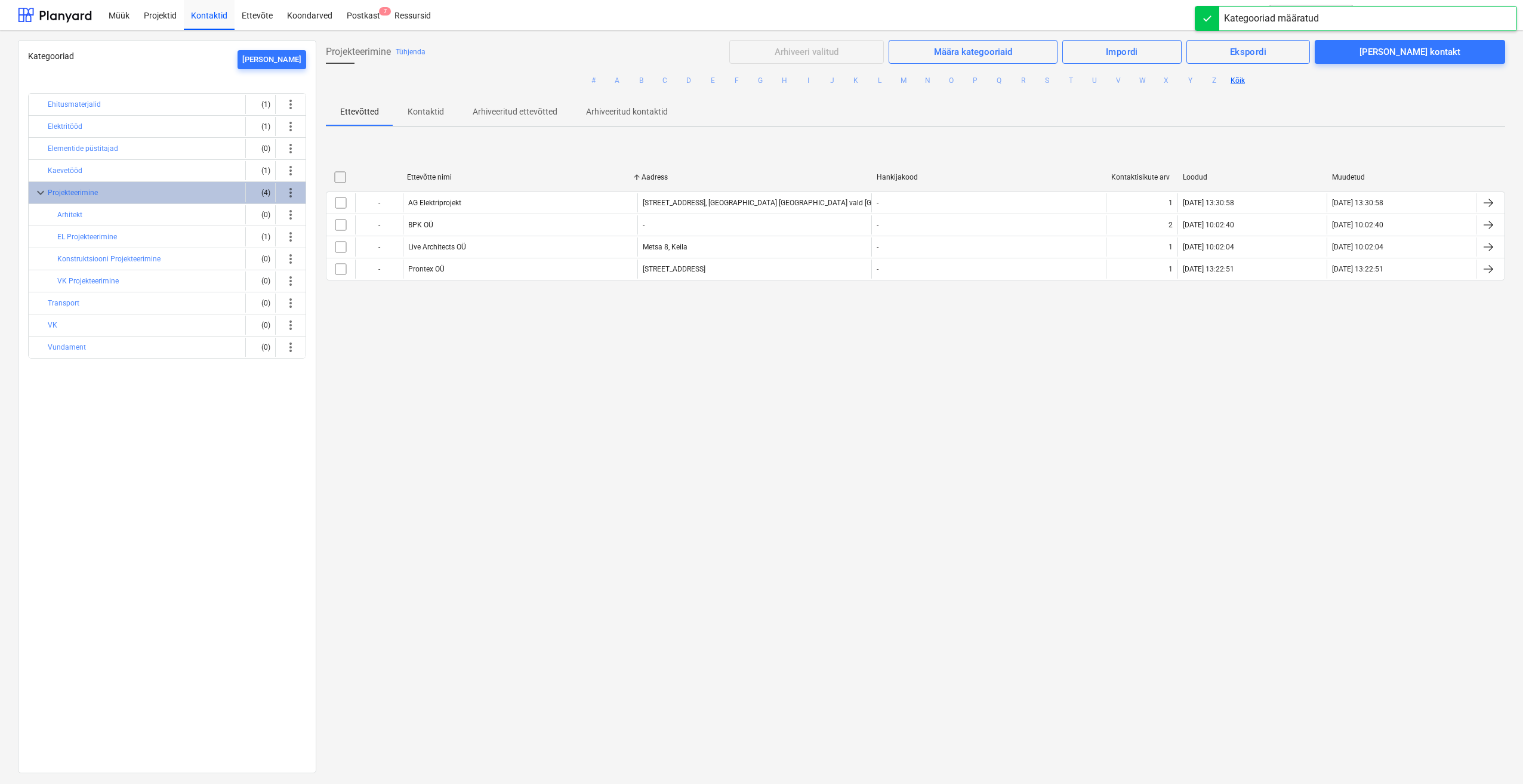
click at [136, 396] on div "Kategooriad [PERSON_NAME] Ehitusmaterjalid (1) more_vert Elektritööd (1) more_v…" at bounding box center [167, 406] width 299 height 733
click at [68, 190] on button "Projekteerimine" at bounding box center [73, 192] width 50 height 14
click at [1266, 50] on span "Ekspordi" at bounding box center [1248, 52] width 97 height 16
click at [1297, 102] on div "Kontaktide eksportimine" at bounding box center [1251, 102] width 116 height 21
click at [37, 192] on span "keyboard_arrow_down" at bounding box center [40, 192] width 14 height 14
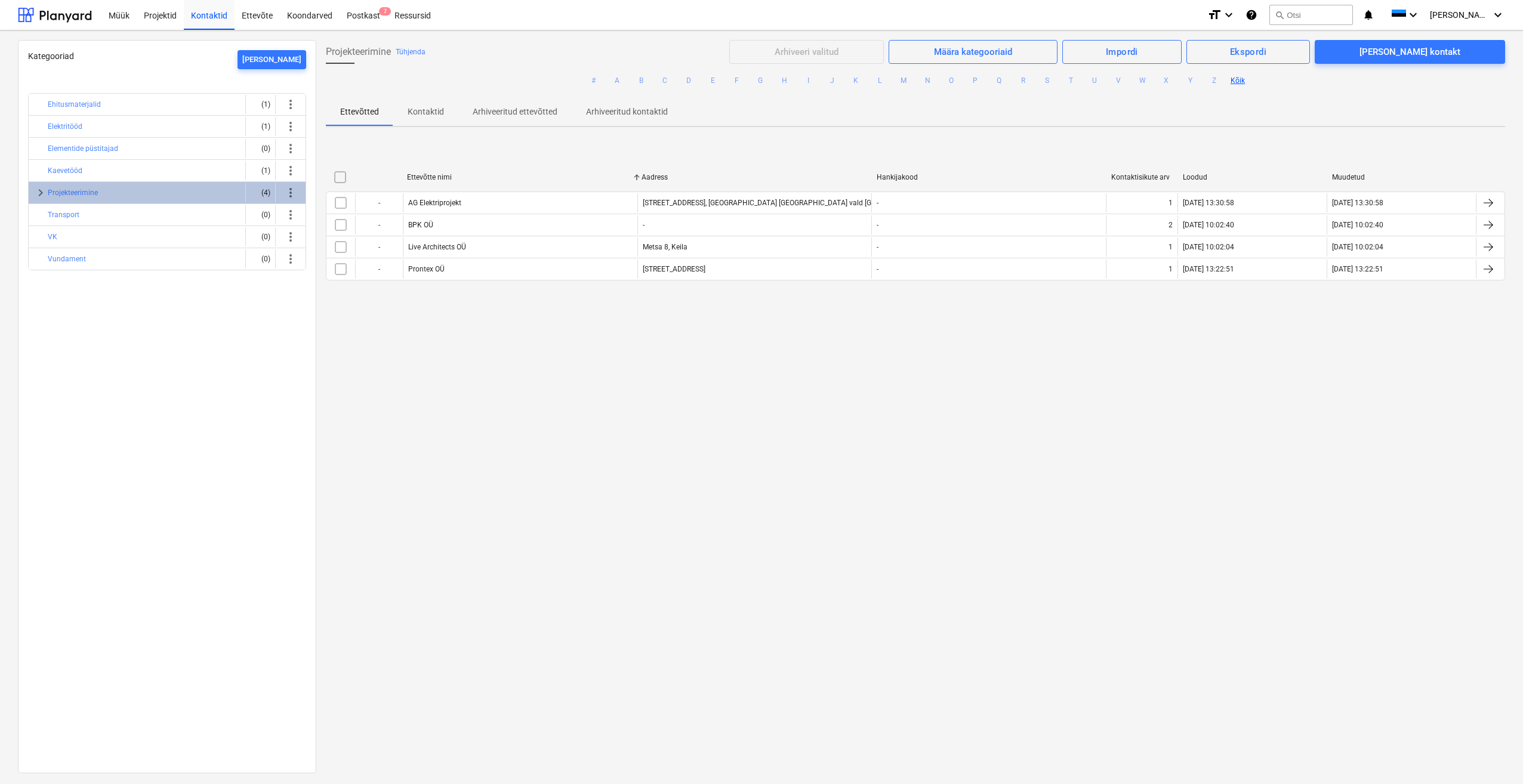
click at [518, 451] on div "Projekteerimine Tühjenda Arhiveeri valitud Määra kategooriaid Impordi Ekspordi …" at bounding box center [916, 406] width 1198 height 732
click at [1473, 17] on span "[PERSON_NAME]" at bounding box center [1459, 15] width 60 height 9
click at [1455, 45] on div "Sätted" at bounding box center [1469, 47] width 71 height 19
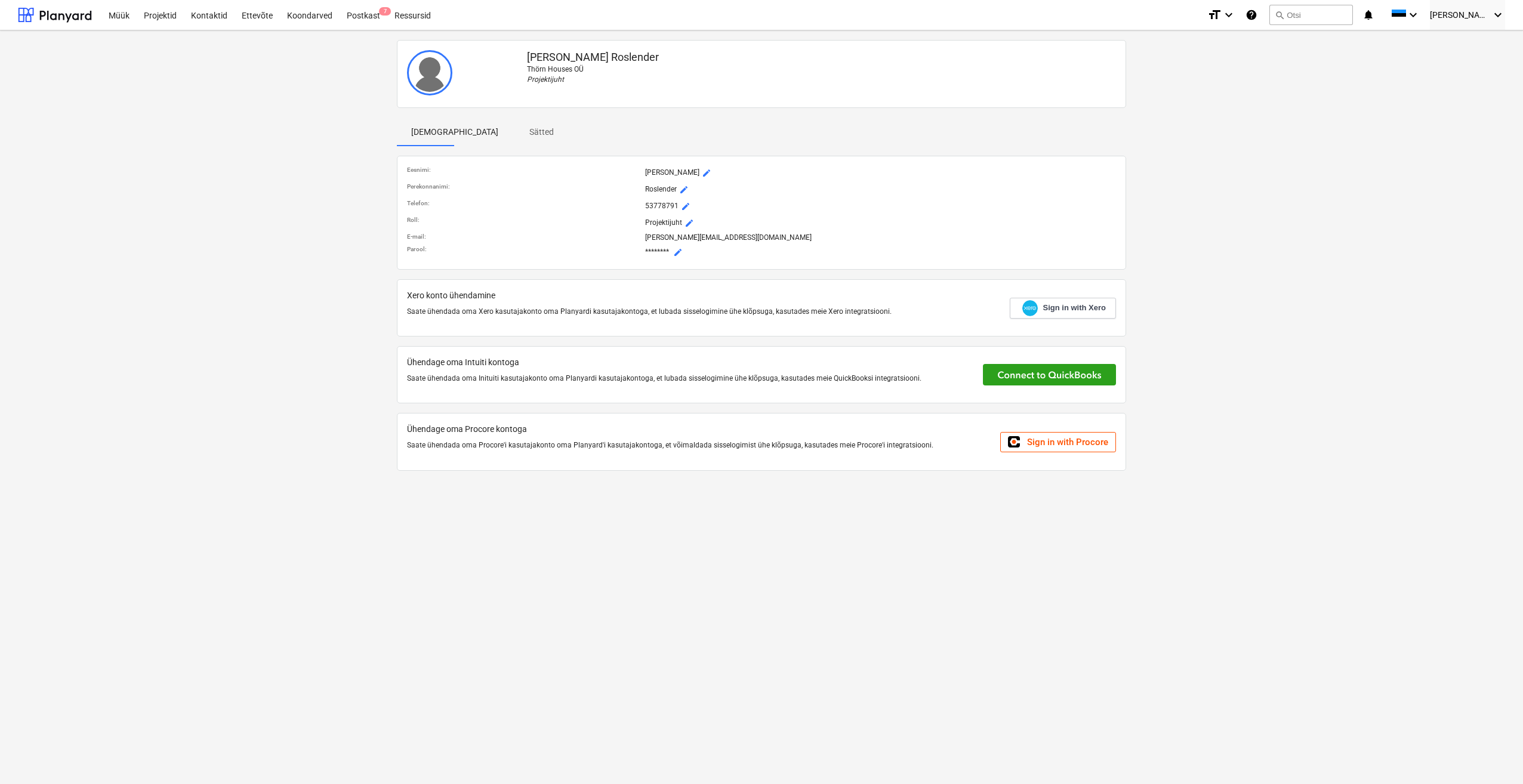
click at [261, 155] on div "[PERSON_NAME] [PERSON_NAME] Houses OÜ Projektijuht Profiil Sätted Eesnimi : [PE…" at bounding box center [761, 260] width 1497 height 450
click at [263, 223] on div "[PERSON_NAME] [PERSON_NAME] Houses OÜ Projektijuht Profiil Sätted Eesnimi : [PE…" at bounding box center [761, 260] width 1497 height 450
click at [274, 319] on div "[PERSON_NAME] [PERSON_NAME] Houses OÜ Projektijuht Profiil Sätted Eesnimi : [PE…" at bounding box center [761, 260] width 1497 height 450
click at [679, 252] on span "mode_edit" at bounding box center [678, 252] width 9 height 9
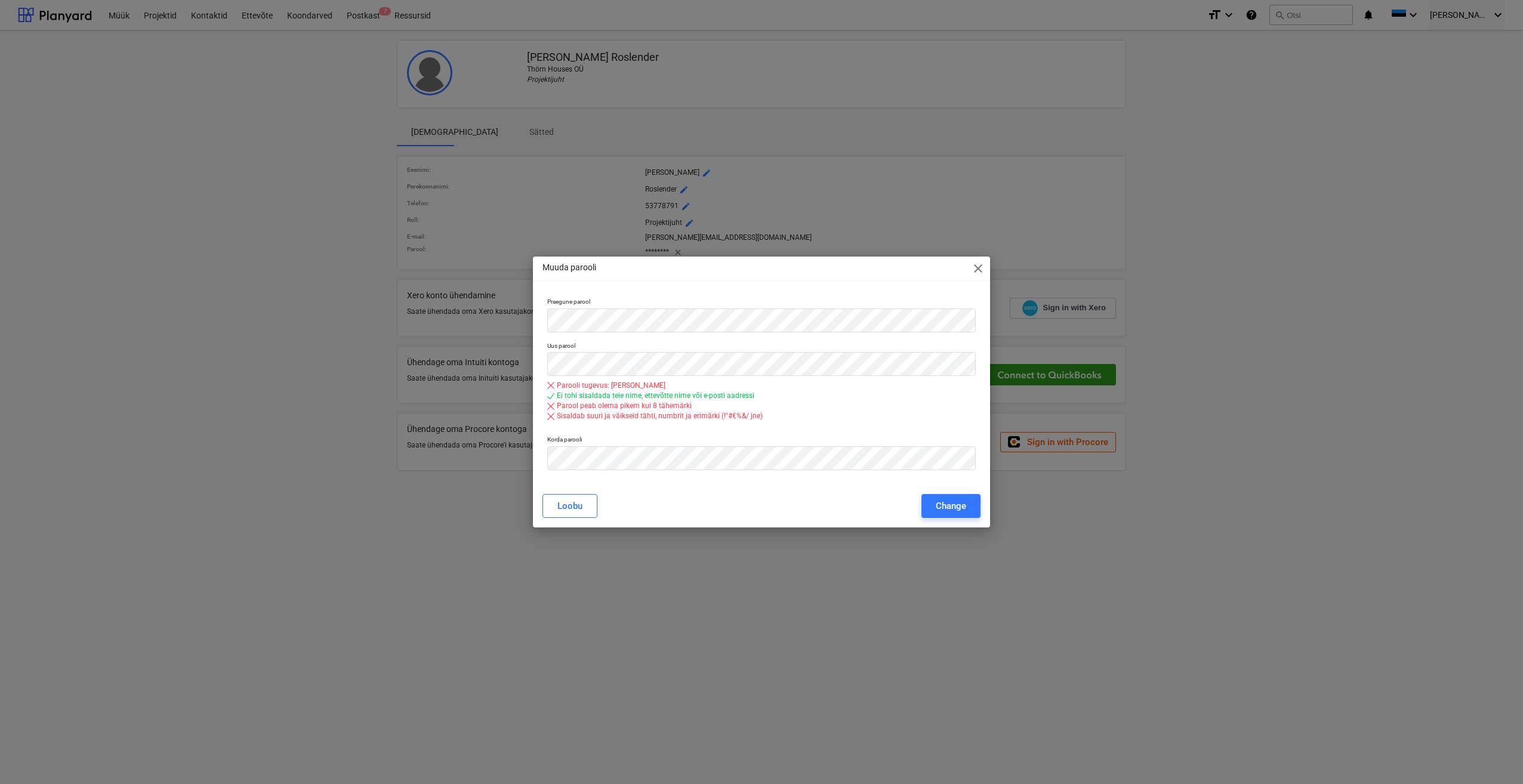
click at [978, 271] on span "close" at bounding box center [978, 268] width 14 height 14
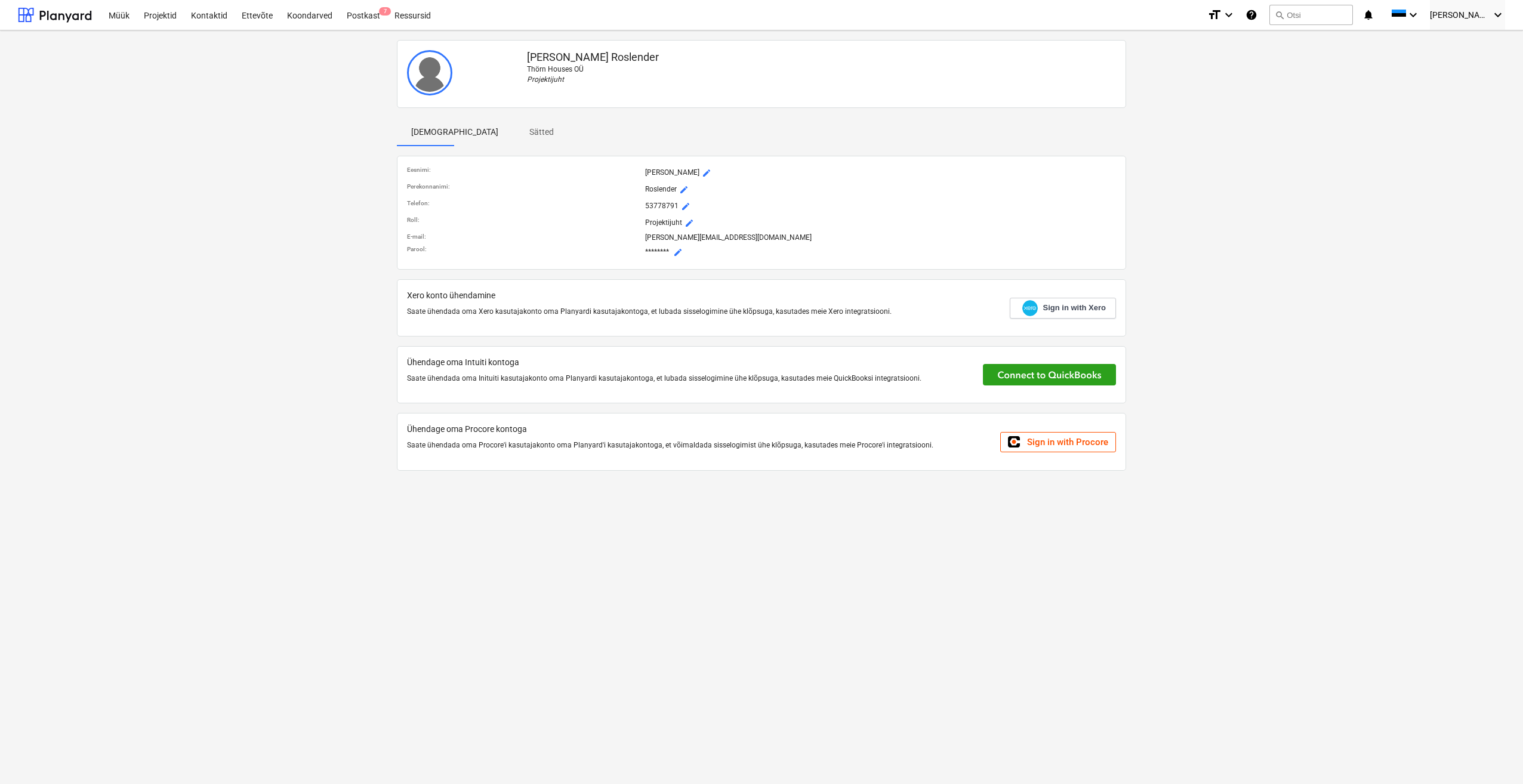
click at [225, 239] on div "[PERSON_NAME] [PERSON_NAME] Houses OÜ Projektijuht Profiil Sätted Eesnimi : [PE…" at bounding box center [761, 260] width 1497 height 450
